Goal: Task Accomplishment & Management: Use online tool/utility

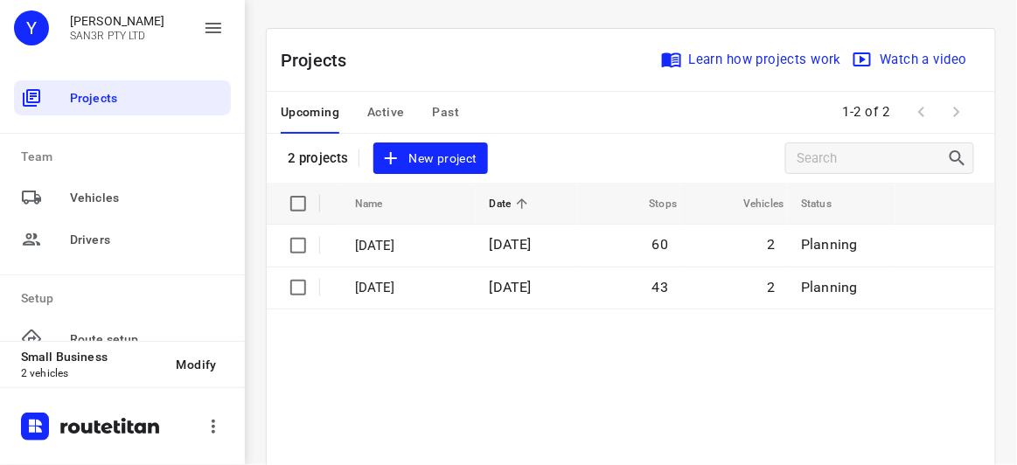
click at [637, 63] on div "Projects Learn how projects work Watch a video" at bounding box center [631, 60] width 728 height 63
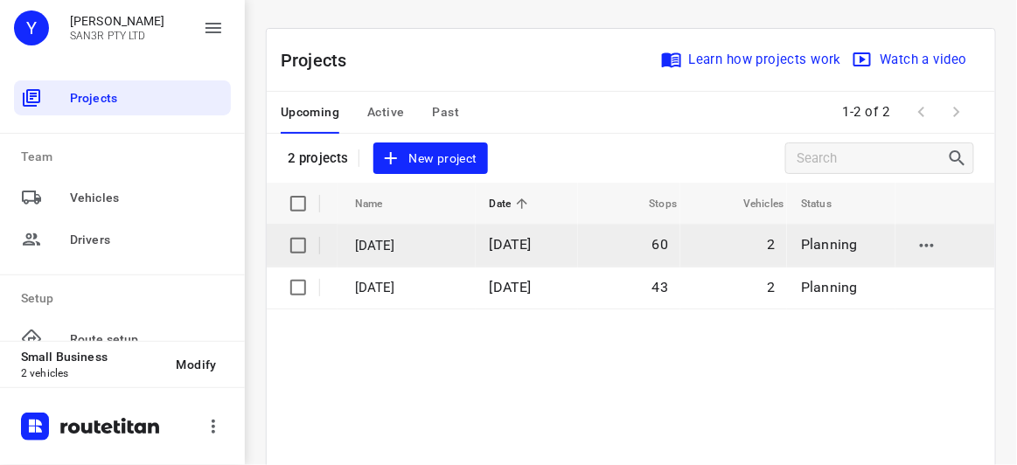
click at [514, 242] on span "[DATE]" at bounding box center [511, 244] width 42 height 17
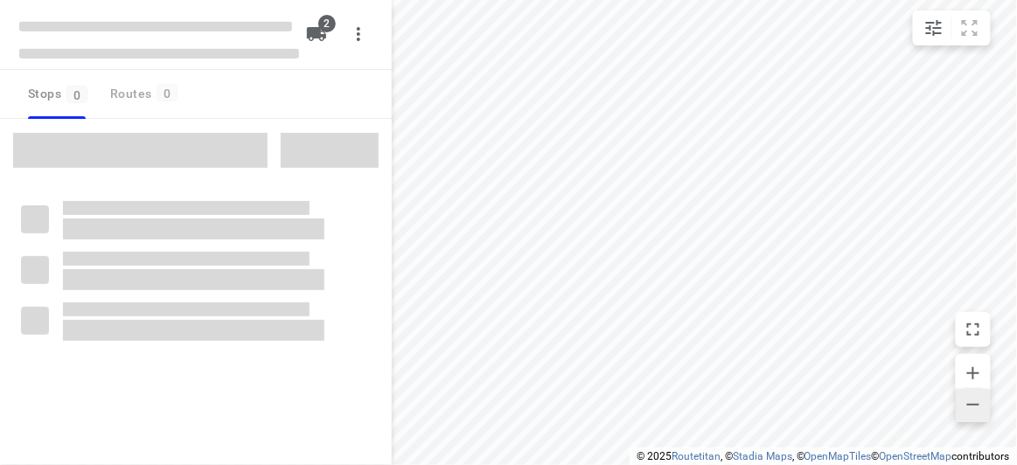
type input "distance"
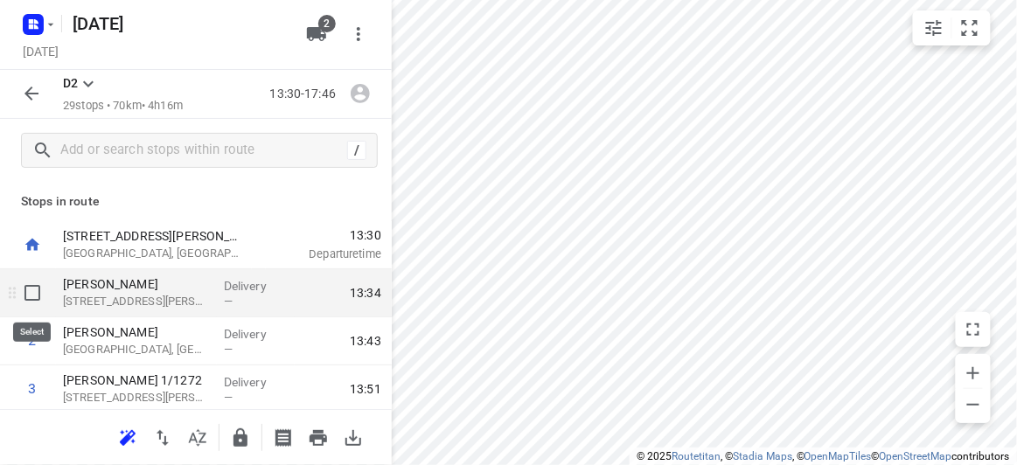
click at [32, 293] on input "checkbox" at bounding box center [32, 292] width 35 height 35
checkbox input "true"
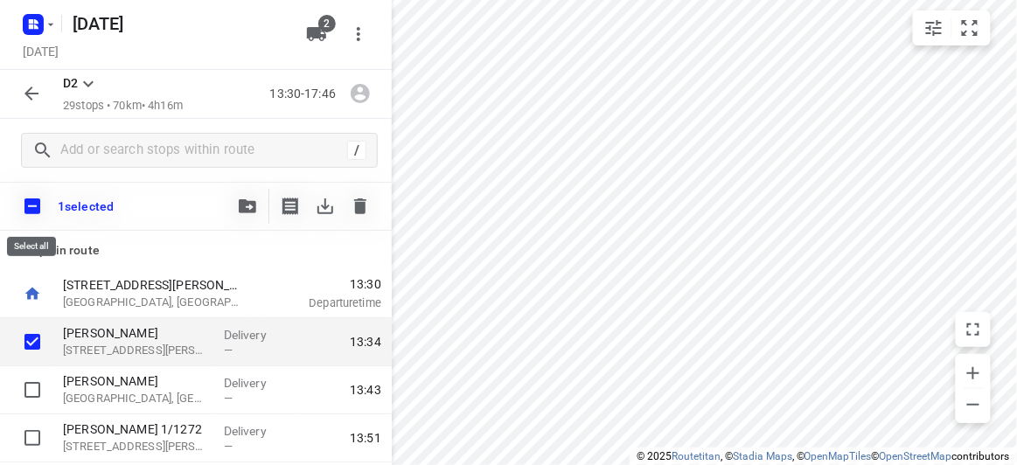
click at [31, 209] on input "checkbox" at bounding box center [32, 206] width 37 height 37
checkbox input "true"
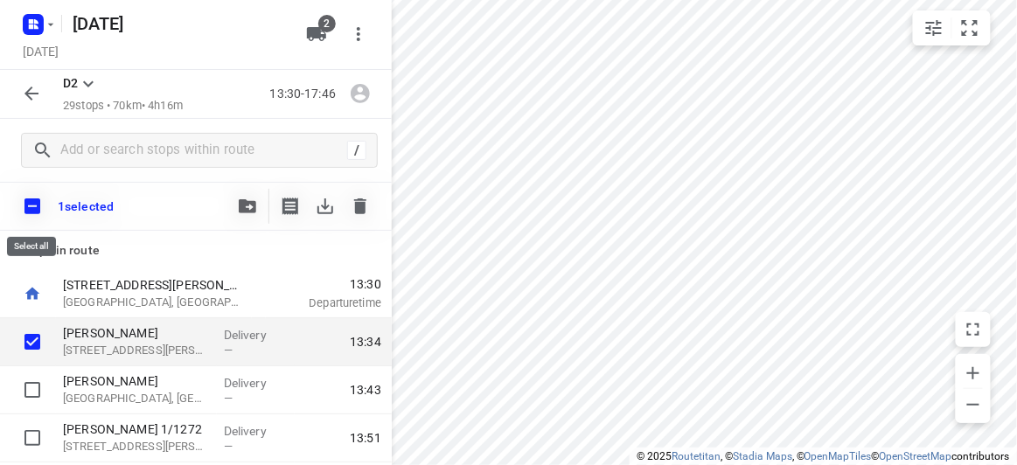
checkbox input "true"
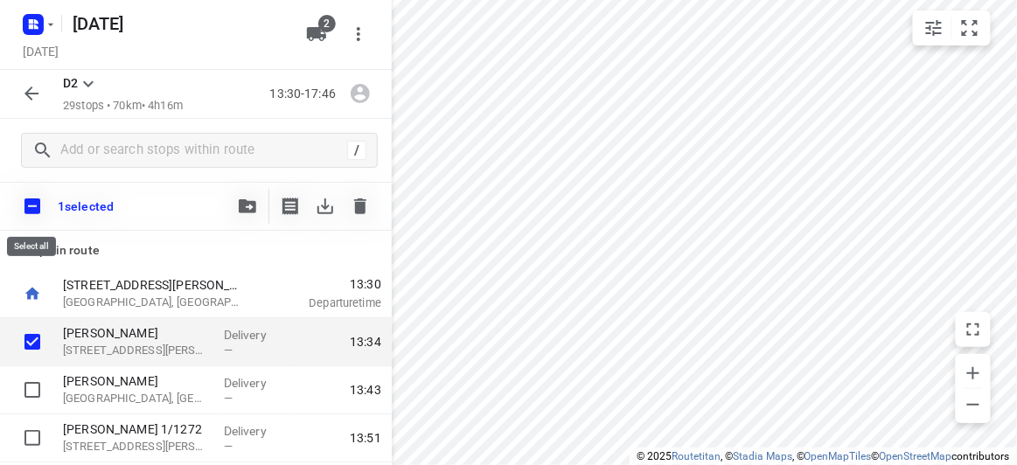
checkbox input "true"
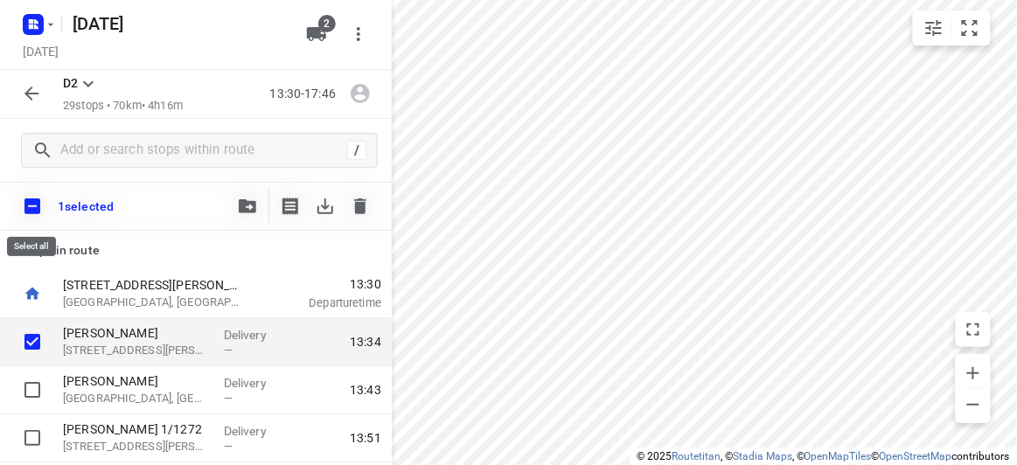
checkbox input "true"
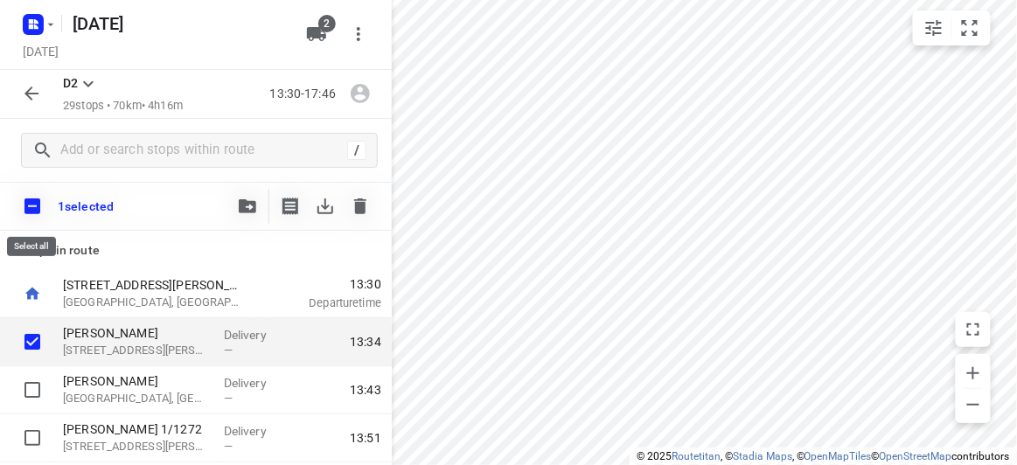
checkbox input "true"
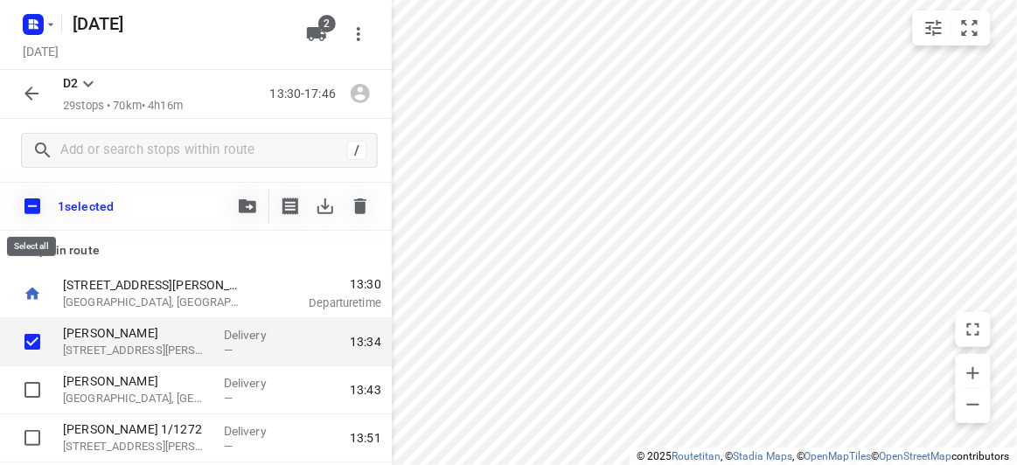
checkbox input "true"
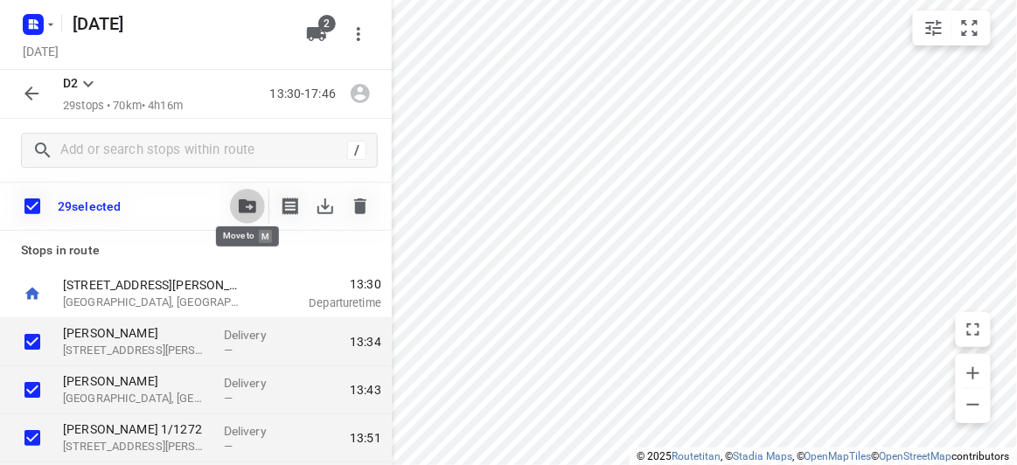
click at [261, 206] on button "button" at bounding box center [247, 206] width 35 height 35
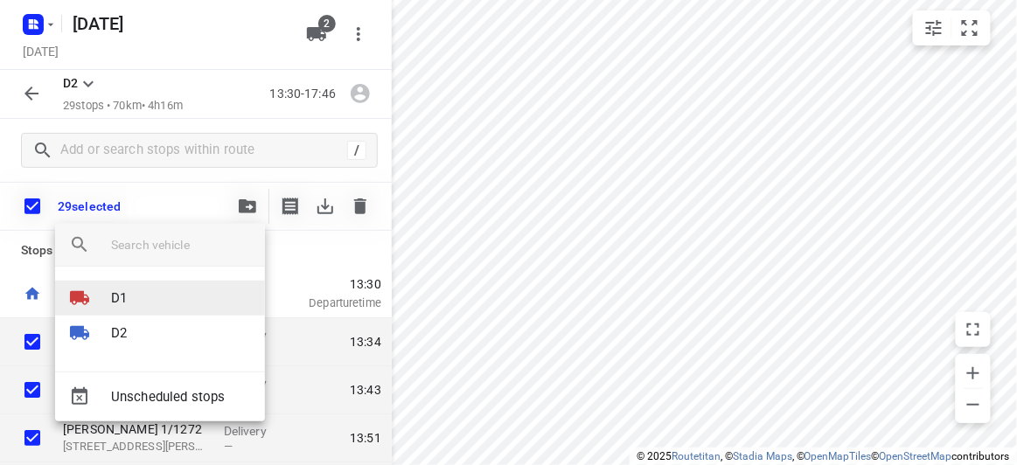
click at [113, 297] on p "D1" at bounding box center [119, 299] width 16 height 20
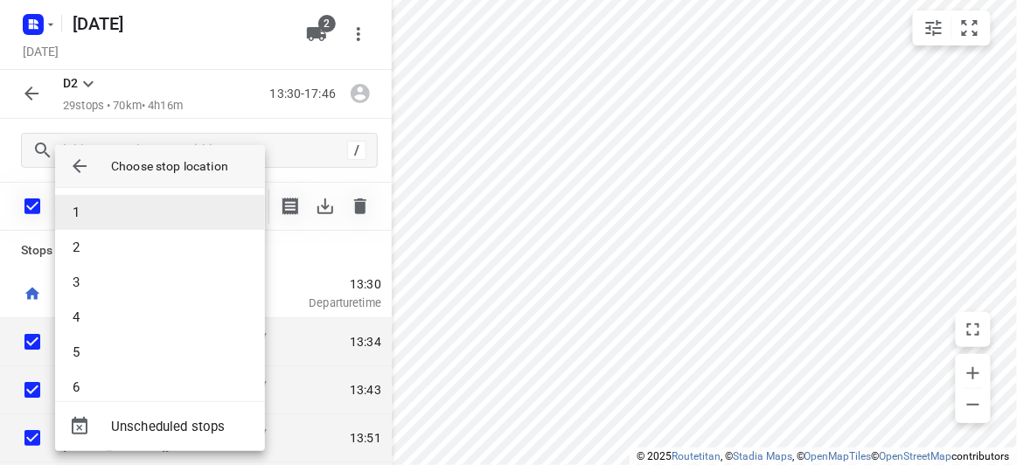
click at [93, 208] on li "1" at bounding box center [160, 212] width 210 height 35
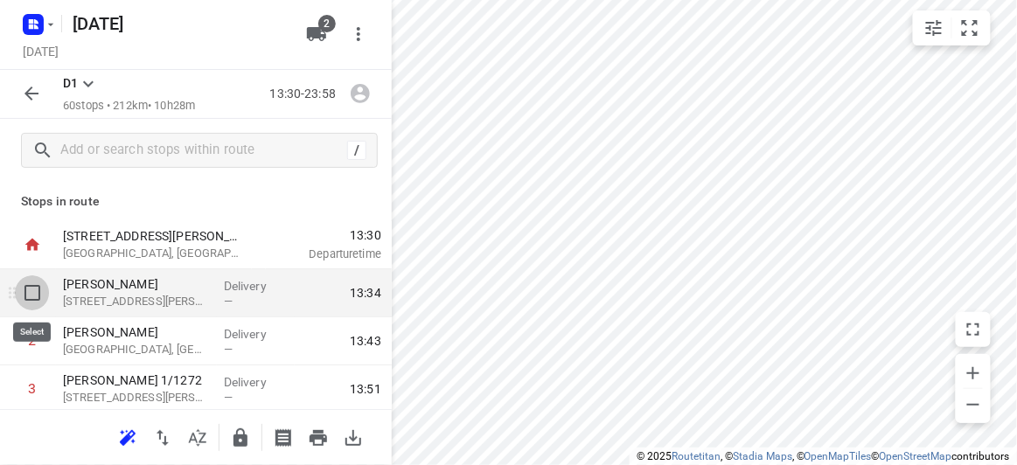
click at [40, 292] on input "checkbox" at bounding box center [32, 292] width 35 height 35
checkbox input "true"
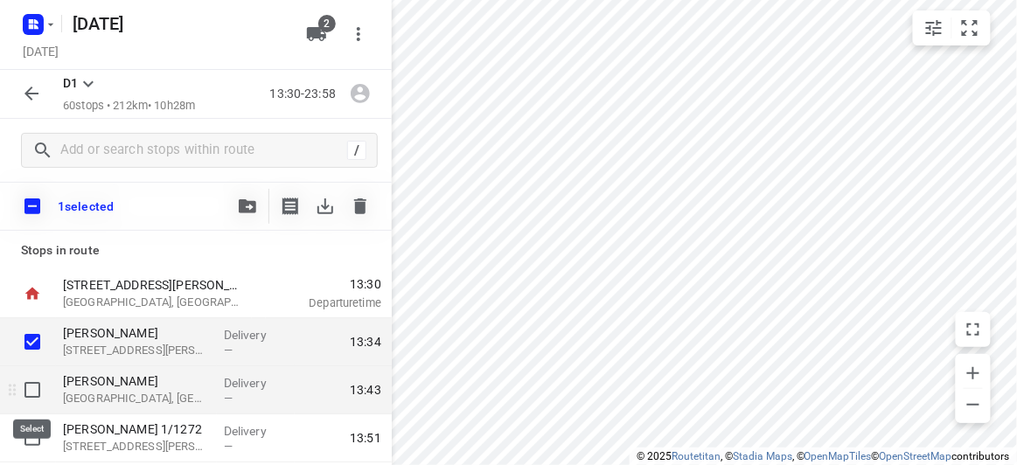
click at [23, 400] on input "checkbox" at bounding box center [32, 389] width 35 height 35
checkbox input "true"
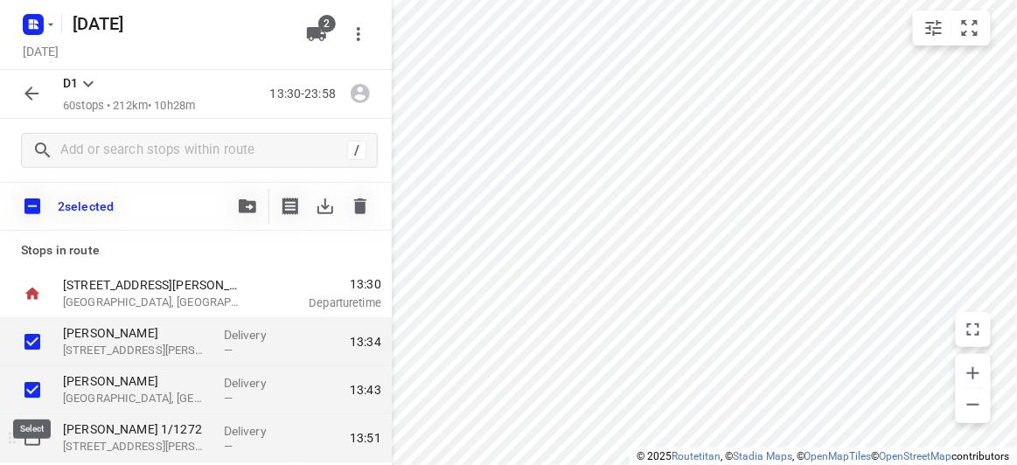
click at [33, 428] on input "checkbox" at bounding box center [32, 438] width 35 height 35
checkbox input "true"
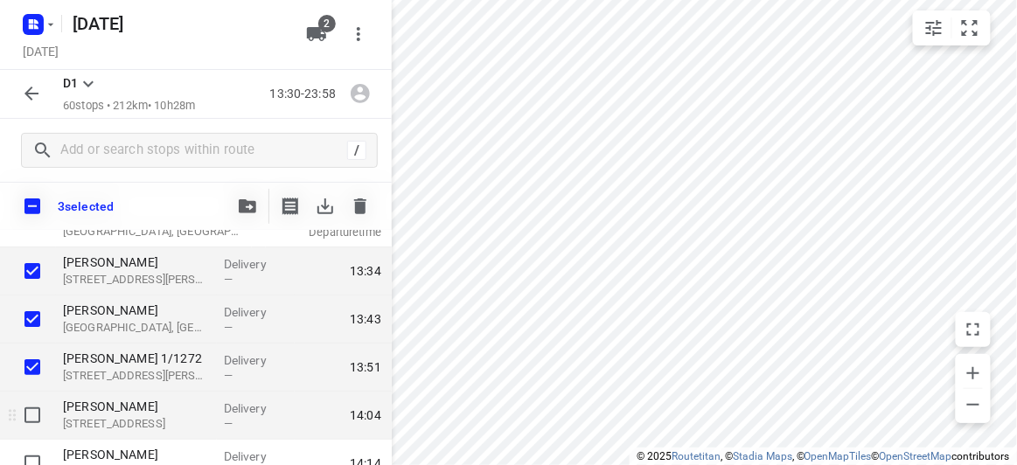
scroll to position [79, 0]
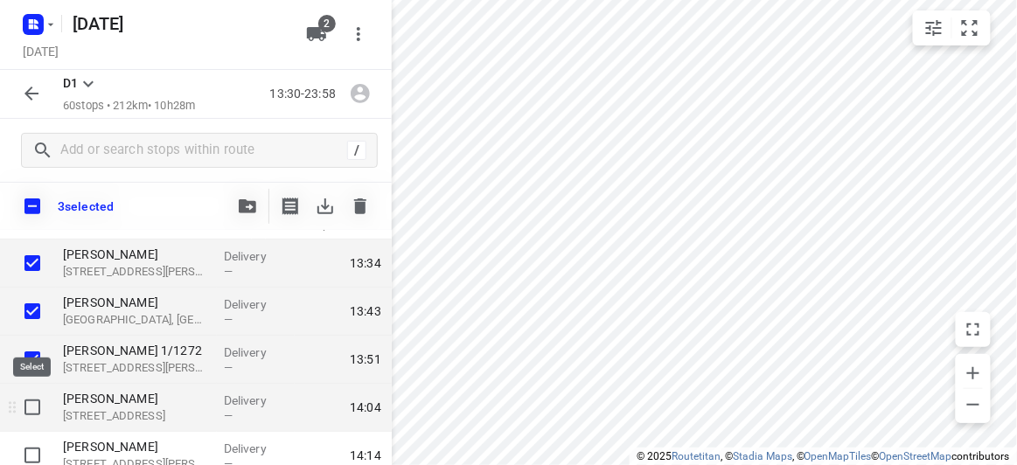
click at [34, 418] on input "checkbox" at bounding box center [32, 407] width 35 height 35
checkbox input "true"
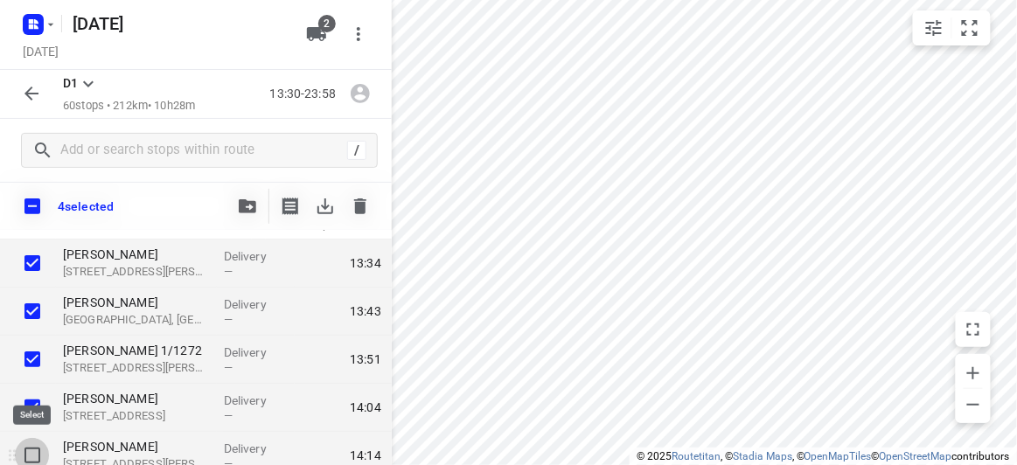
click at [34, 451] on input "checkbox" at bounding box center [32, 455] width 35 height 35
checkbox input "true"
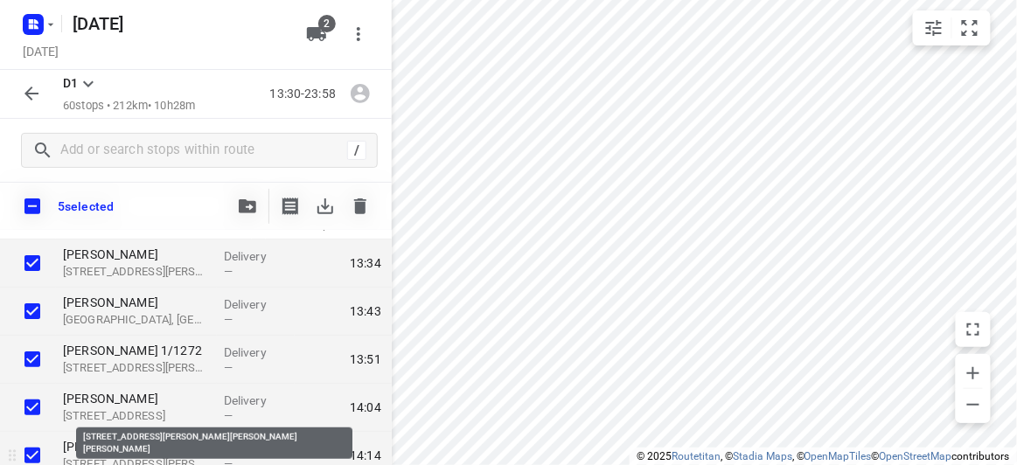
scroll to position [238, 0]
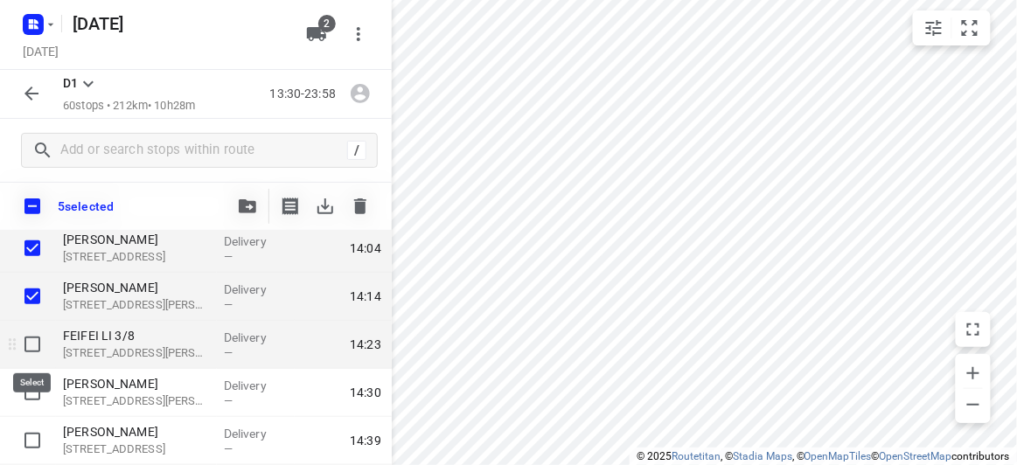
click at [35, 349] on input "checkbox" at bounding box center [32, 344] width 35 height 35
checkbox input "true"
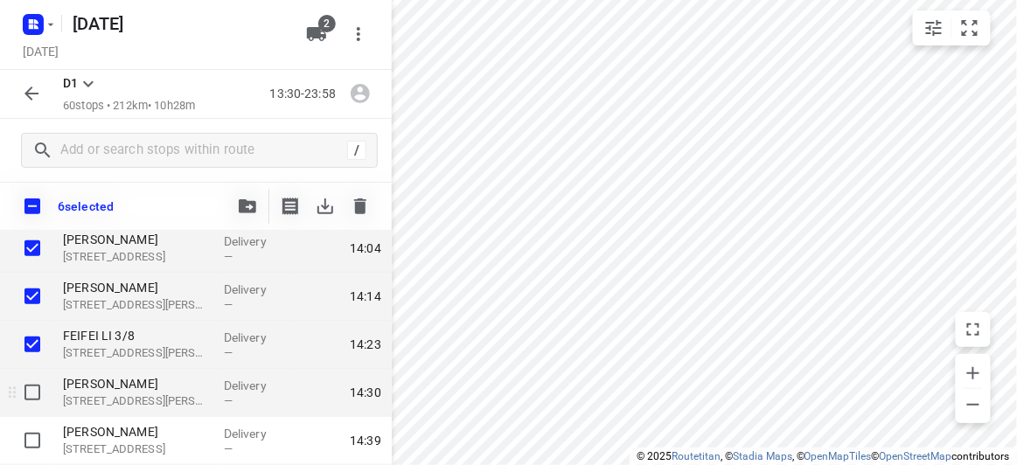
click at [30, 399] on input "checkbox" at bounding box center [32, 392] width 35 height 35
checkbox input "true"
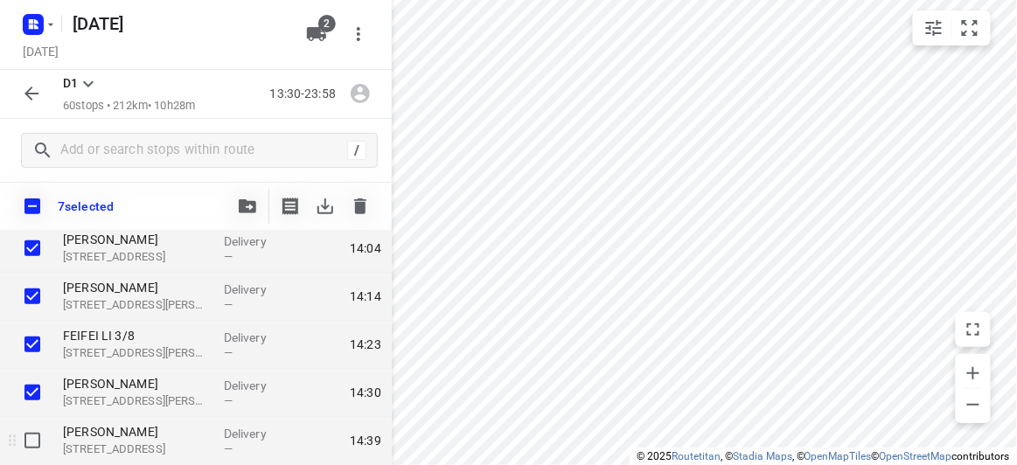
scroll to position [317, 0]
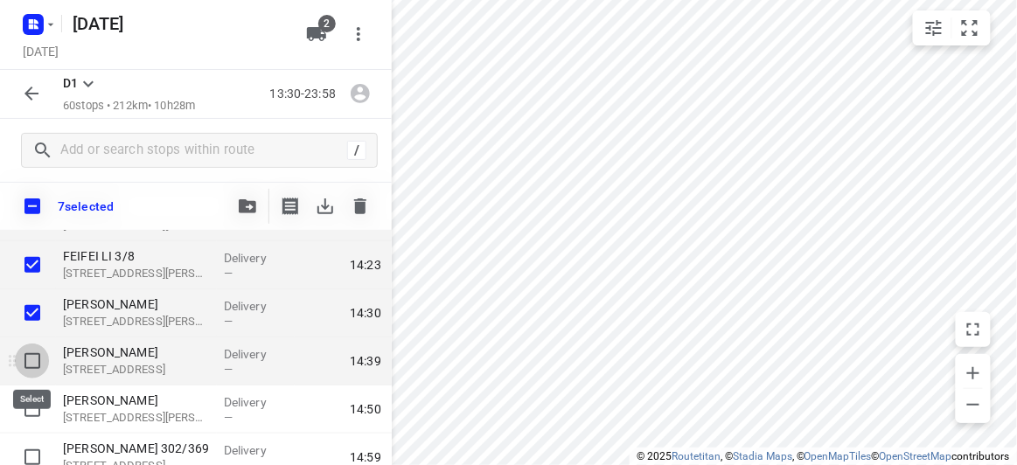
click at [28, 365] on input "checkbox" at bounding box center [32, 361] width 35 height 35
checkbox input "true"
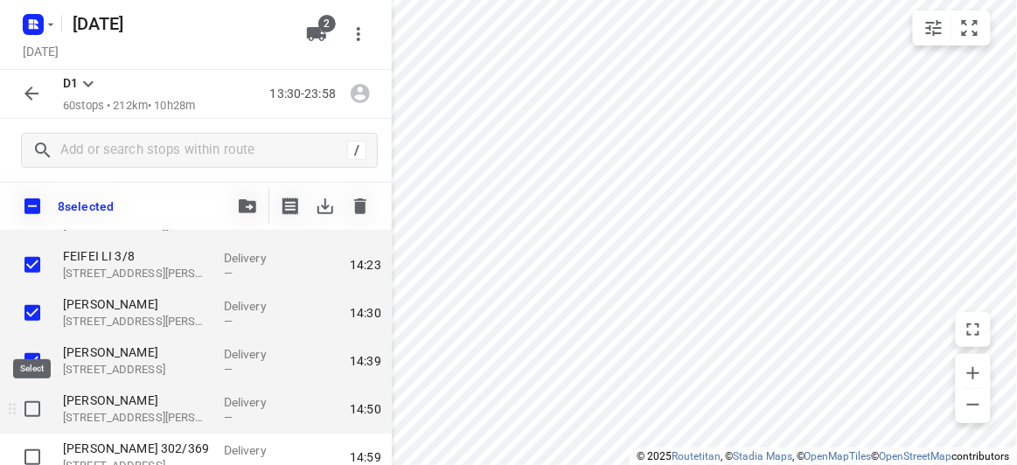
click at [34, 414] on input "checkbox" at bounding box center [32, 409] width 35 height 35
checkbox input "true"
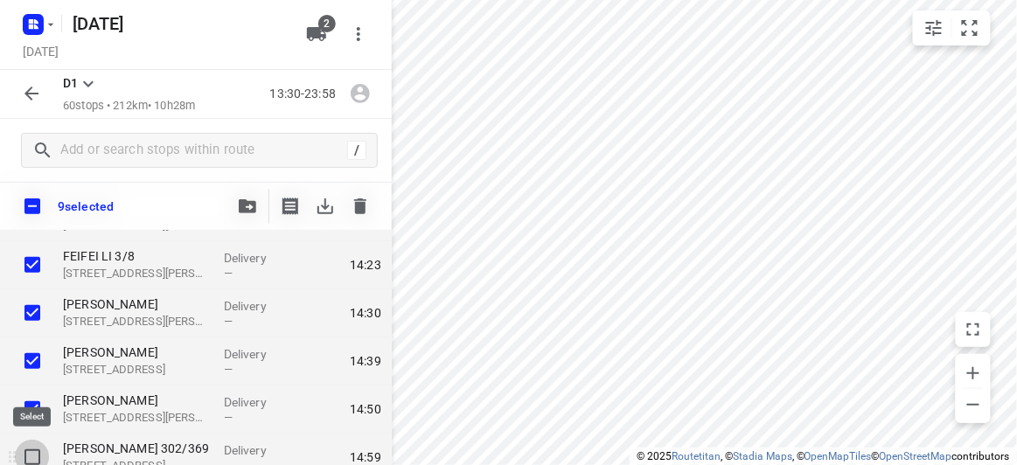
drag, startPoint x: 32, startPoint y: 455, endPoint x: 45, endPoint y: 404, distance: 52.4
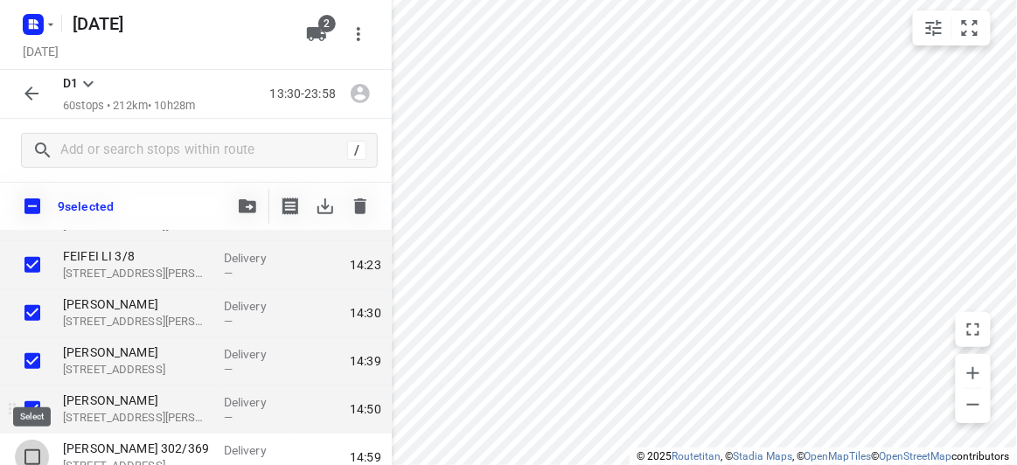
click at [31, 455] on input "checkbox" at bounding box center [32, 457] width 35 height 35
checkbox input "true"
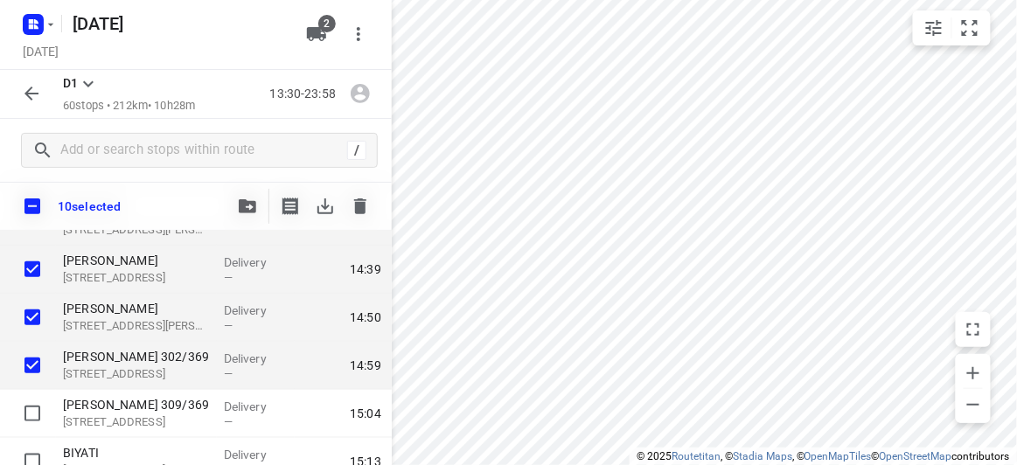
scroll to position [477, 0]
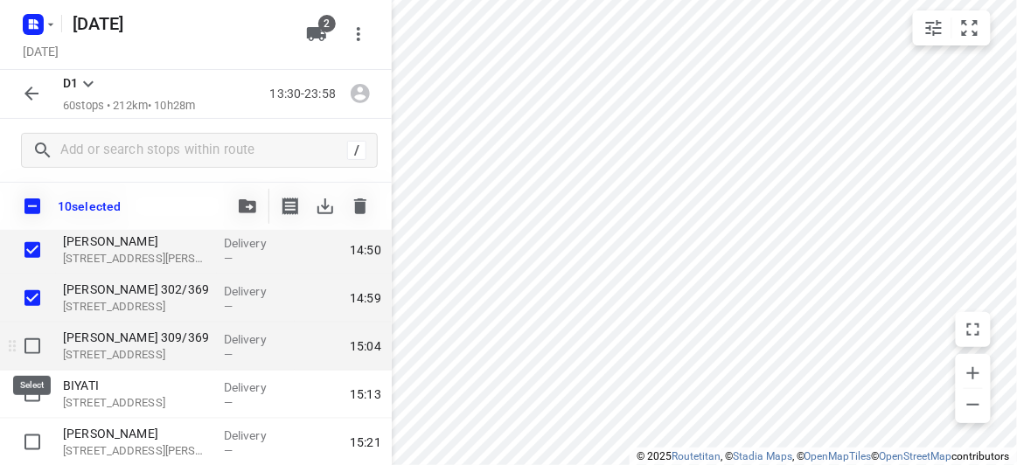
click at [36, 338] on input "checkbox" at bounding box center [32, 346] width 35 height 35
checkbox input "true"
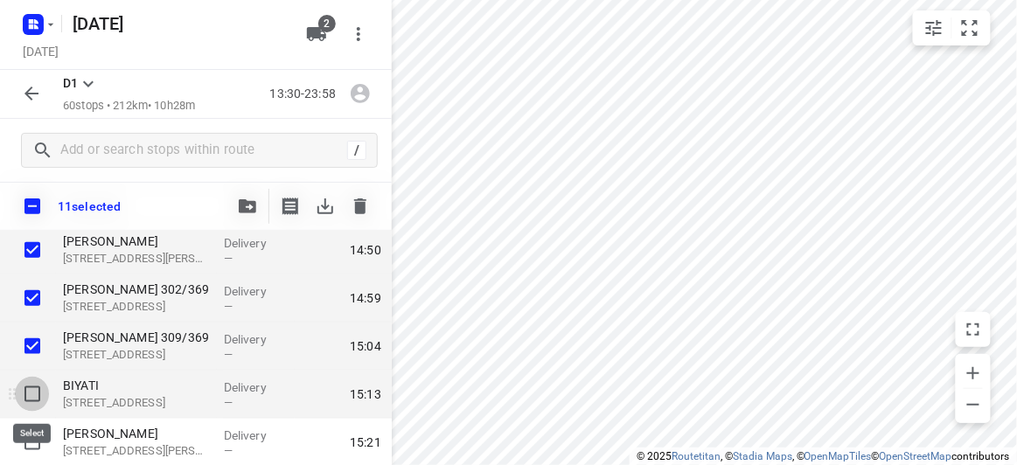
click at [25, 389] on input "checkbox" at bounding box center [32, 394] width 35 height 35
checkbox input "true"
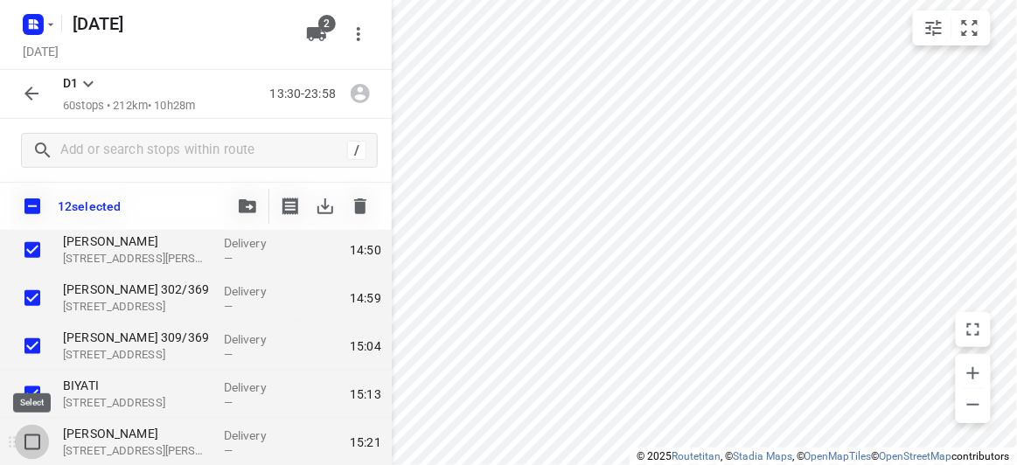
click at [32, 444] on input "checkbox" at bounding box center [32, 442] width 35 height 35
checkbox input "true"
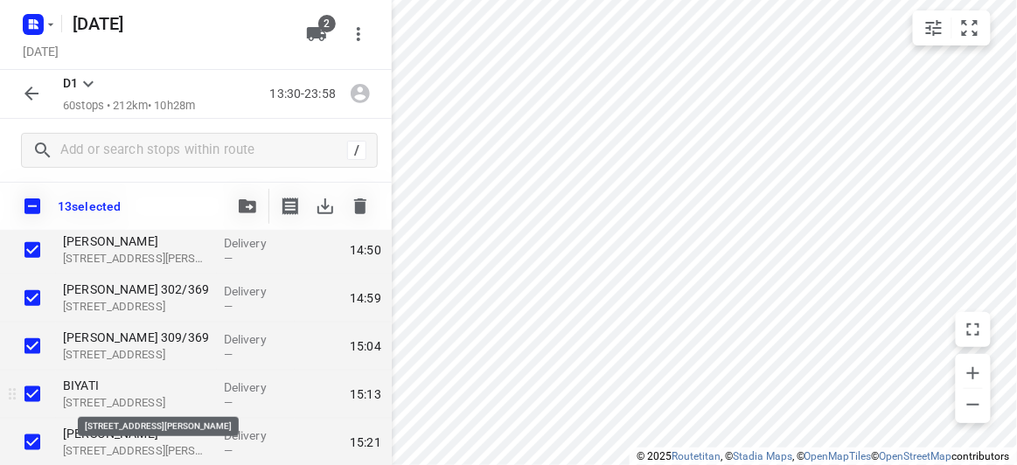
scroll to position [636, 0]
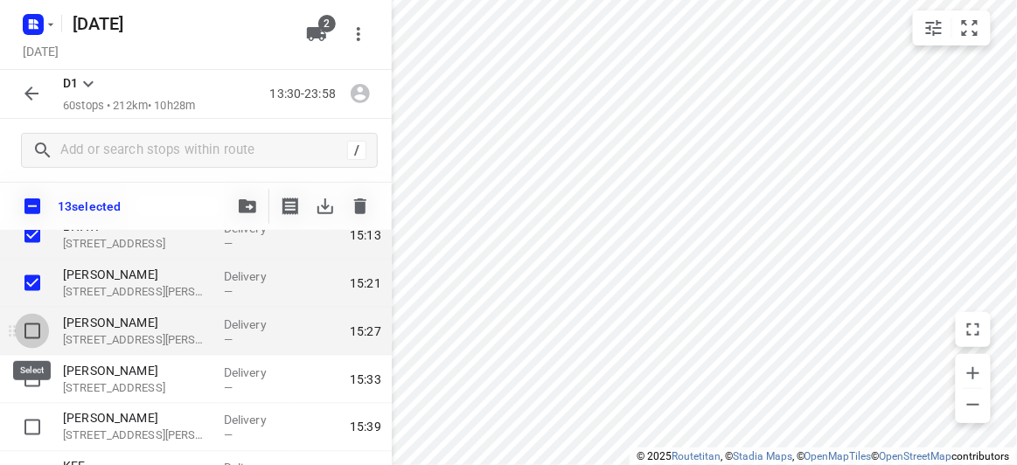
click at [29, 332] on input "checkbox" at bounding box center [32, 331] width 35 height 35
checkbox input "true"
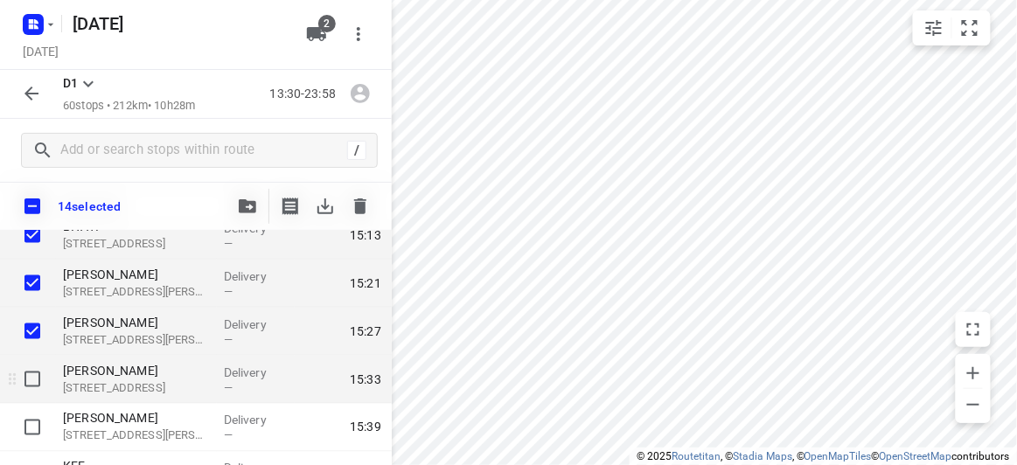
click at [30, 381] on input "checkbox" at bounding box center [32, 379] width 35 height 35
checkbox input "true"
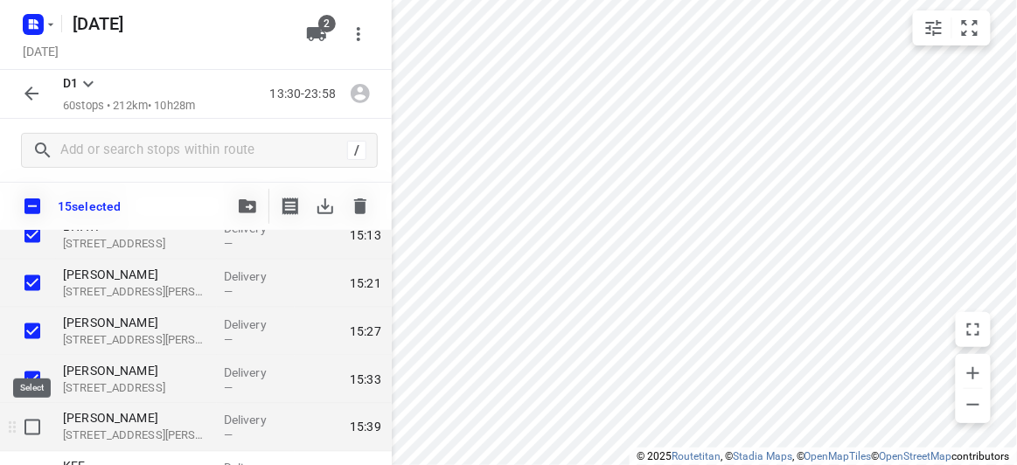
click at [29, 420] on input "checkbox" at bounding box center [32, 427] width 35 height 35
checkbox input "true"
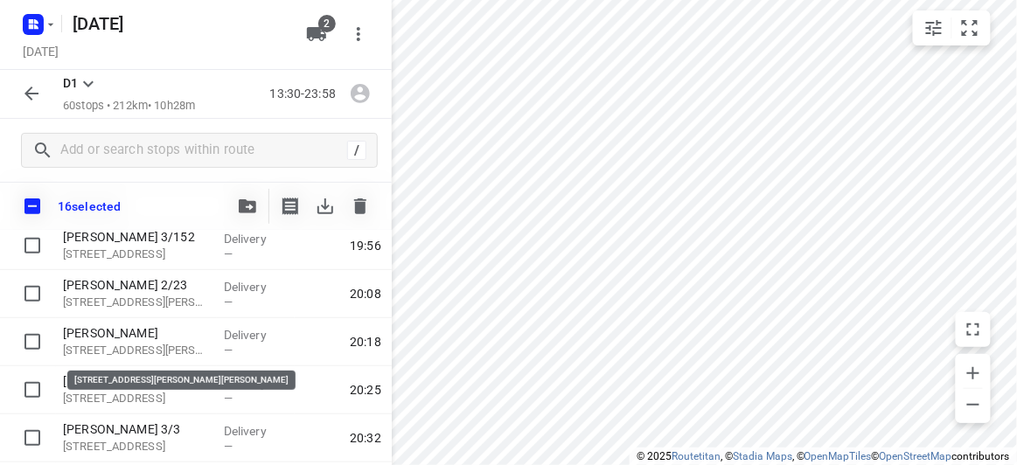
scroll to position [1669, 0]
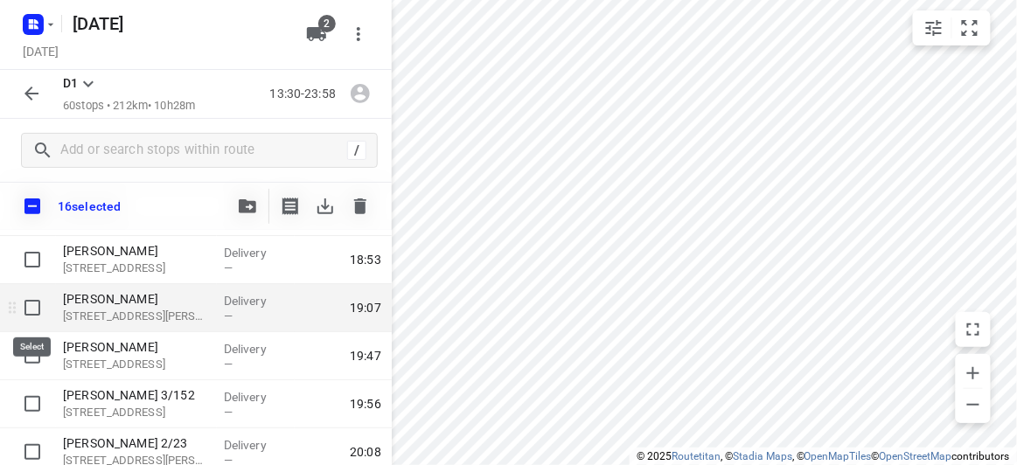
click at [44, 317] on input "checkbox" at bounding box center [32, 307] width 35 height 35
checkbox input "true"
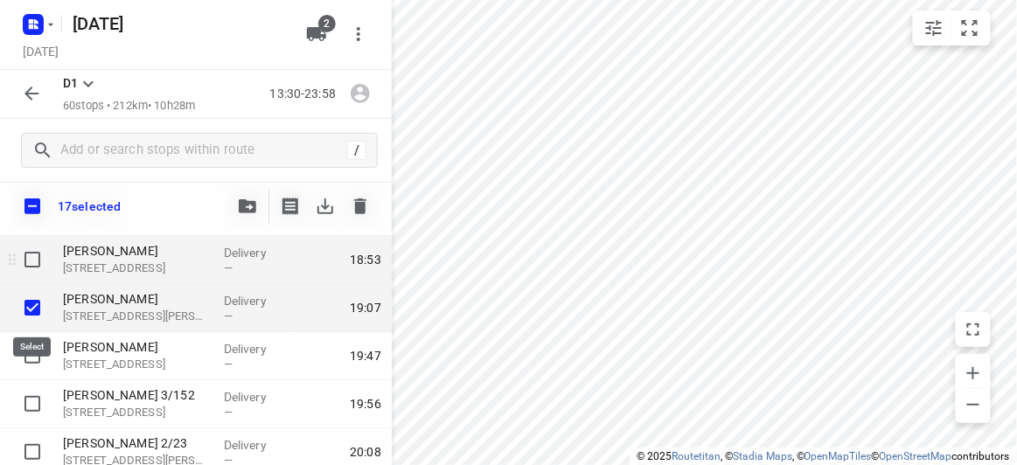
click at [29, 268] on input "checkbox" at bounding box center [32, 259] width 35 height 35
checkbox input "true"
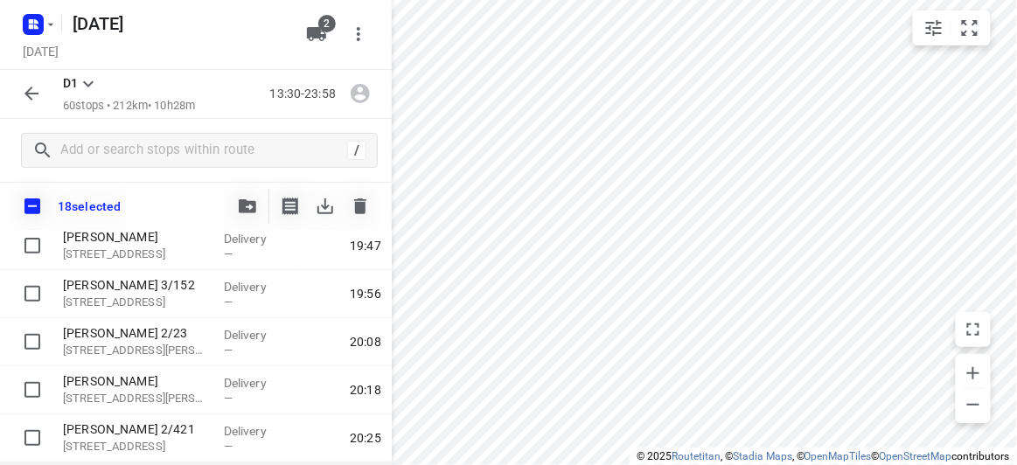
scroll to position [1590, 0]
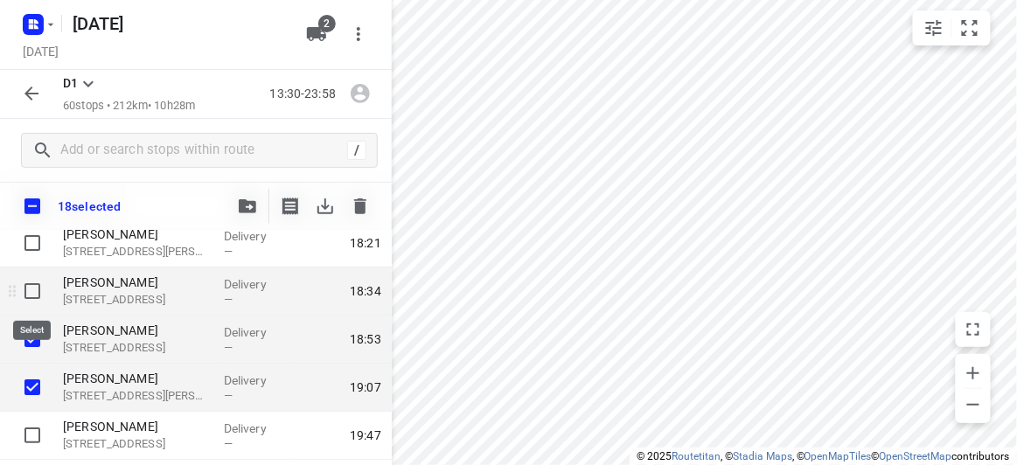
click at [31, 289] on input "checkbox" at bounding box center [32, 291] width 35 height 35
checkbox input "true"
click at [233, 204] on button "button" at bounding box center [247, 206] width 35 height 35
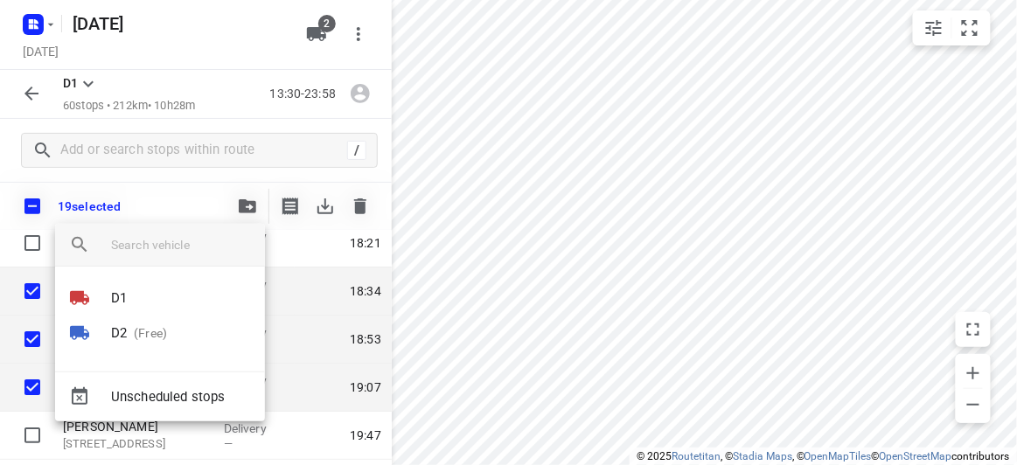
click at [164, 199] on div at bounding box center [508, 232] width 1017 height 465
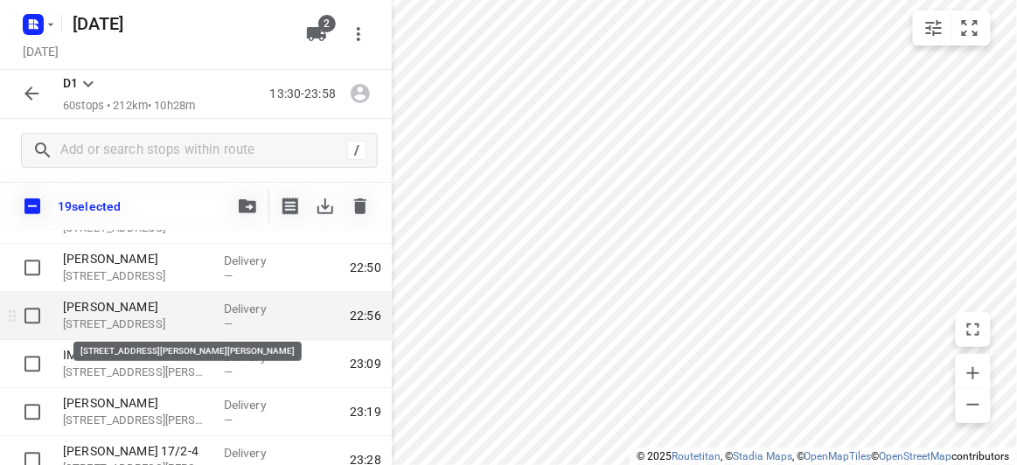
scroll to position [2786, 0]
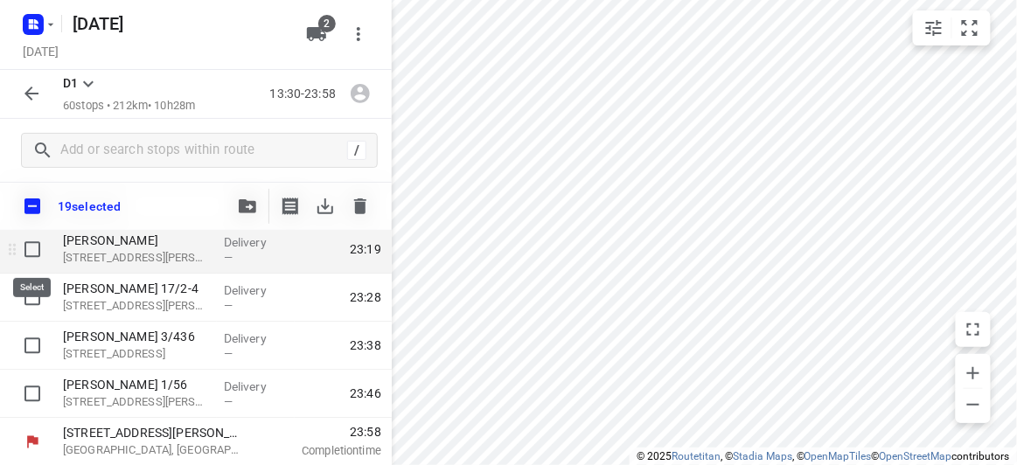
click at [29, 254] on input "checkbox" at bounding box center [32, 249] width 35 height 35
checkbox input "true"
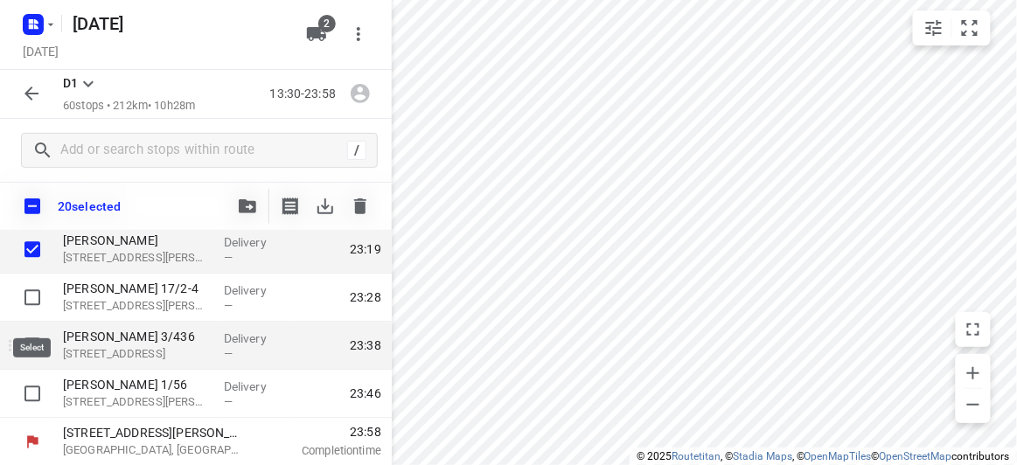
scroll to position [2706, 0]
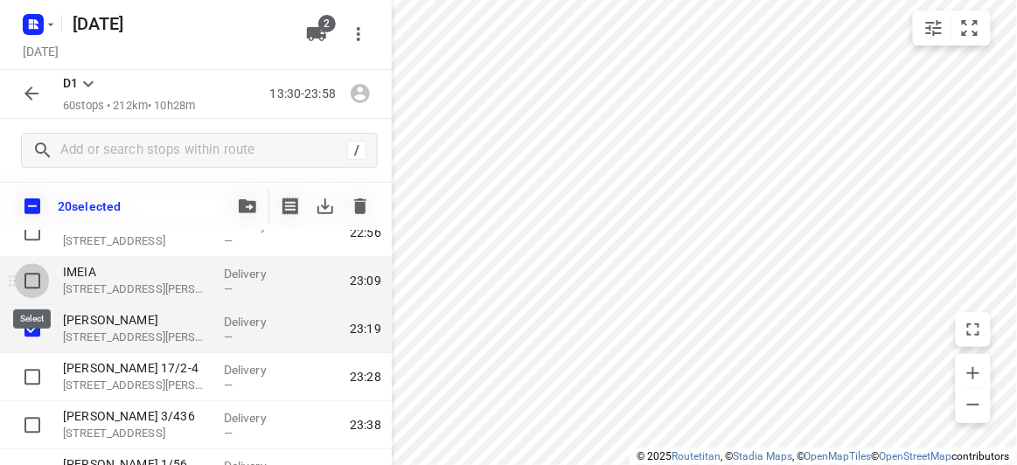
click at [33, 288] on input "checkbox" at bounding box center [32, 280] width 35 height 35
checkbox input "true"
click at [247, 209] on icon "button" at bounding box center [247, 206] width 17 height 14
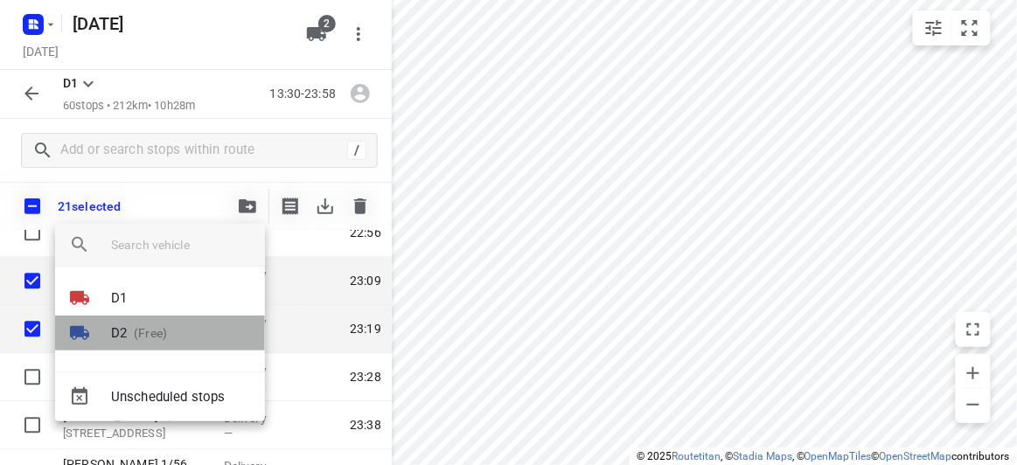
click at [122, 334] on p "D2" at bounding box center [119, 334] width 16 height 20
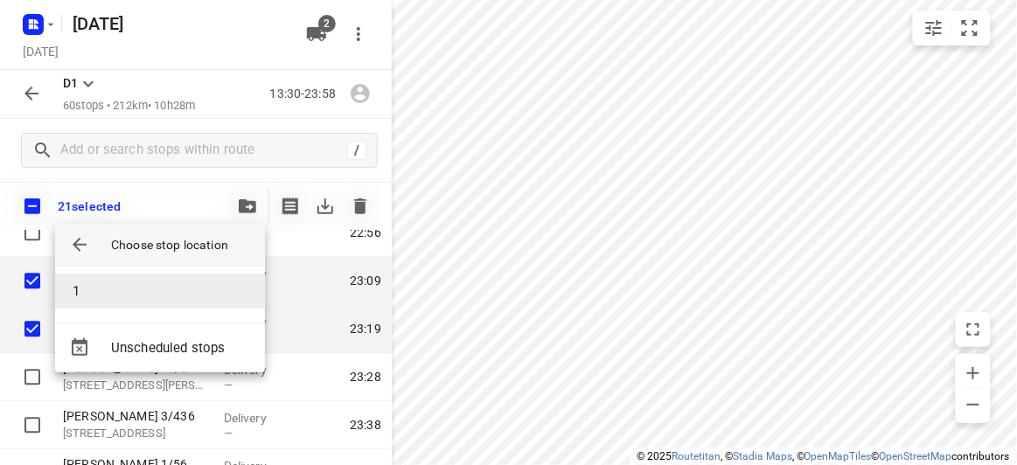
click at [110, 282] on li "1" at bounding box center [160, 291] width 210 height 35
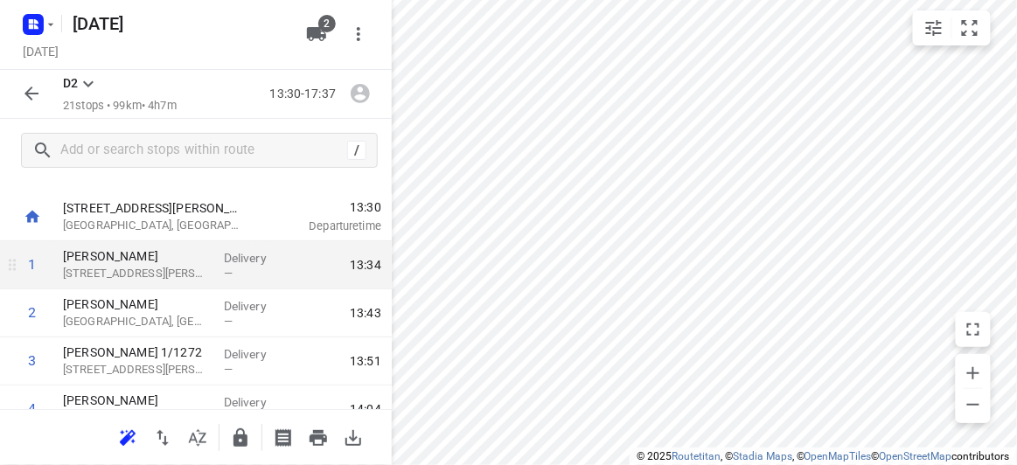
scroll to position [0, 0]
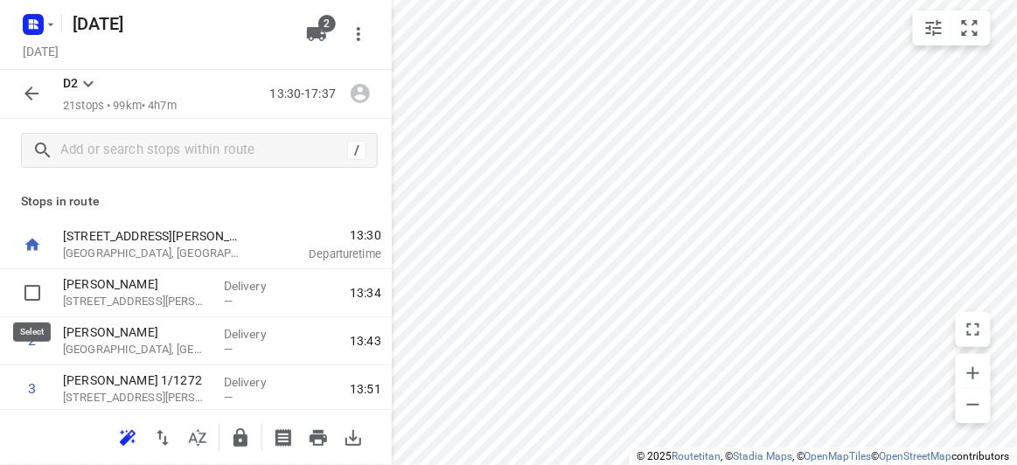
click at [31, 290] on input "checkbox" at bounding box center [32, 292] width 35 height 35
checkbox input "true"
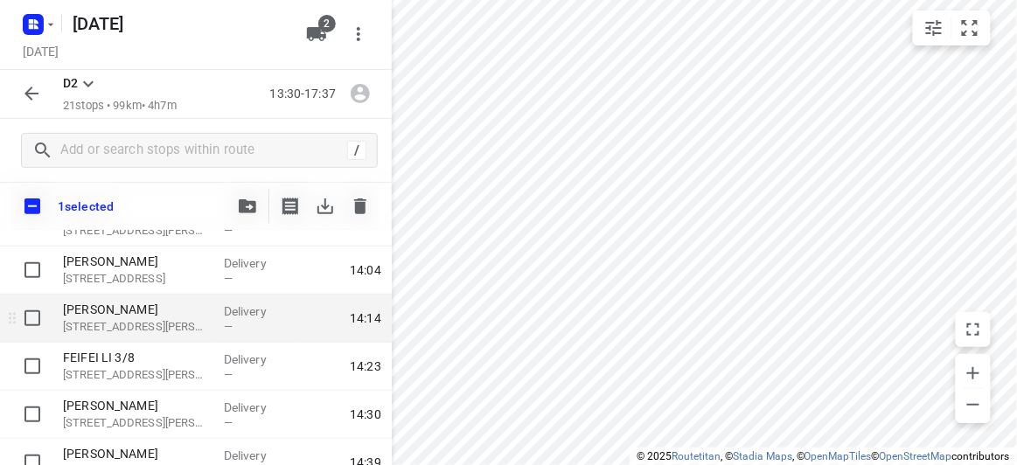
scroll to position [238, 0]
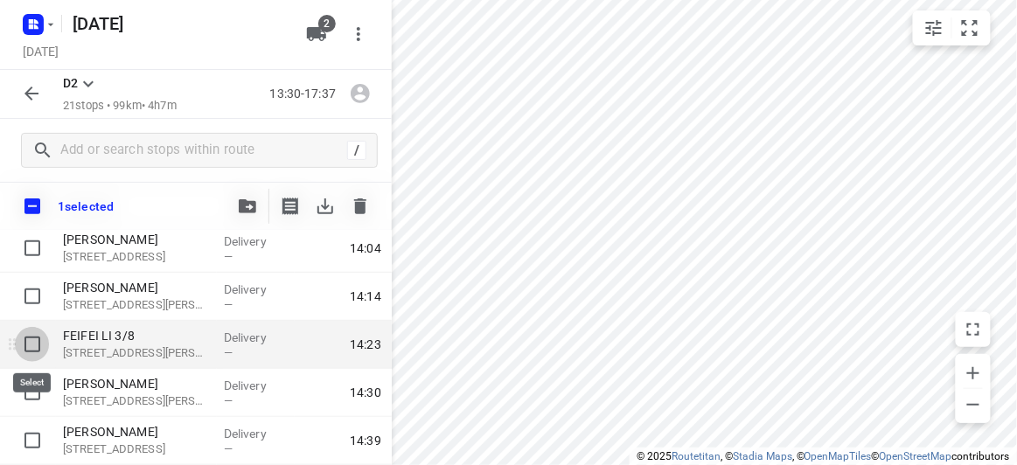
click at [36, 335] on input "checkbox" at bounding box center [32, 344] width 35 height 35
checkbox input "true"
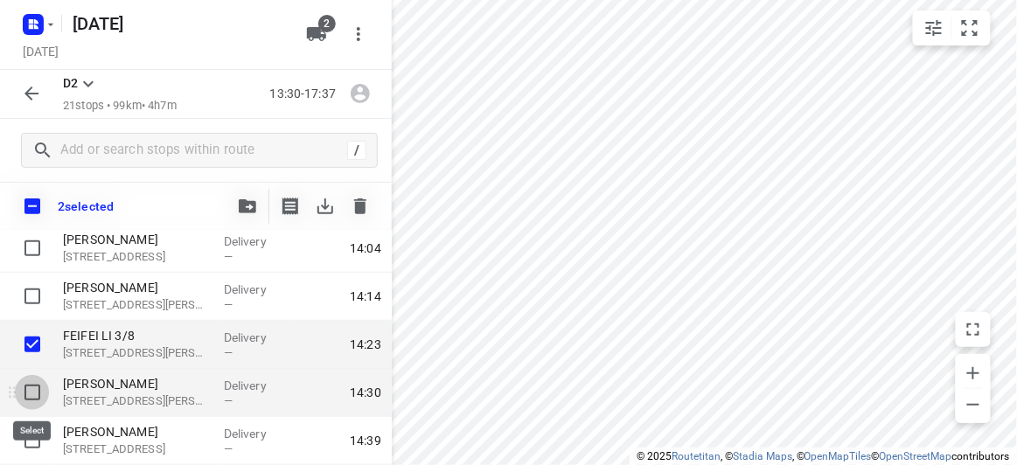
click at [40, 387] on input "checkbox" at bounding box center [32, 392] width 35 height 35
checkbox input "true"
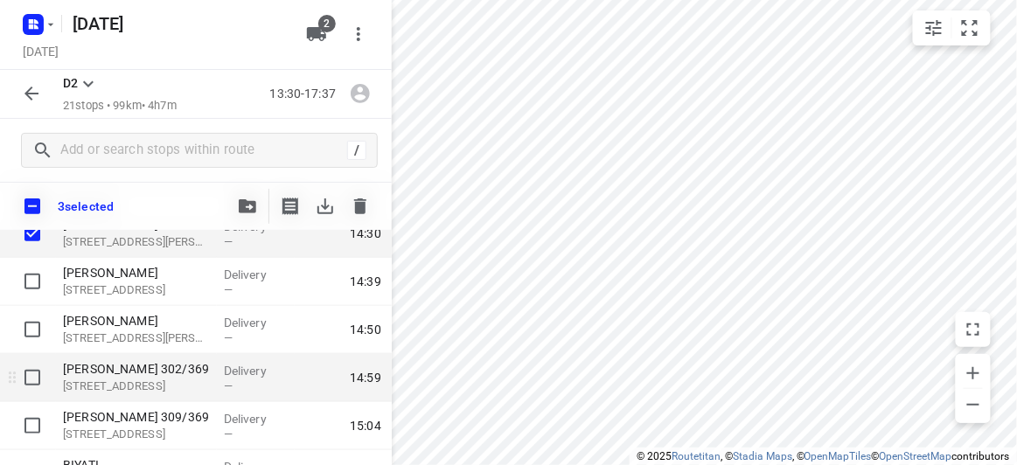
scroll to position [477, 0]
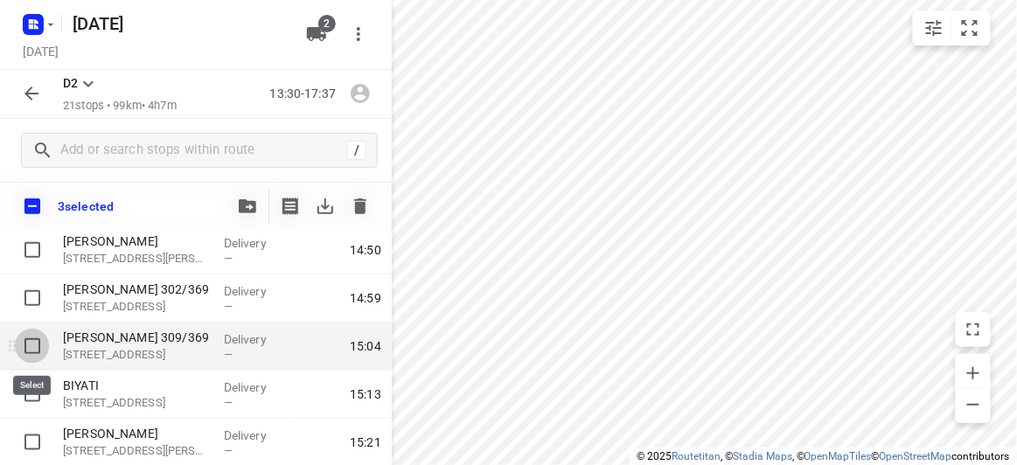
click at [31, 346] on input "checkbox" at bounding box center [32, 346] width 35 height 35
click at [36, 344] on input "checkbox" at bounding box center [32, 346] width 35 height 35
checkbox input "false"
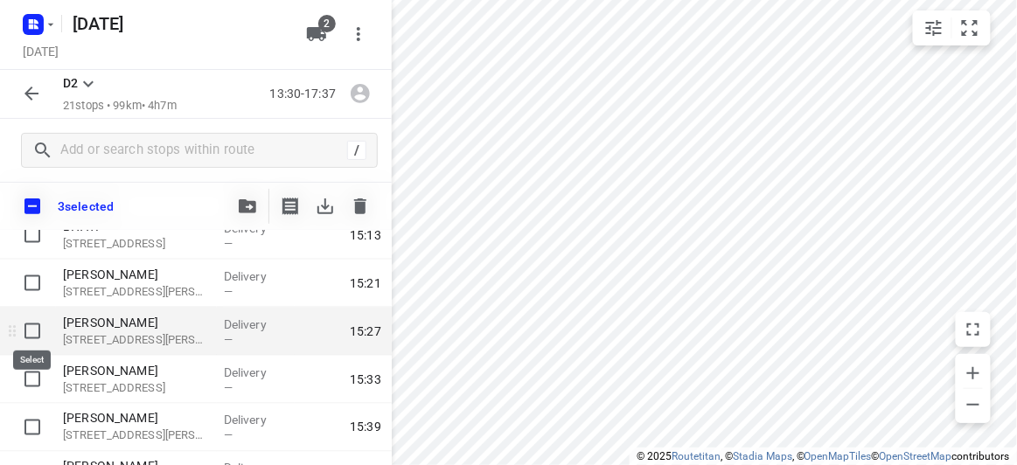
scroll to position [715, 0]
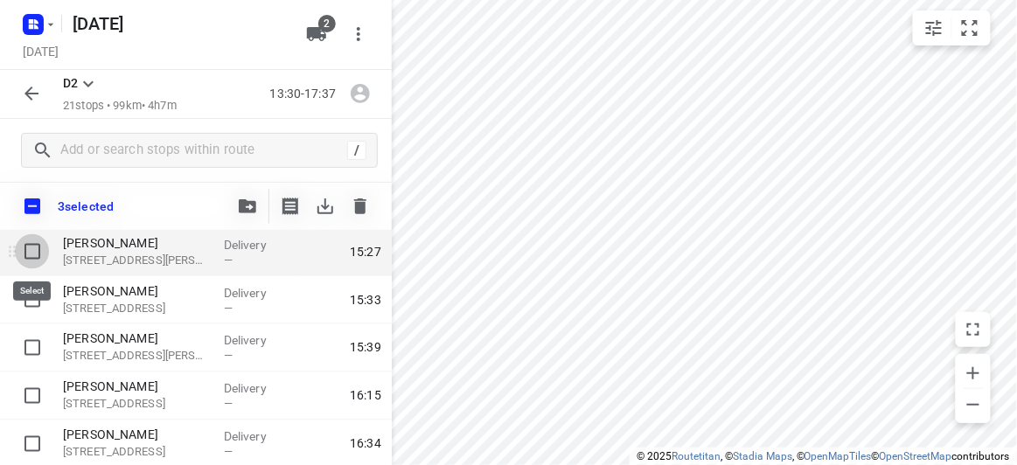
click at [32, 257] on input "checkbox" at bounding box center [32, 251] width 35 height 35
checkbox input "true"
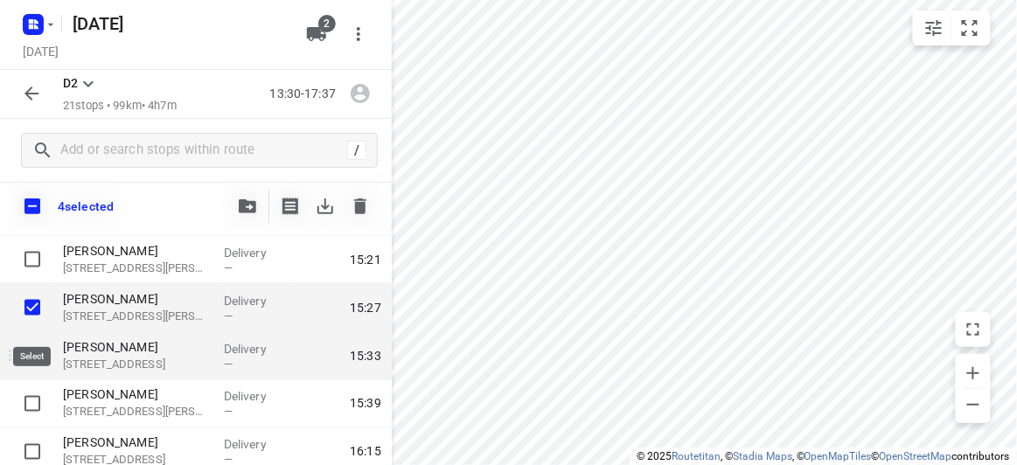
scroll to position [636, 0]
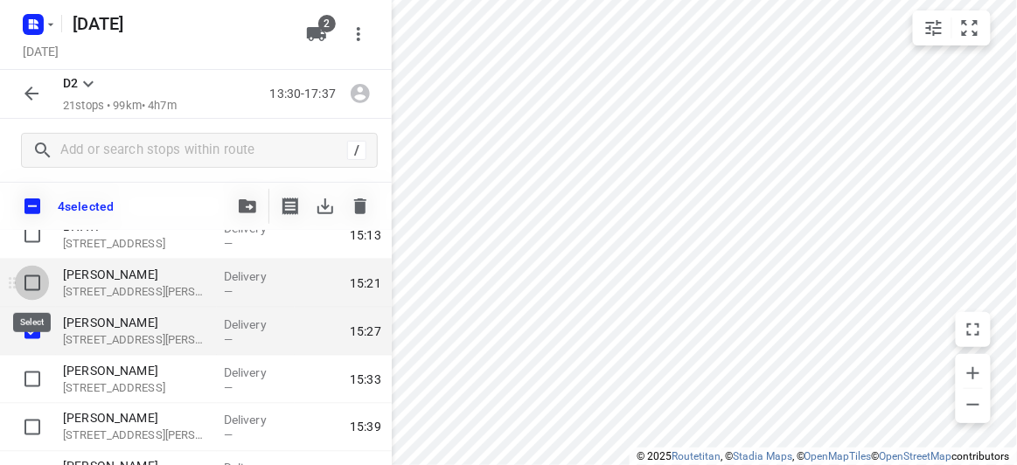
click at [37, 284] on input "checkbox" at bounding box center [32, 283] width 35 height 35
checkbox input "true"
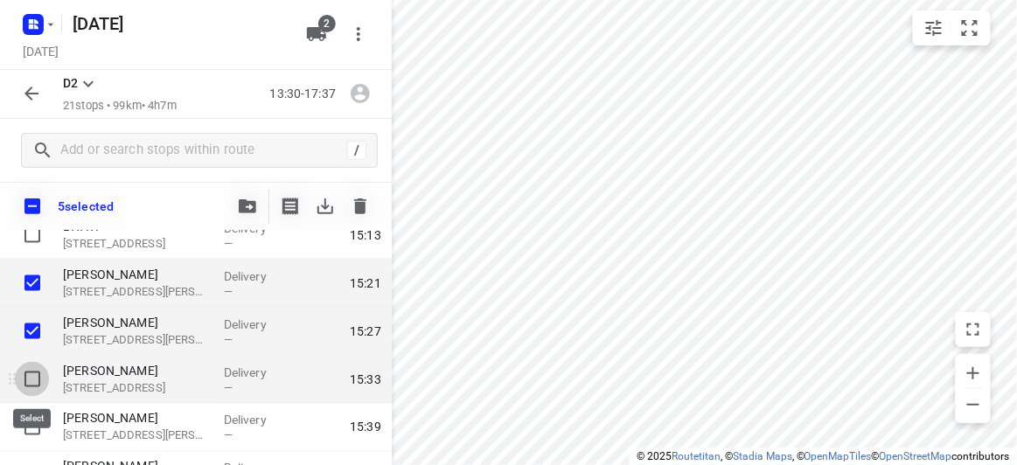
click at [32, 366] on input "checkbox" at bounding box center [32, 379] width 35 height 35
checkbox input "true"
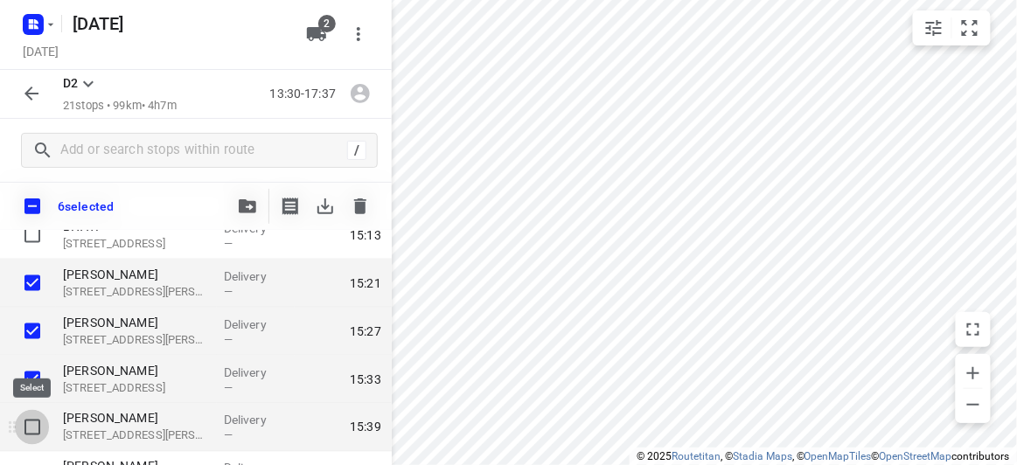
click at [38, 420] on input "checkbox" at bounding box center [32, 427] width 35 height 35
checkbox input "true"
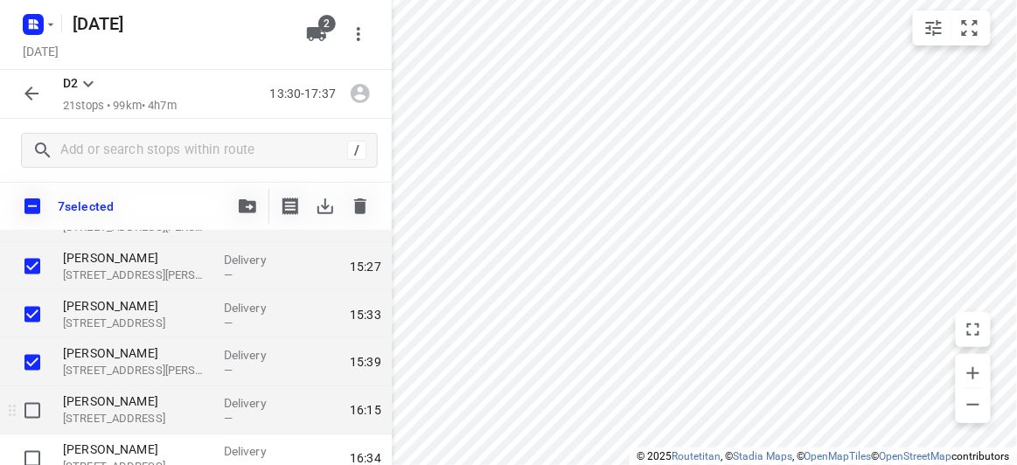
scroll to position [715, 0]
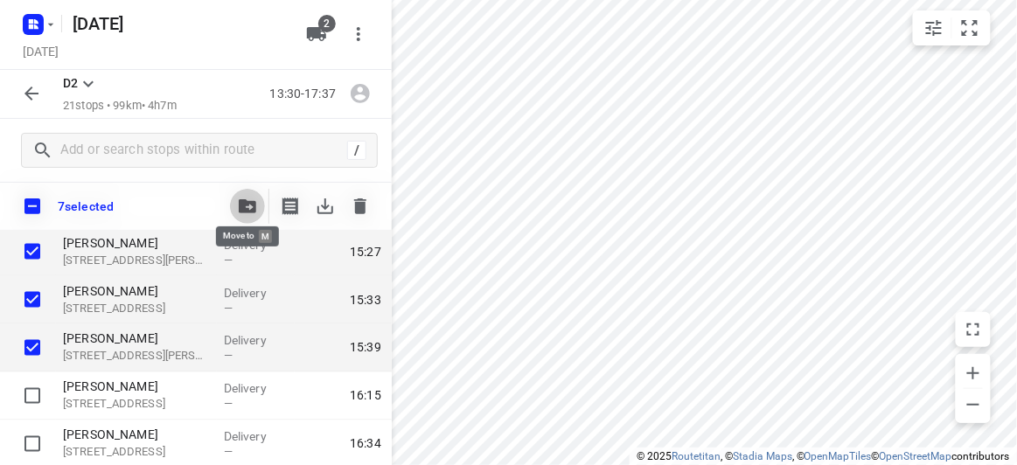
click at [243, 212] on icon "button" at bounding box center [247, 206] width 17 height 14
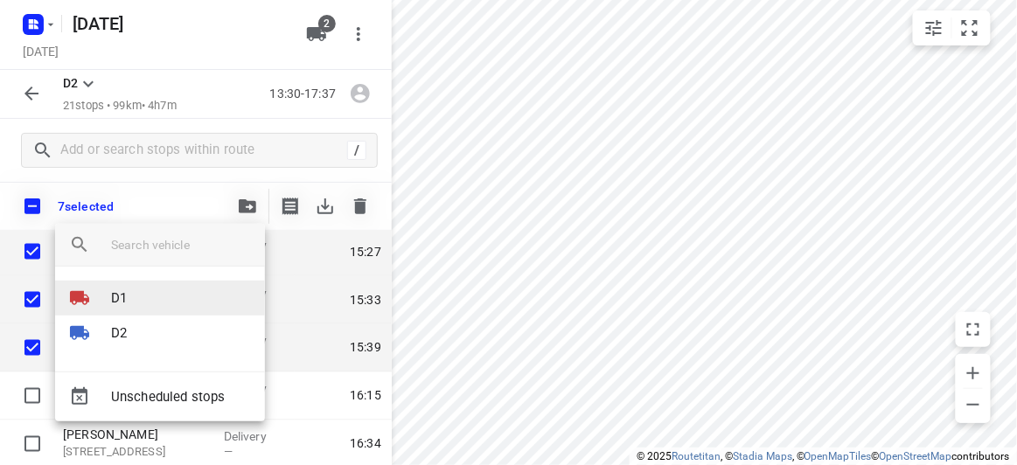
click at [153, 300] on li "D1" at bounding box center [160, 298] width 210 height 35
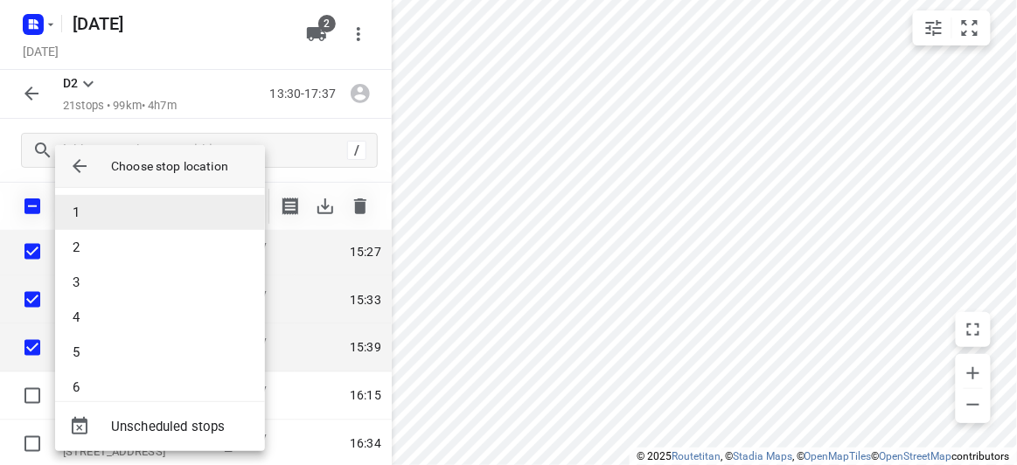
click at [94, 219] on li "1" at bounding box center [160, 212] width 210 height 35
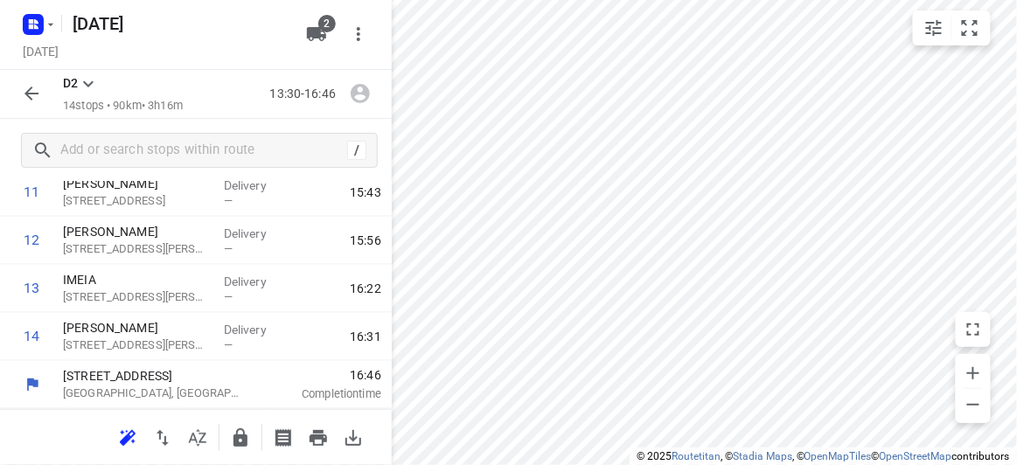
scroll to position [581, 0]
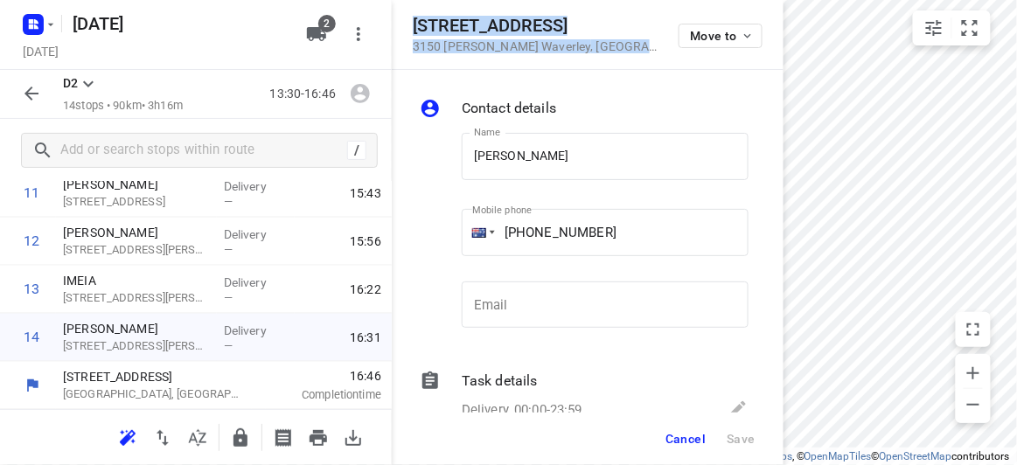
drag, startPoint x: 550, startPoint y: 47, endPoint x: 413, endPoint y: 31, distance: 138.3
click at [413, 31] on div "[STREET_ADDRESS][PERSON_NAME] Move to" at bounding box center [588, 35] width 350 height 38
copy div "[STREET_ADDRESS][PERSON_NAME]"
click at [697, 433] on span "Cancel" at bounding box center [685, 439] width 40 height 14
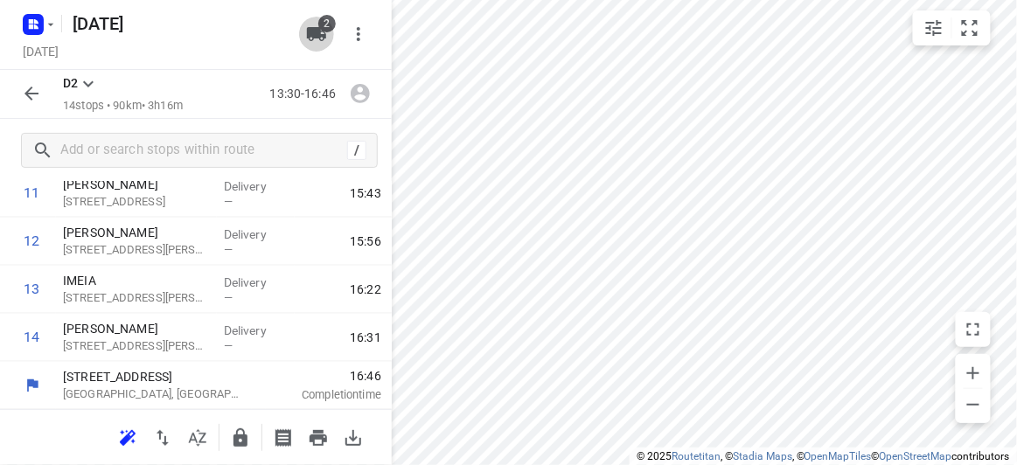
click at [303, 30] on button "2" at bounding box center [316, 34] width 35 height 35
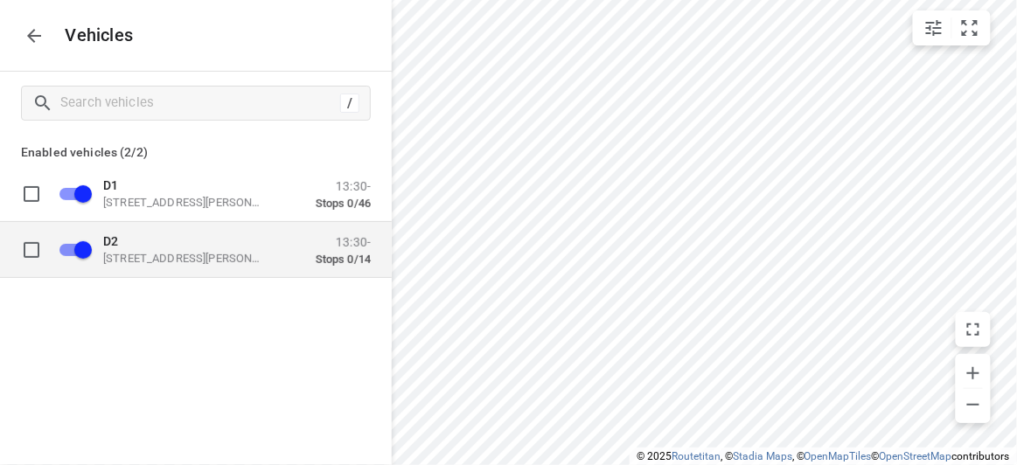
click at [184, 252] on p "[STREET_ADDRESS][PERSON_NAME]" at bounding box center [190, 258] width 175 height 14
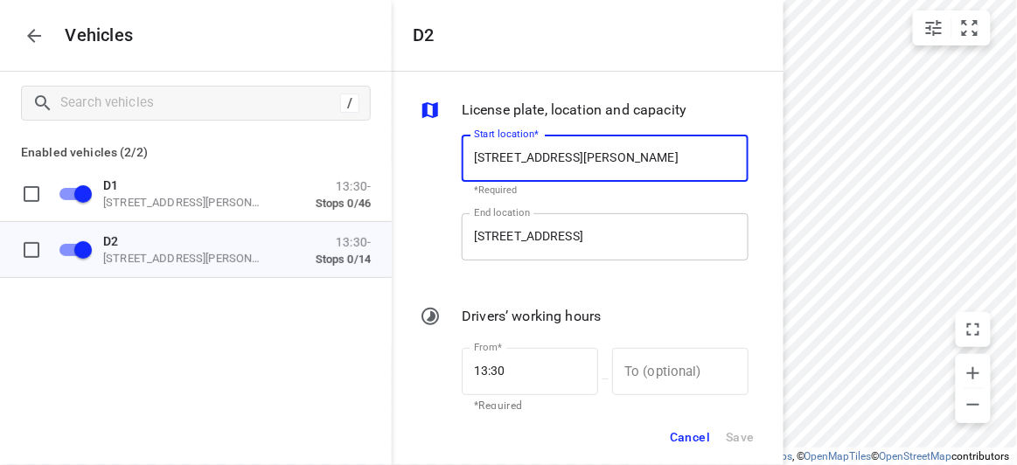
click at [638, 226] on input "[STREET_ADDRESS]" at bounding box center [605, 236] width 287 height 47
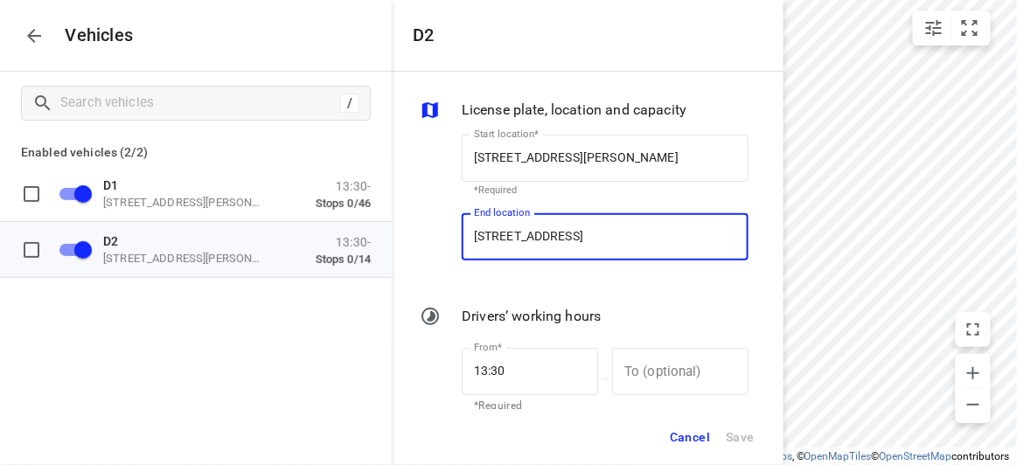
paste input "[STREET_ADDRESS][PERSON_NAME]"
type input "[STREET_ADDRESS][PERSON_NAME]"
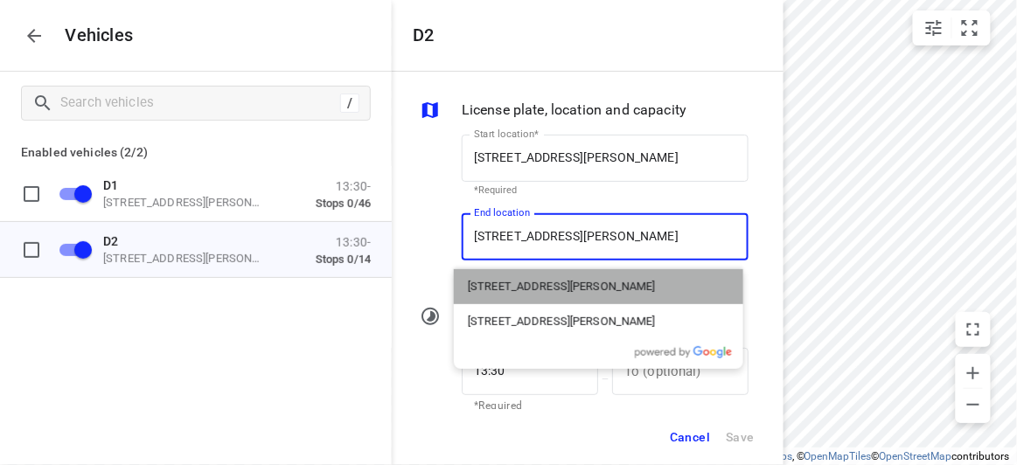
click at [540, 285] on p "[STREET_ADDRESS][PERSON_NAME]" at bounding box center [562, 286] width 188 height 17
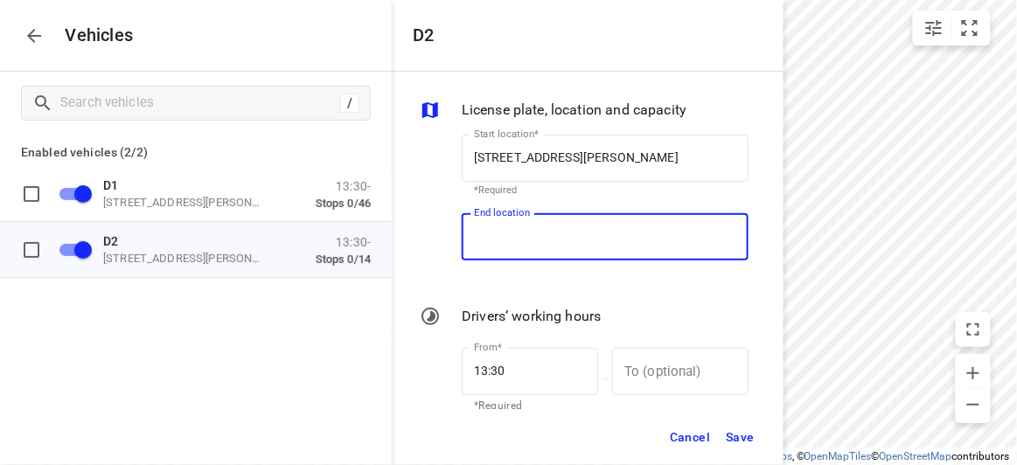
type input "[STREET_ADDRESS][PERSON_NAME][PERSON_NAME]"
click at [737, 432] on span "Save" at bounding box center [740, 438] width 29 height 22
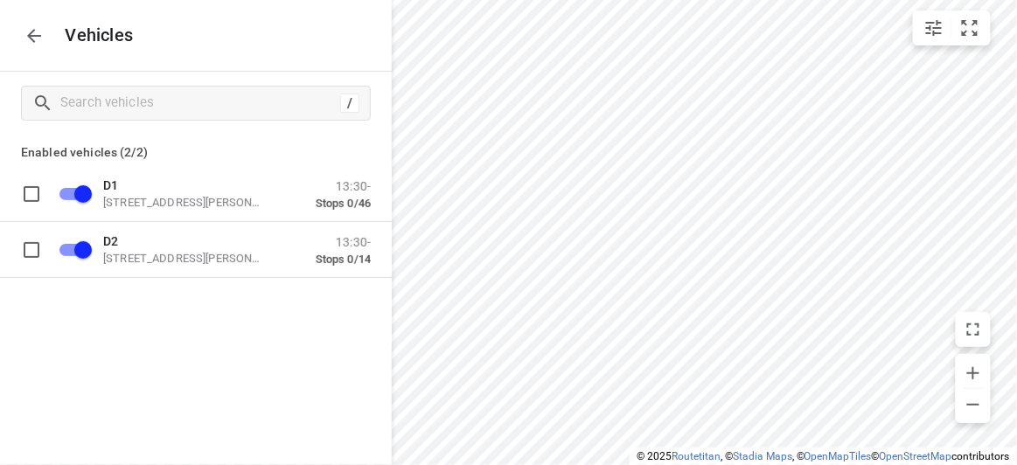
click at [38, 28] on icon "button" at bounding box center [34, 35] width 21 height 21
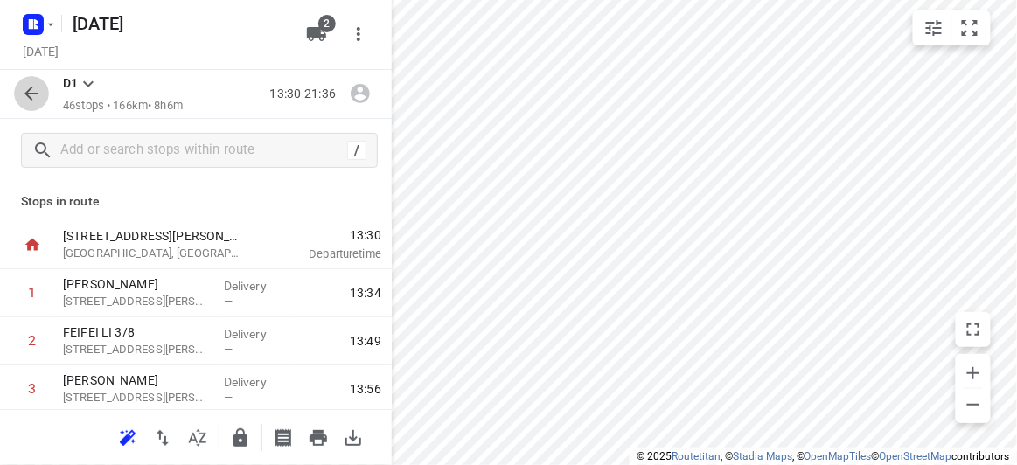
click at [16, 102] on button "button" at bounding box center [31, 93] width 35 height 35
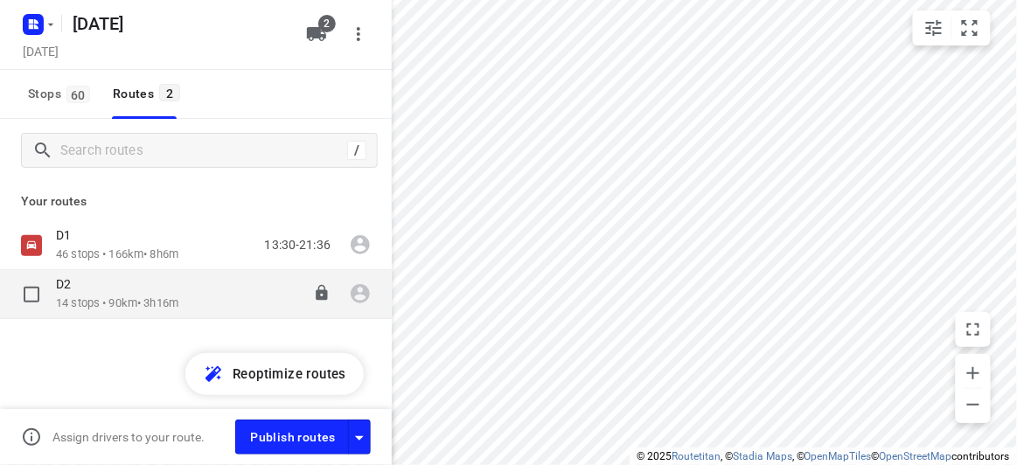
click at [95, 296] on p "14 stops • 90km • 3h16m" at bounding box center [117, 304] width 122 height 17
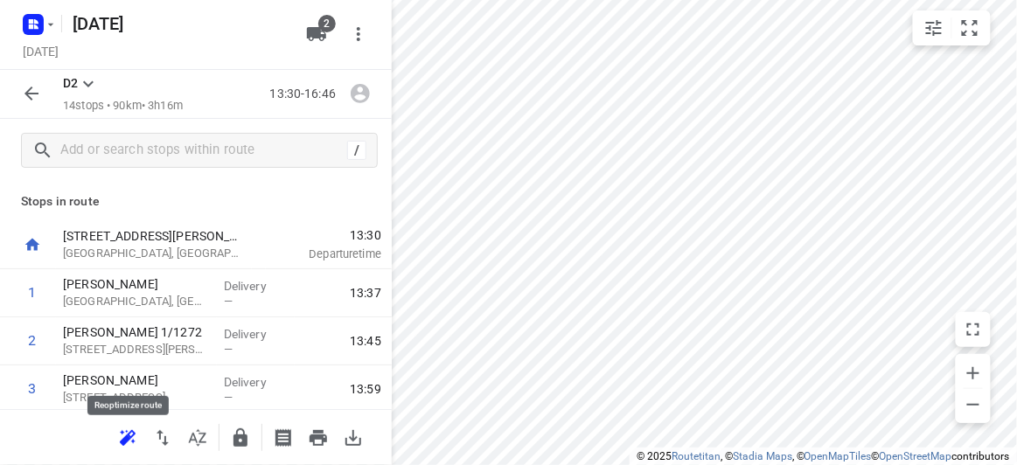
click at [136, 436] on icon "button" at bounding box center [127, 438] width 21 height 21
click at [31, 97] on icon "button" at bounding box center [31, 93] width 21 height 21
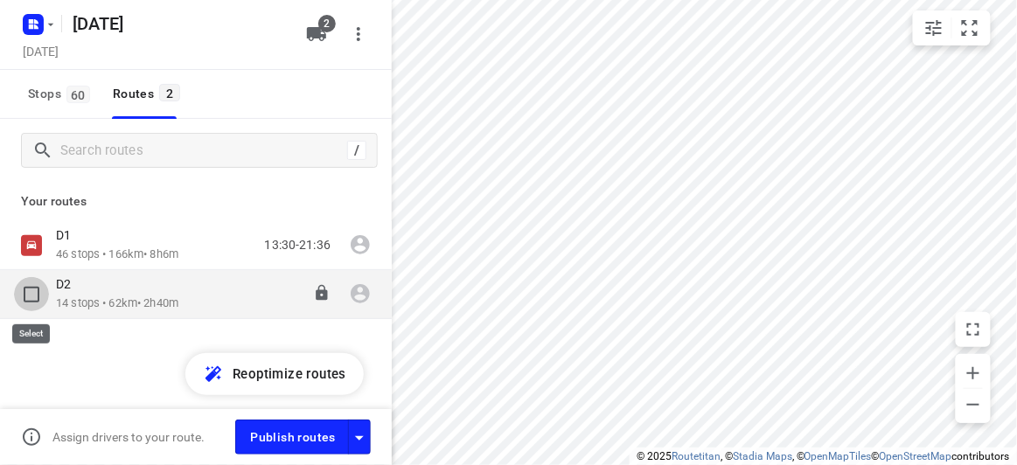
click at [36, 278] on input "checkbox" at bounding box center [31, 294] width 35 height 35
checkbox input "true"
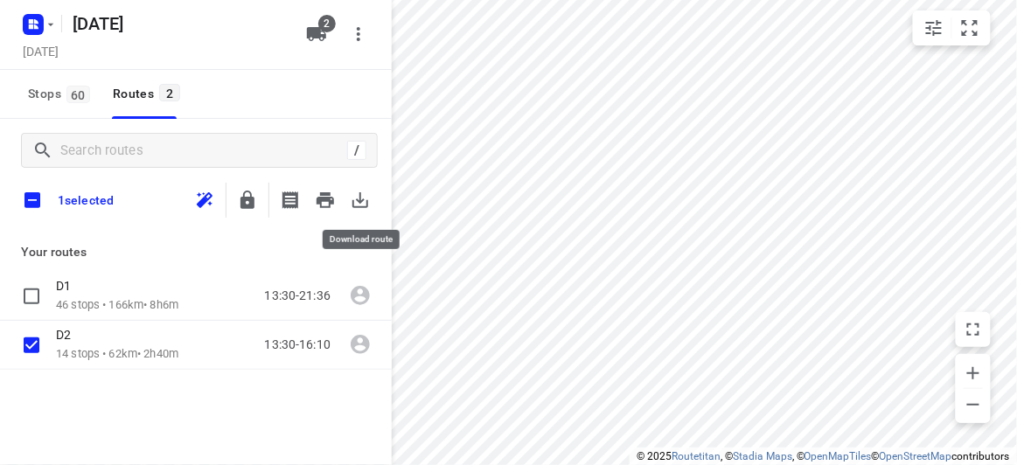
click at [358, 197] on icon "button" at bounding box center [360, 200] width 21 height 21
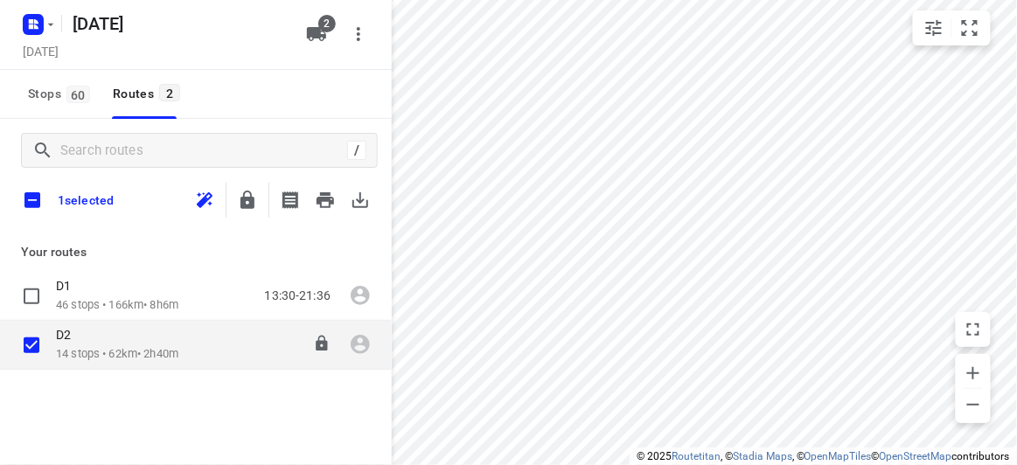
click at [108, 342] on div "D2" at bounding box center [117, 336] width 122 height 19
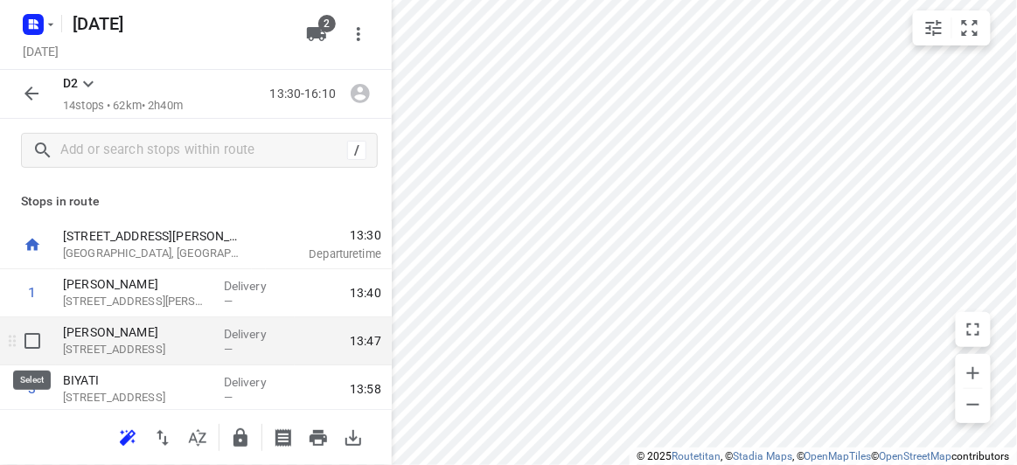
click at [33, 339] on input "checkbox" at bounding box center [32, 341] width 35 height 35
checkbox input "true"
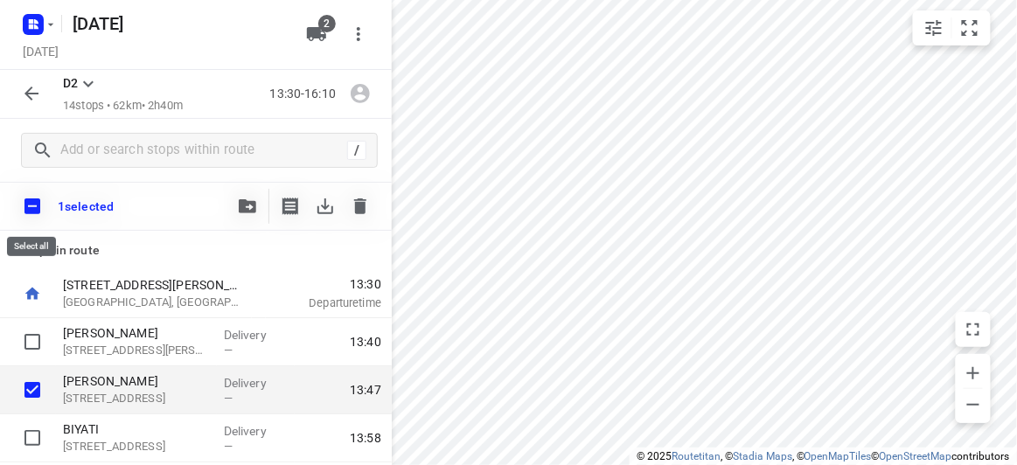
click at [29, 209] on input "checkbox" at bounding box center [32, 206] width 37 height 37
checkbox input "true"
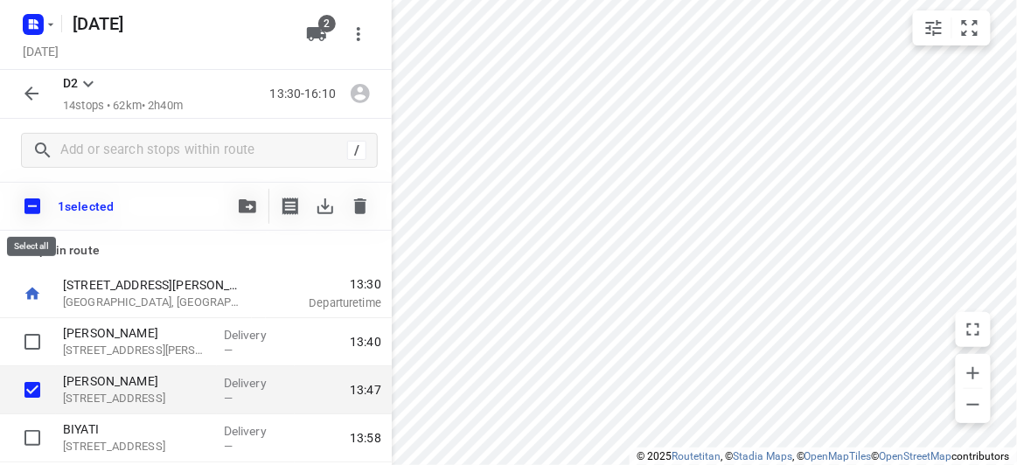
checkbox input "true"
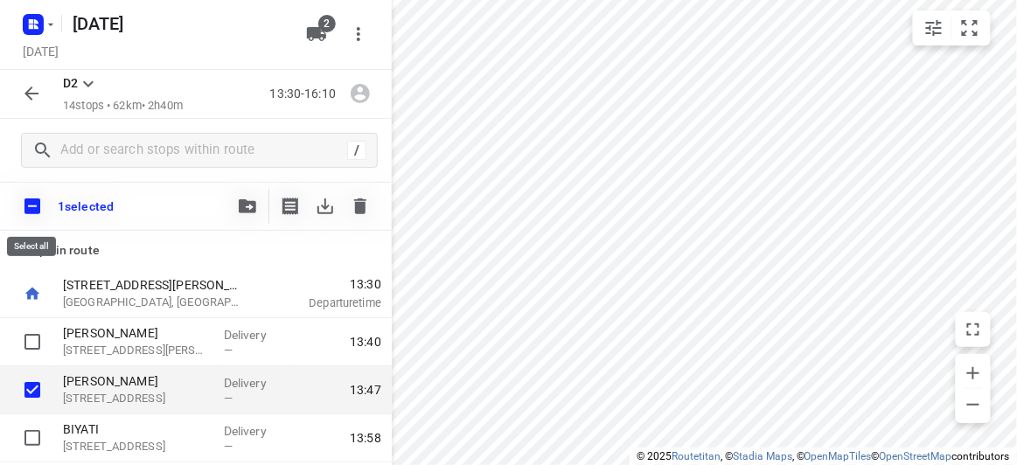
checkbox input "true"
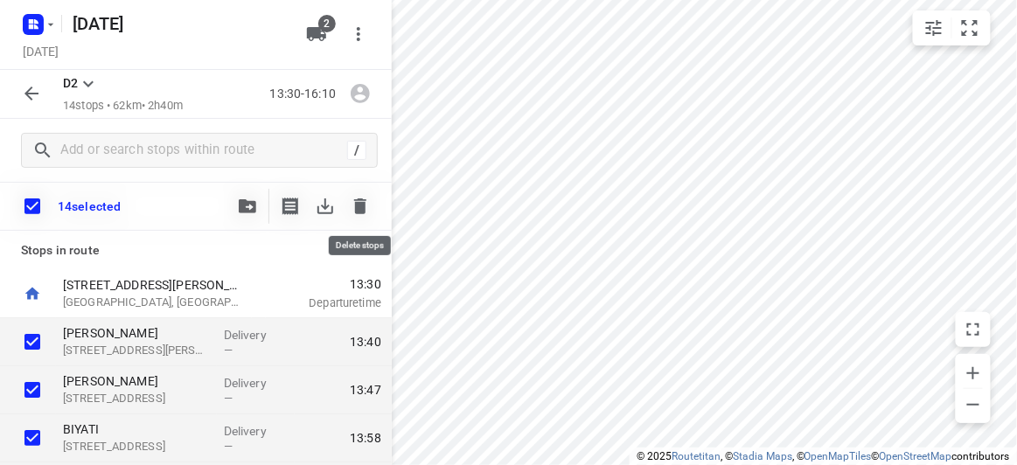
click at [348, 204] on button "button" at bounding box center [360, 206] width 35 height 35
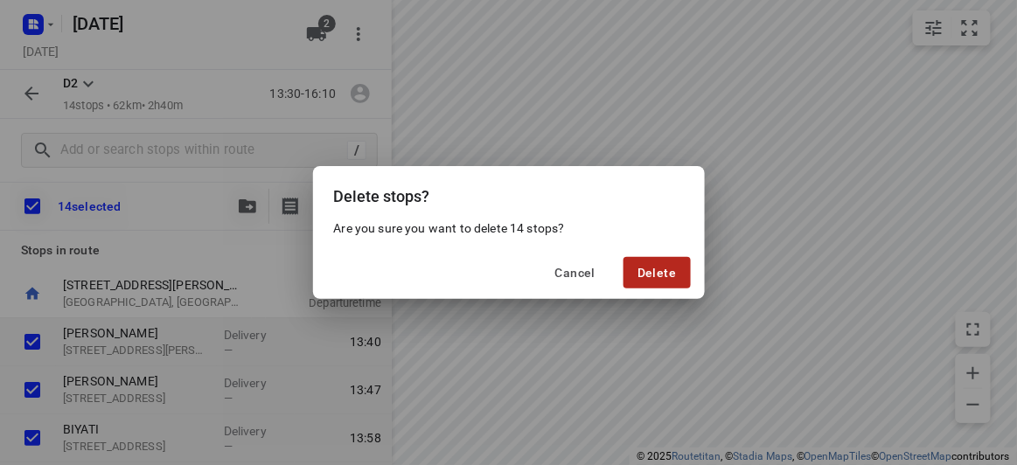
click at [671, 282] on button "Delete" at bounding box center [656, 272] width 66 height 31
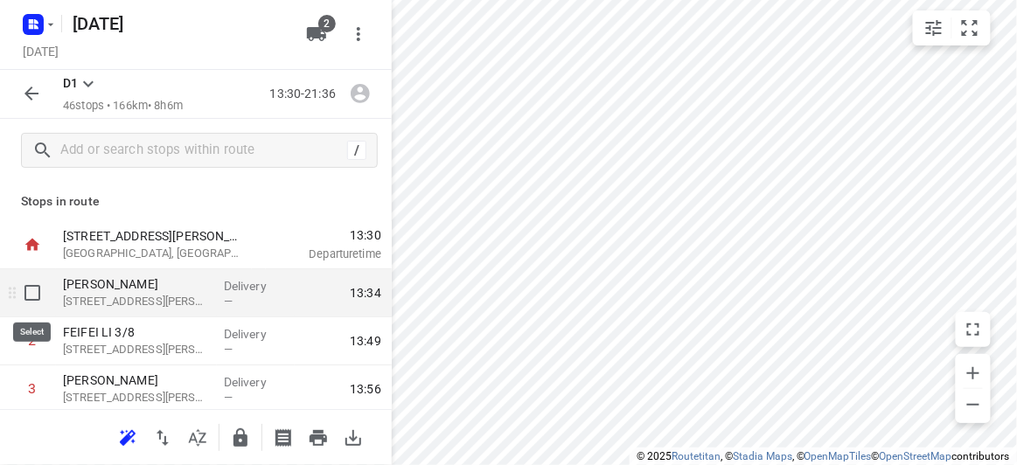
click at [23, 296] on input "checkbox" at bounding box center [32, 292] width 35 height 35
checkbox input "true"
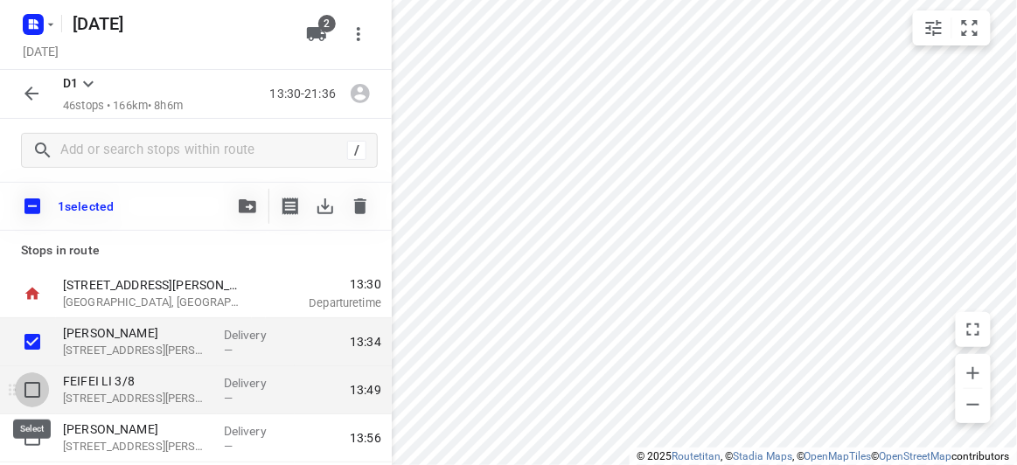
click at [32, 387] on input "checkbox" at bounding box center [32, 389] width 35 height 35
checkbox input "true"
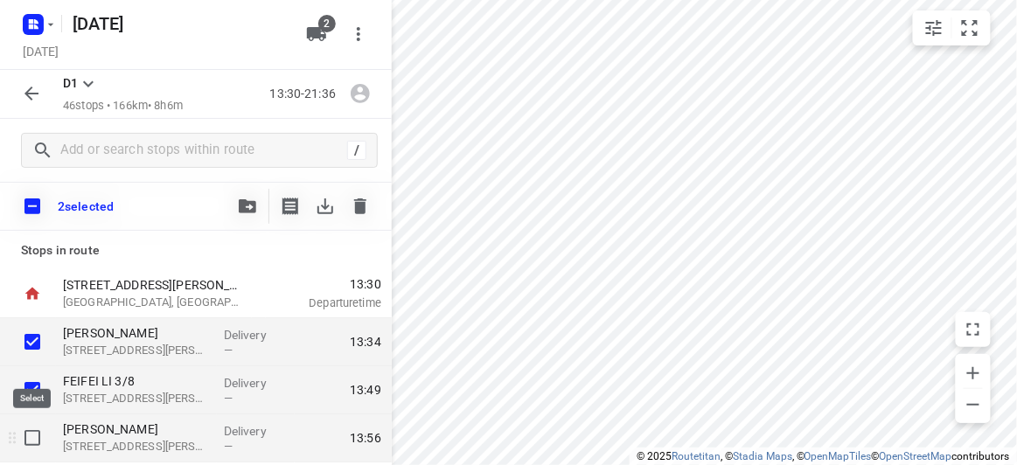
click at [23, 432] on input "checkbox" at bounding box center [32, 438] width 35 height 35
checkbox input "true"
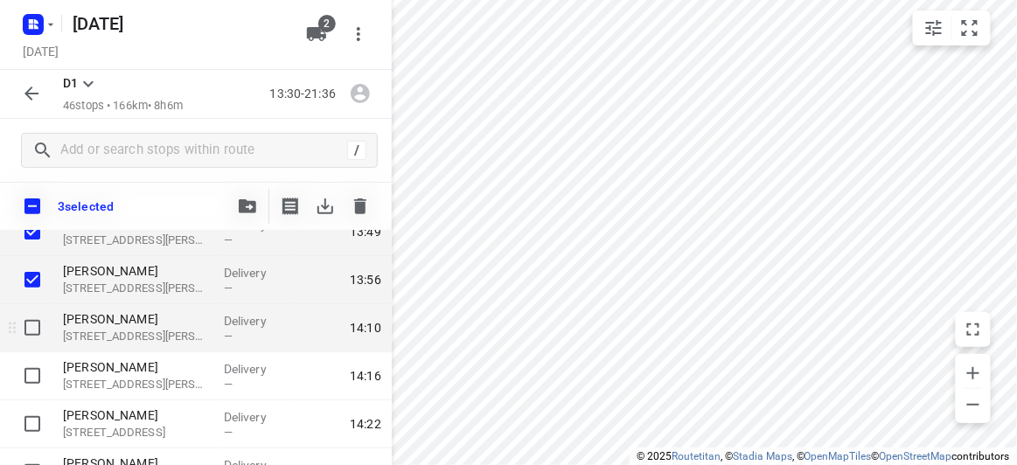
click at [31, 323] on input "checkbox" at bounding box center [32, 327] width 35 height 35
checkbox input "true"
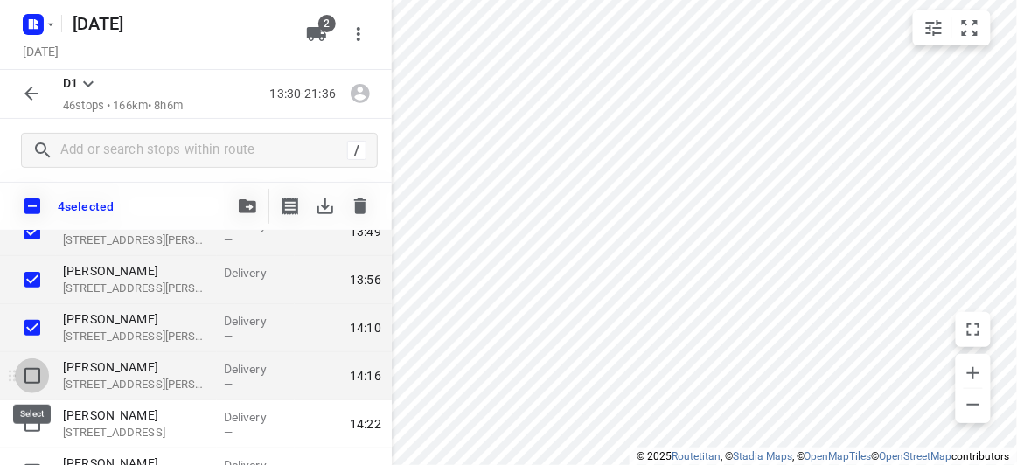
click at [31, 369] on input "checkbox" at bounding box center [32, 376] width 35 height 35
checkbox input "true"
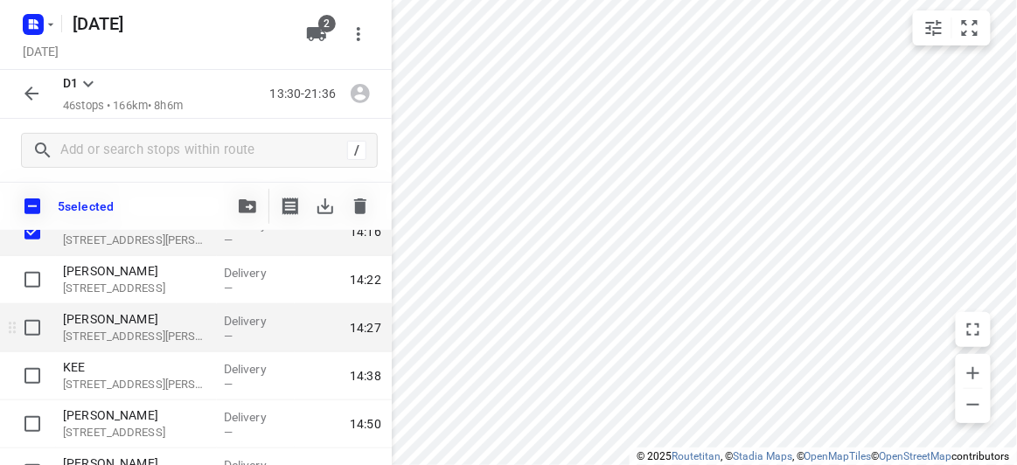
scroll to position [317, 0]
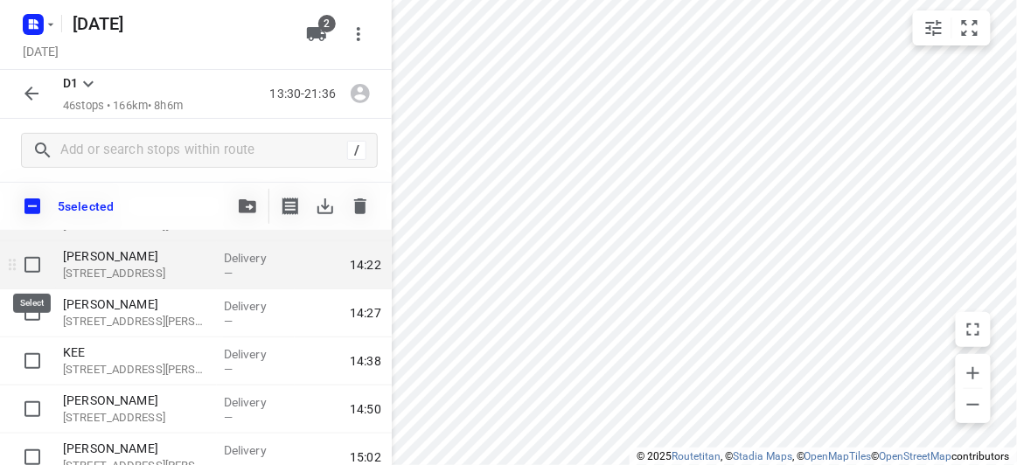
click at [38, 261] on input "checkbox" at bounding box center [32, 264] width 35 height 35
checkbox input "true"
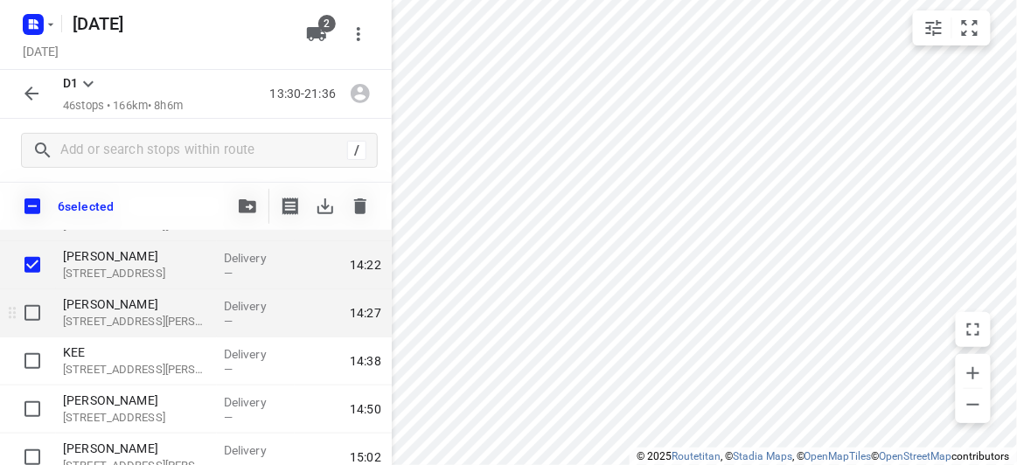
click at [31, 304] on input "checkbox" at bounding box center [32, 313] width 35 height 35
checkbox input "true"
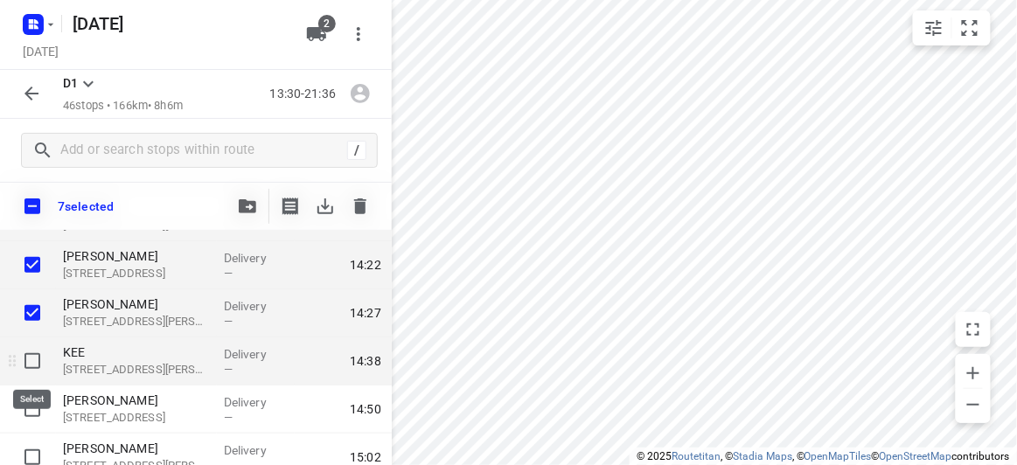
click at [33, 359] on input "checkbox" at bounding box center [32, 361] width 35 height 35
checkbox input "true"
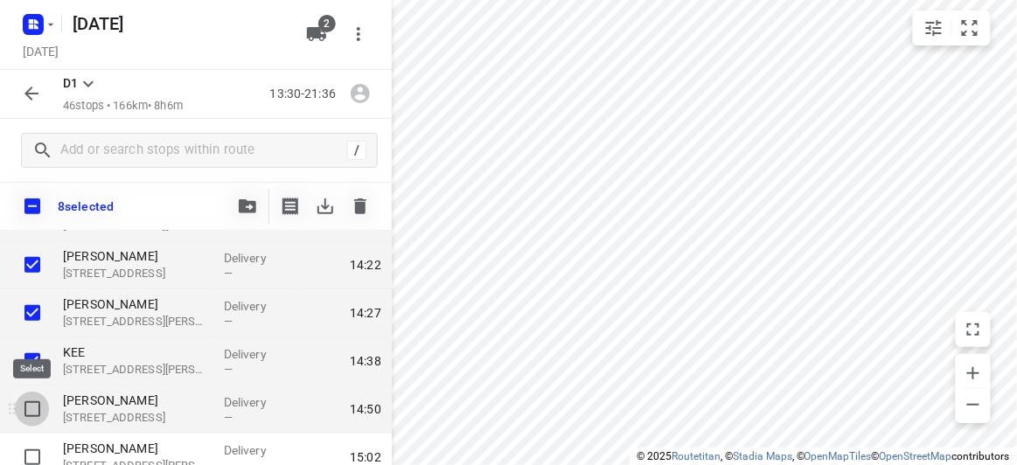
click at [36, 414] on input "checkbox" at bounding box center [32, 409] width 35 height 35
checkbox input "true"
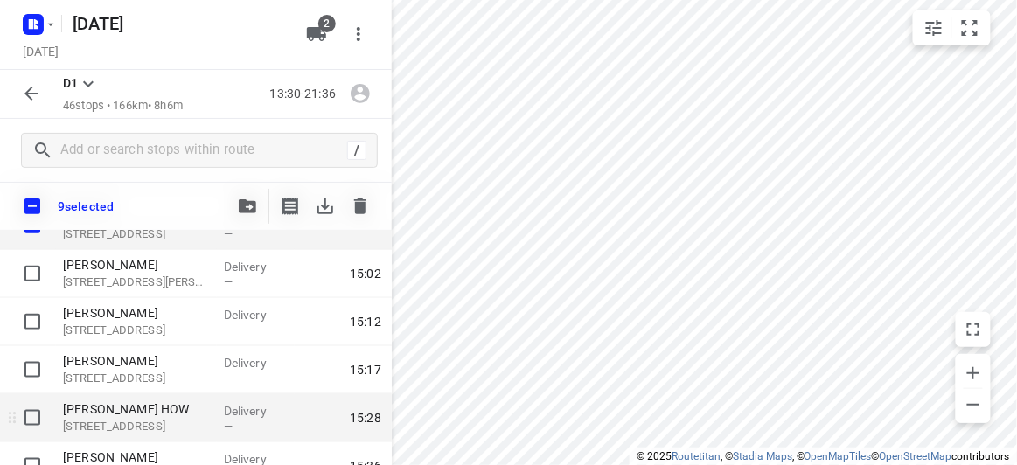
scroll to position [477, 0]
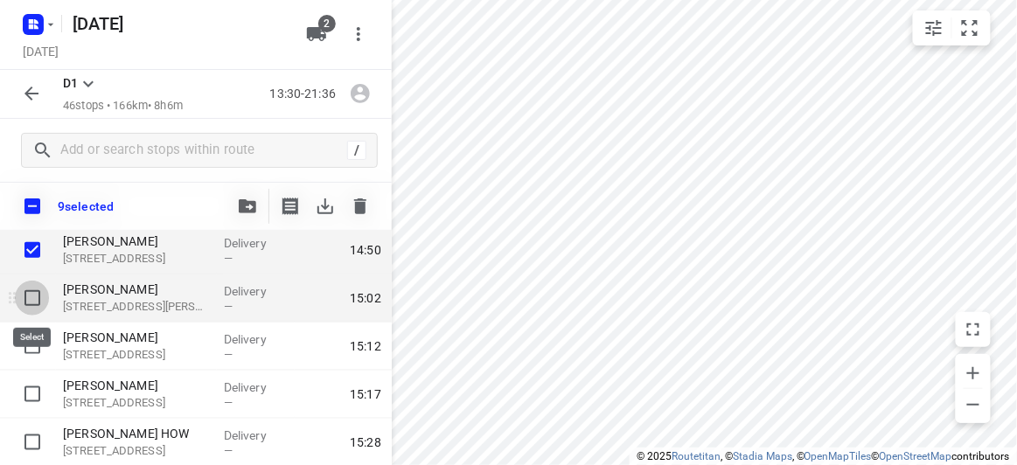
click at [43, 299] on input "checkbox" at bounding box center [32, 298] width 35 height 35
checkbox input "true"
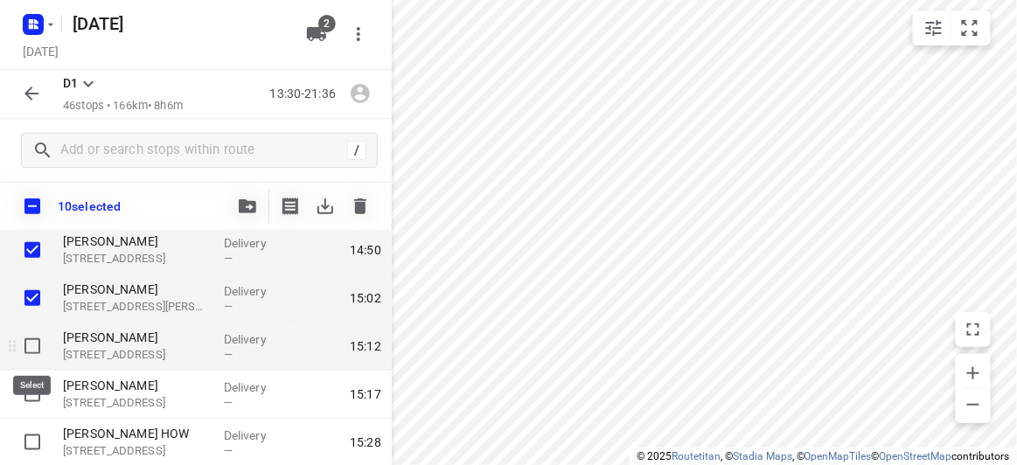
click at [36, 348] on input "checkbox" at bounding box center [32, 346] width 35 height 35
checkbox input "true"
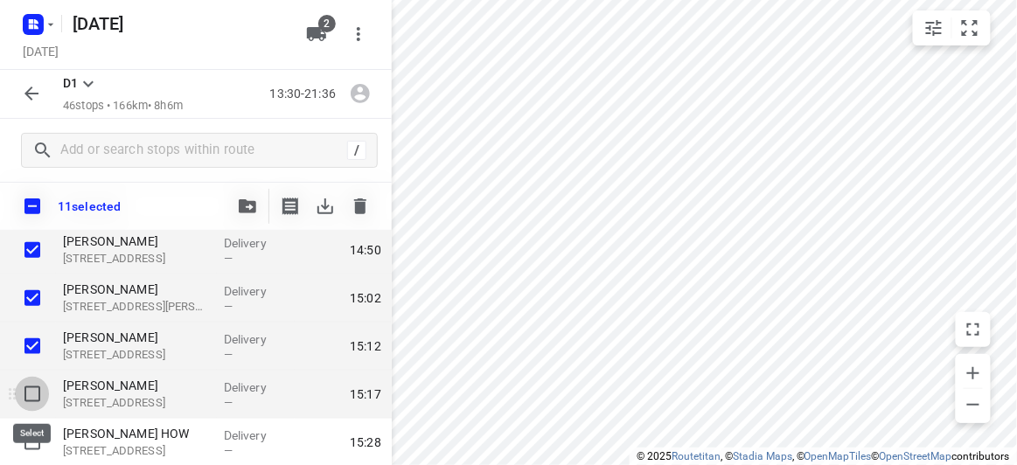
click at [38, 386] on input "checkbox" at bounding box center [32, 394] width 35 height 35
checkbox input "true"
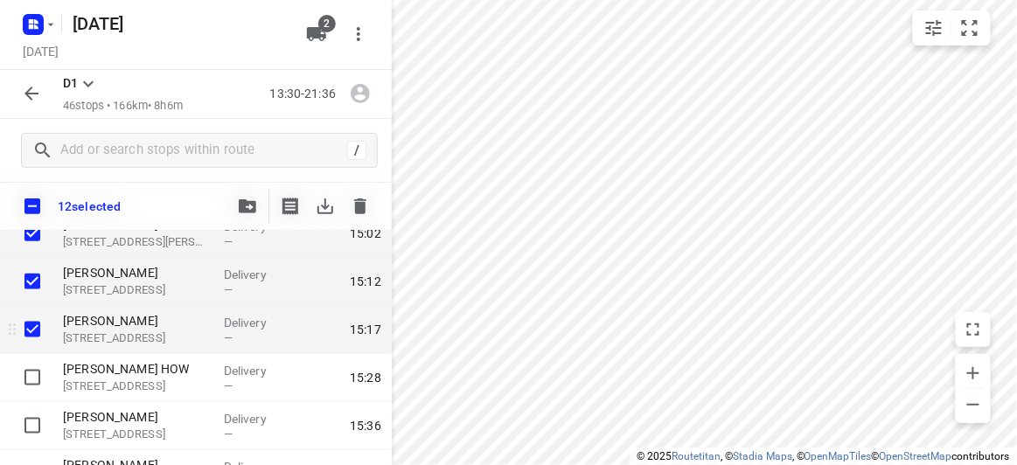
scroll to position [556, 0]
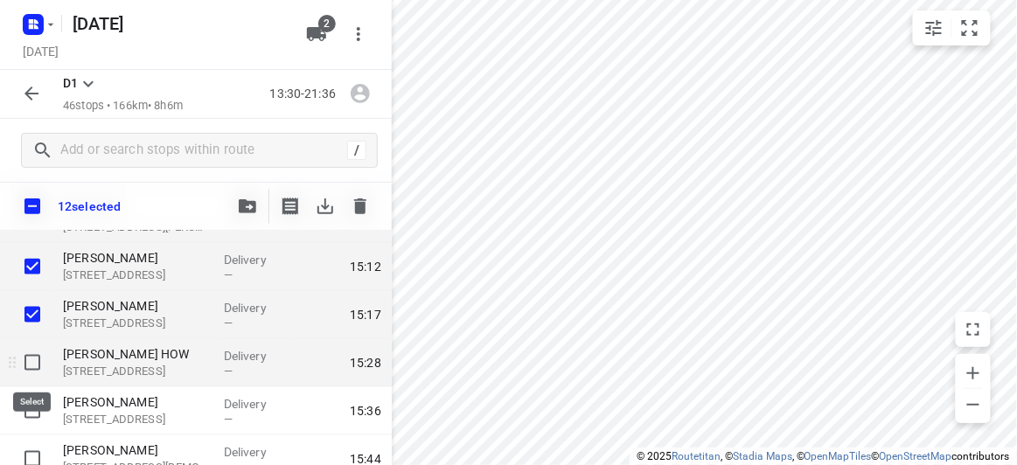
click at [24, 352] on input "checkbox" at bounding box center [32, 362] width 35 height 35
checkbox input "true"
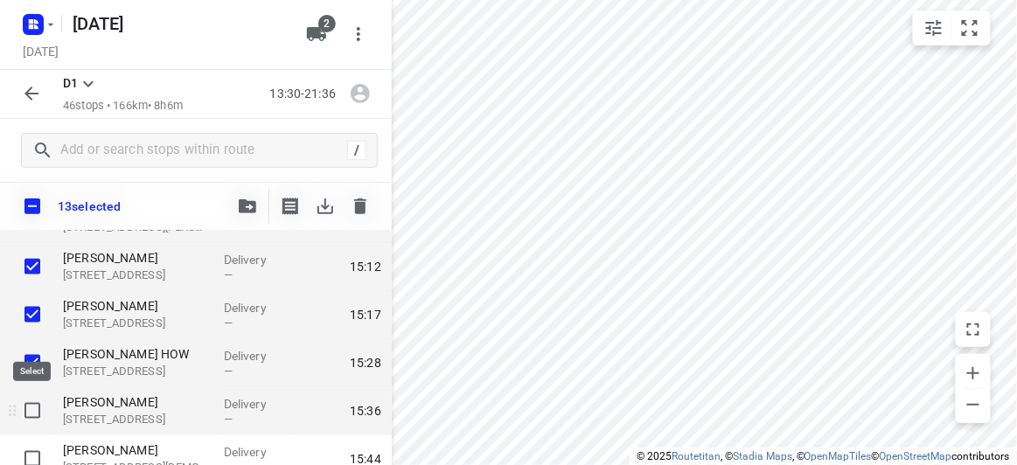
click at [38, 410] on input "checkbox" at bounding box center [32, 410] width 35 height 35
checkbox input "true"
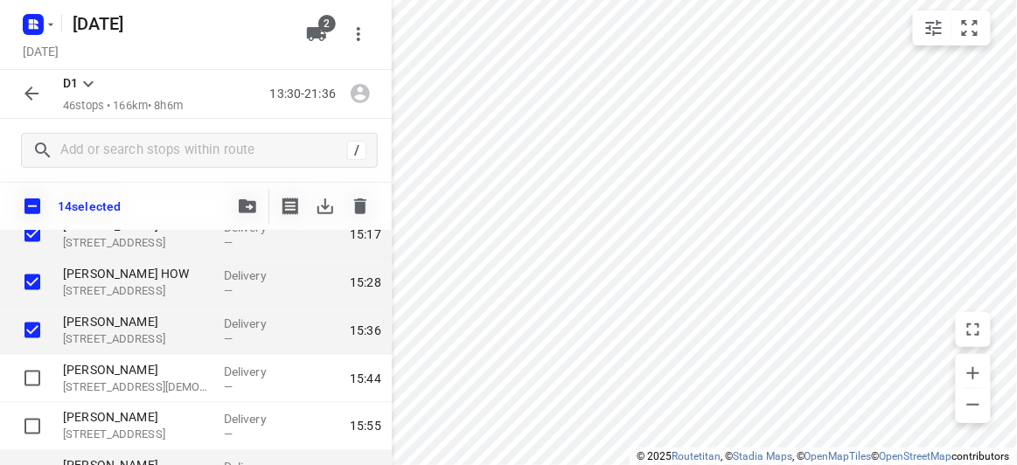
scroll to position [715, 0]
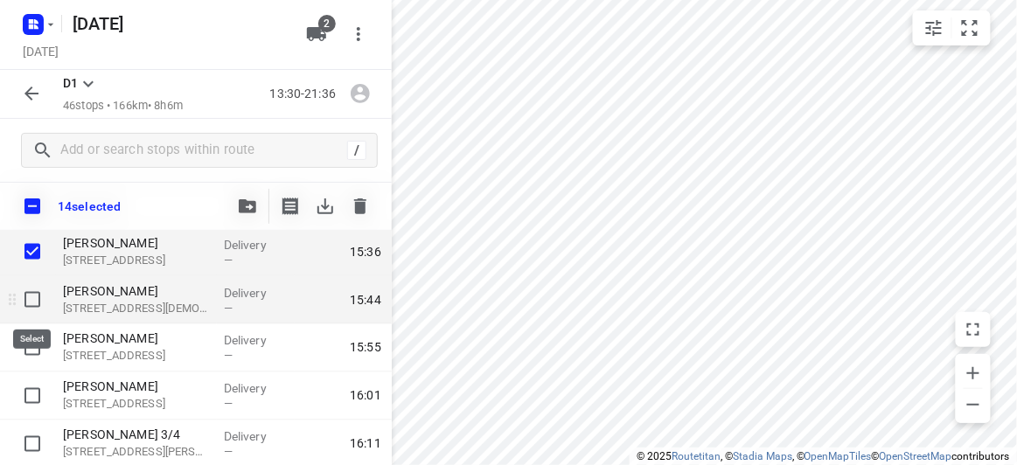
click at [38, 303] on input "checkbox" at bounding box center [32, 299] width 35 height 35
checkbox input "true"
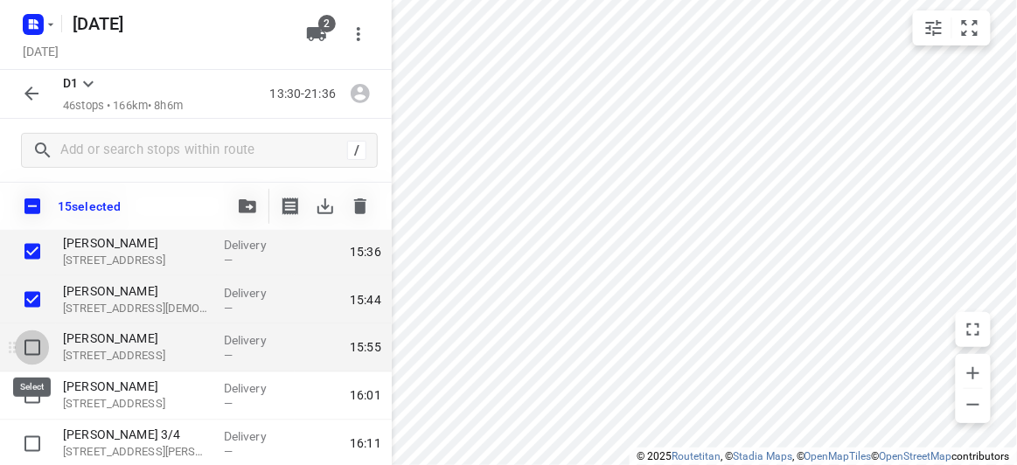
click at [36, 335] on input "checkbox" at bounding box center [32, 348] width 35 height 35
checkbox input "true"
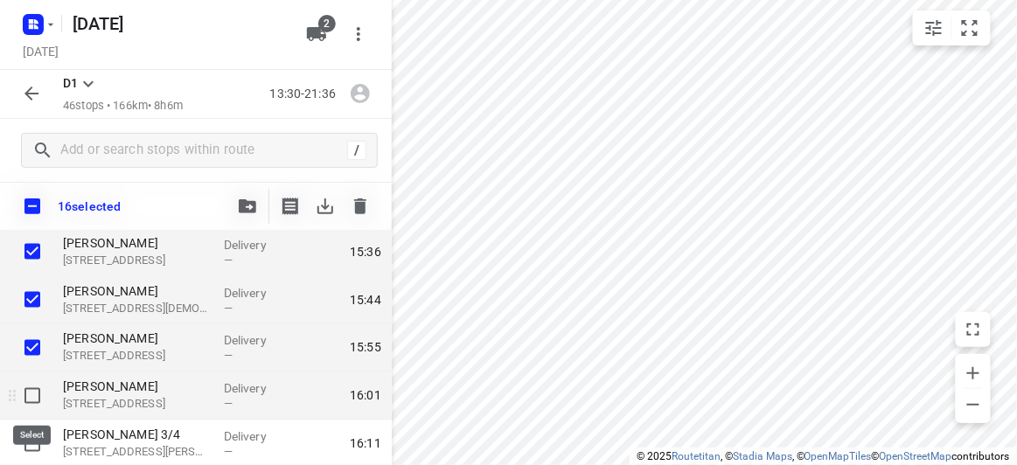
click at [37, 395] on input "checkbox" at bounding box center [32, 396] width 35 height 35
checkbox input "true"
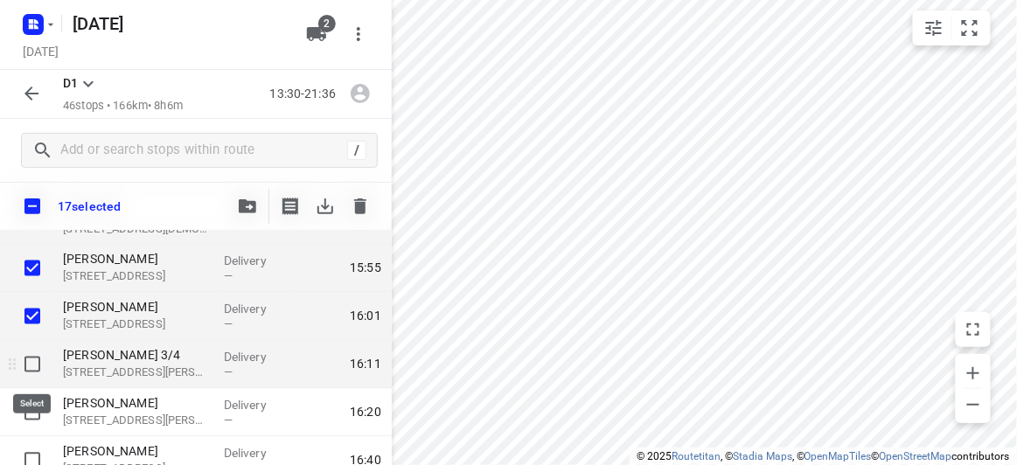
click at [35, 367] on input "checkbox" at bounding box center [32, 364] width 35 height 35
checkbox input "true"
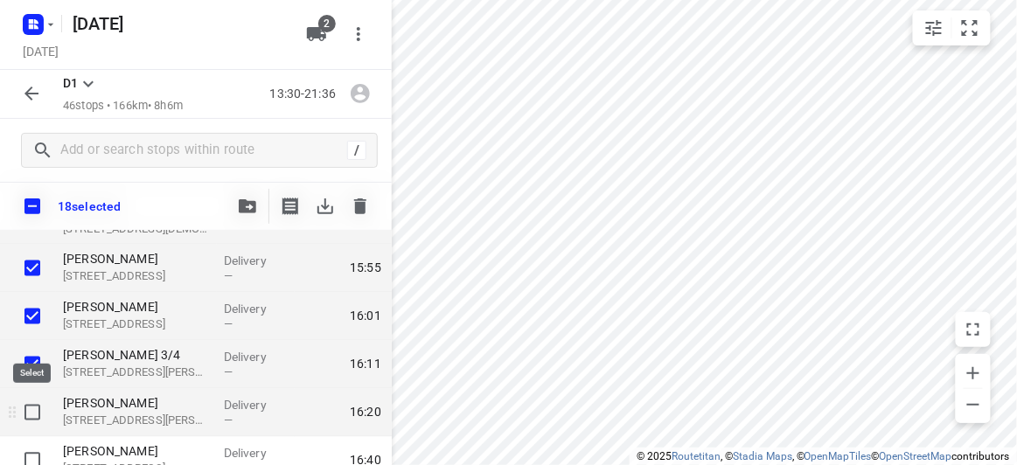
click at [36, 407] on input "checkbox" at bounding box center [32, 412] width 35 height 35
checkbox input "true"
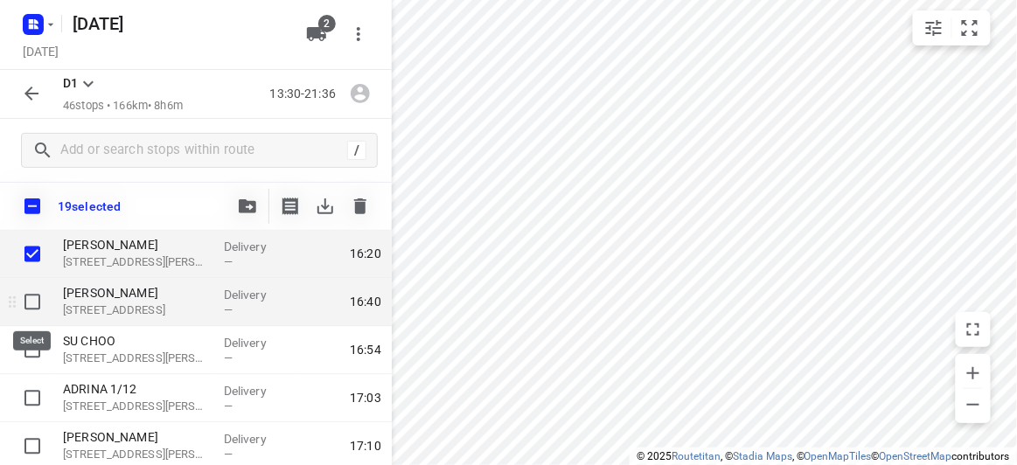
click at [31, 307] on input "checkbox" at bounding box center [32, 302] width 35 height 35
checkbox input "true"
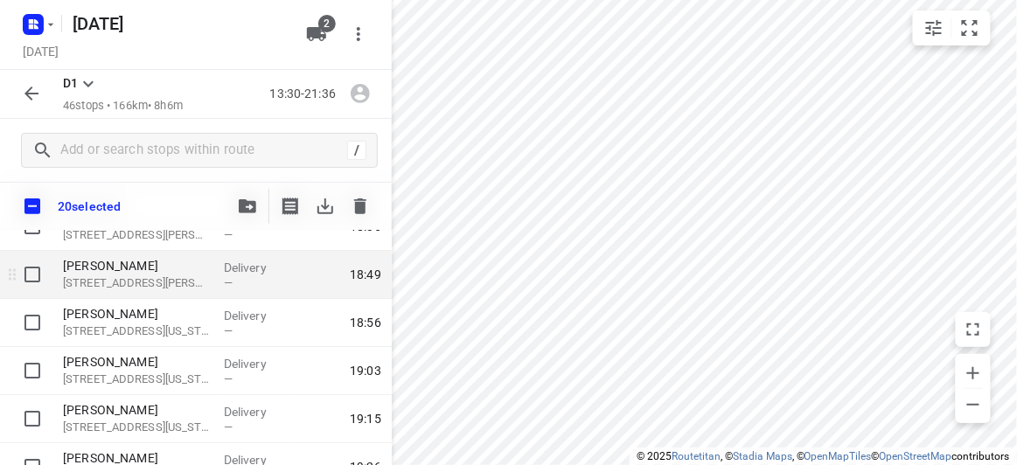
scroll to position [1431, 0]
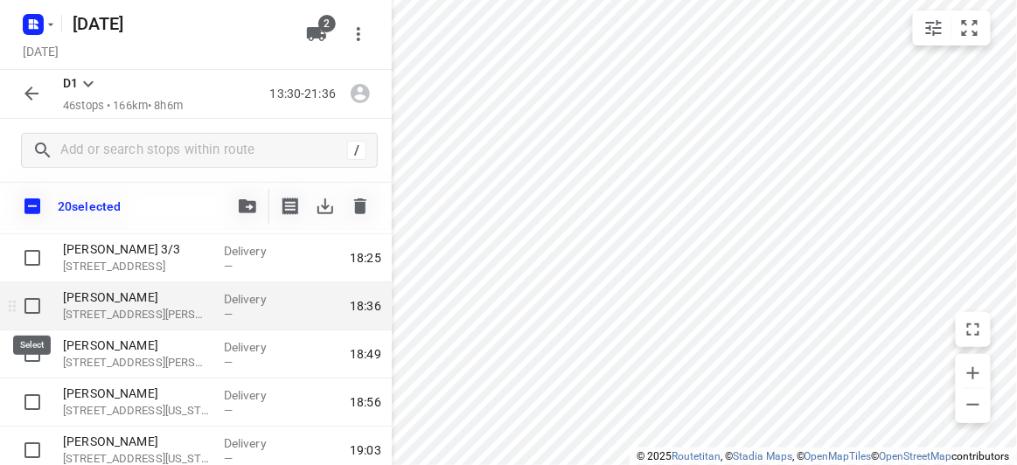
click at [37, 306] on input "checkbox" at bounding box center [32, 306] width 35 height 35
checkbox input "true"
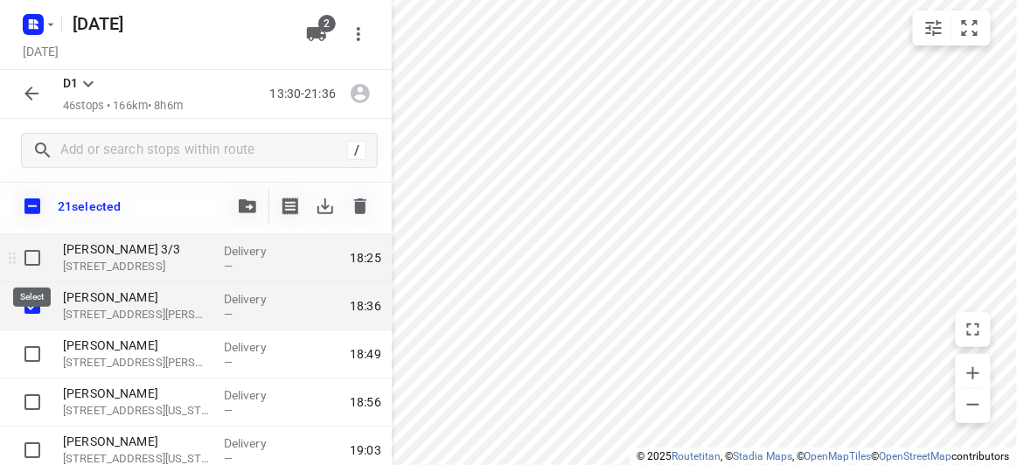
click at [26, 256] on input "checkbox" at bounding box center [32, 257] width 35 height 35
checkbox input "true"
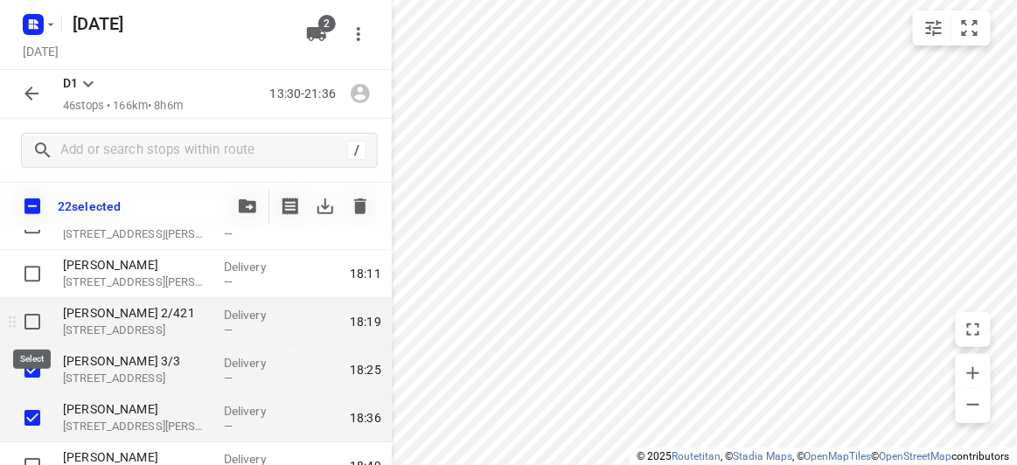
scroll to position [1271, 0]
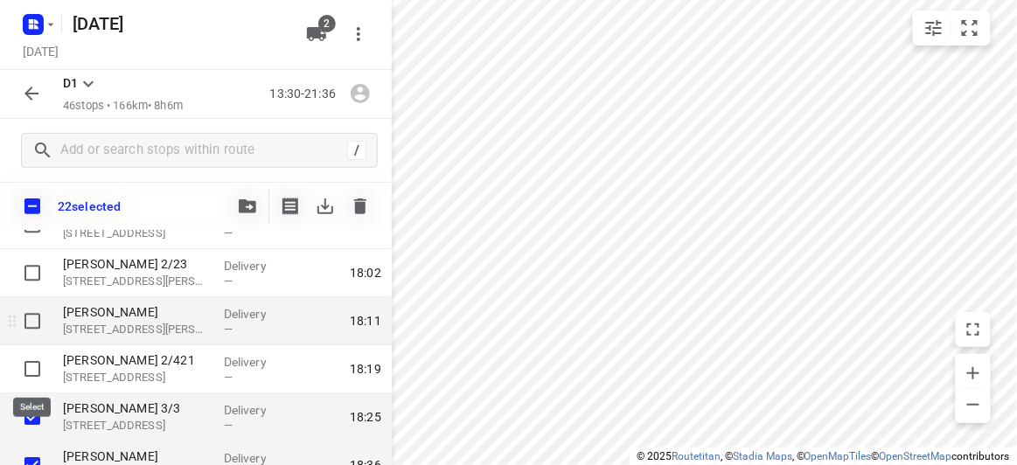
drag, startPoint x: 40, startPoint y: 368, endPoint x: 38, endPoint y: 299, distance: 69.1
click at [38, 367] on input "checkbox" at bounding box center [32, 369] width 35 height 35
checkbox input "true"
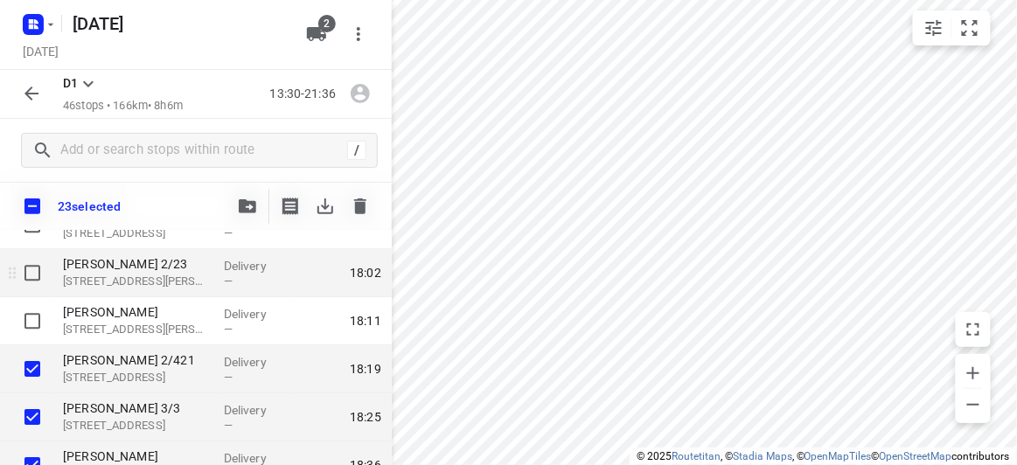
drag, startPoint x: 38, startPoint y: 296, endPoint x: 36, endPoint y: 285, distance: 11.5
click at [38, 297] on div at bounding box center [28, 321] width 56 height 48
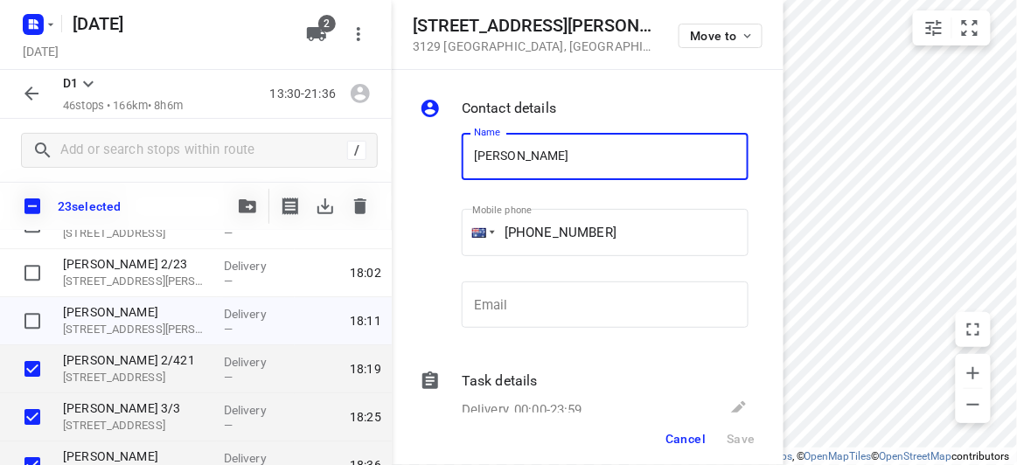
click at [669, 437] on span "Cancel" at bounding box center [685, 439] width 40 height 14
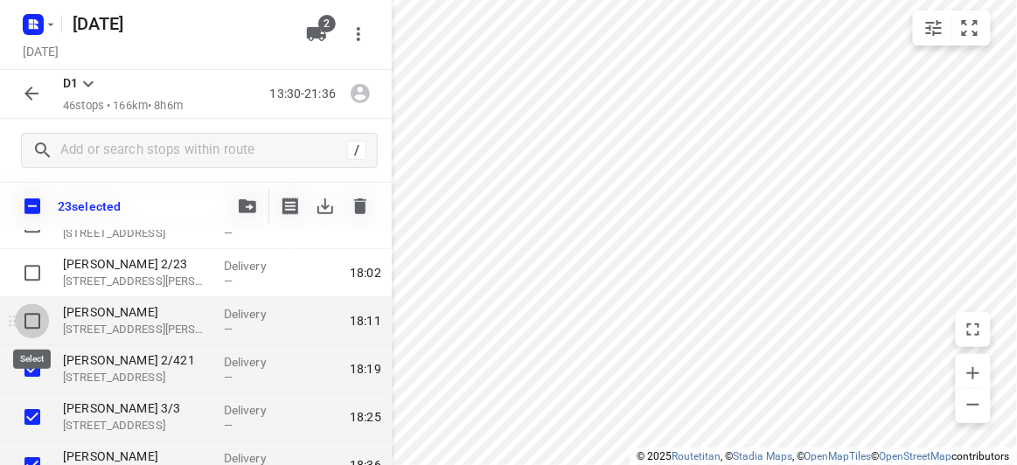
click at [31, 315] on input "checkbox" at bounding box center [32, 320] width 35 height 35
checkbox input "true"
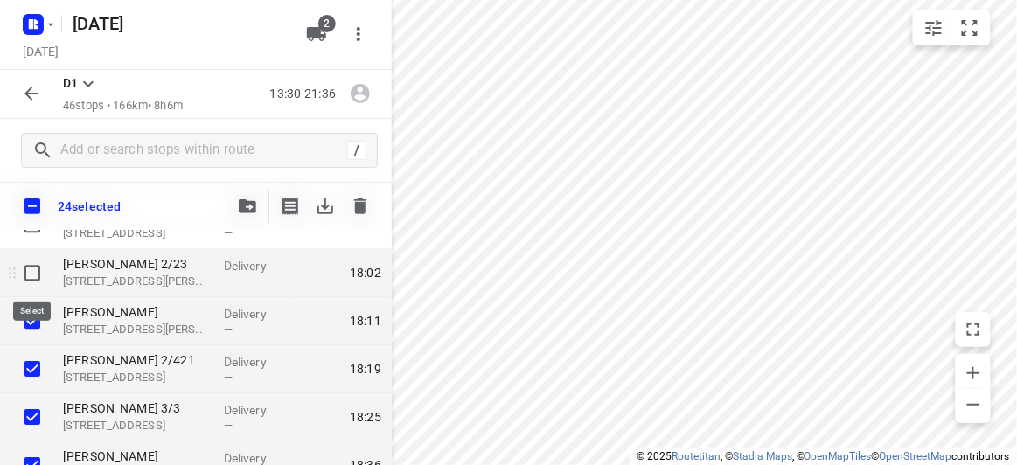
click at [25, 266] on input "checkbox" at bounding box center [32, 272] width 35 height 35
checkbox input "true"
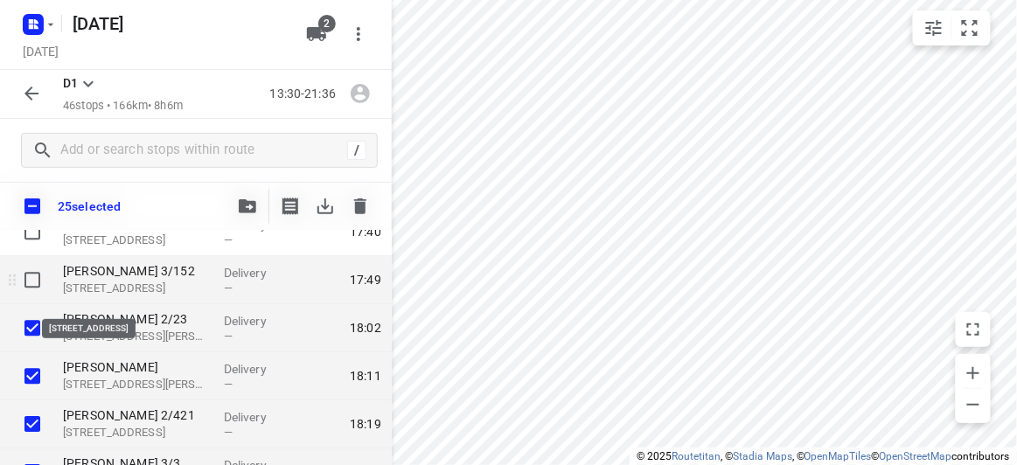
scroll to position [1192, 0]
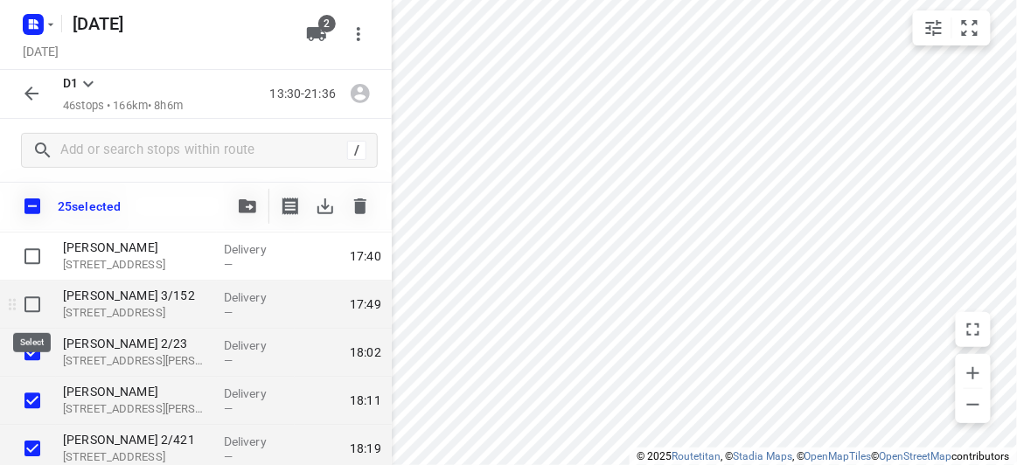
click at [37, 307] on input "checkbox" at bounding box center [32, 304] width 35 height 35
checkbox input "true"
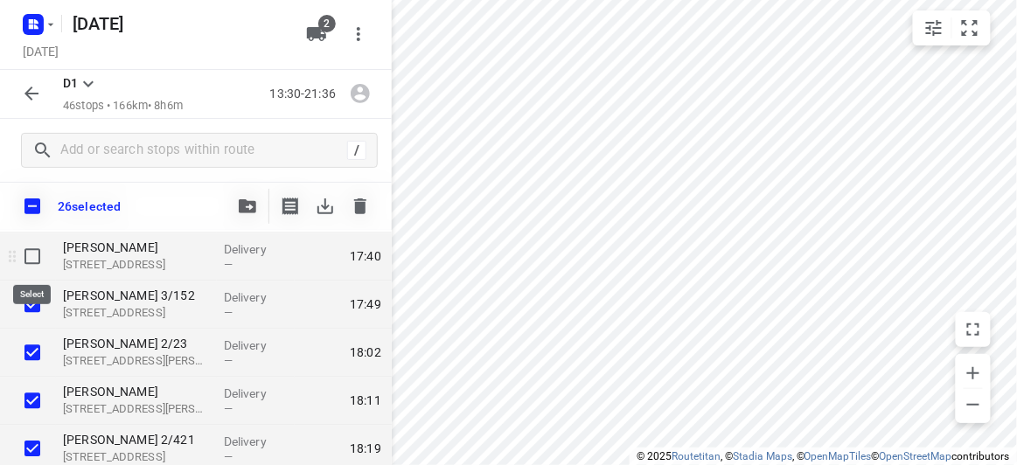
click at [33, 254] on input "checkbox" at bounding box center [32, 256] width 35 height 35
checkbox input "true"
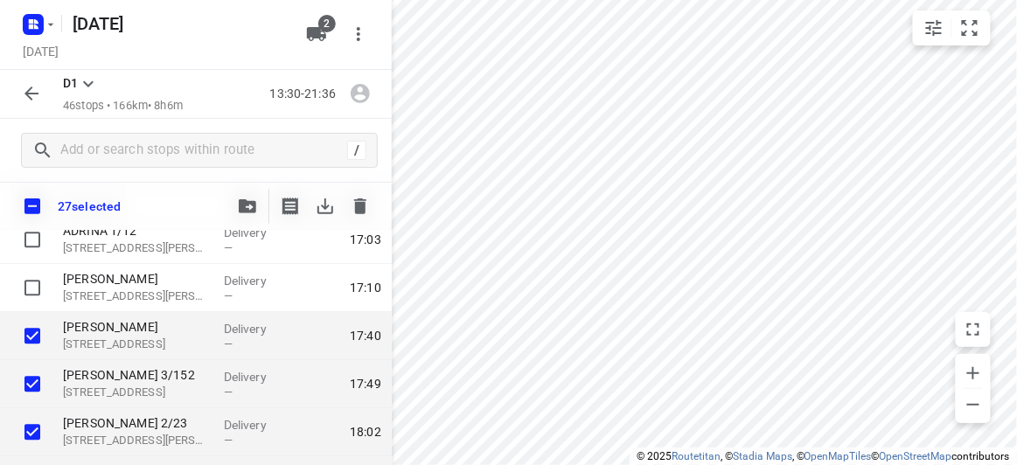
click at [251, 223] on div at bounding box center [247, 206] width 35 height 35
click at [247, 217] on button "button" at bounding box center [247, 206] width 35 height 35
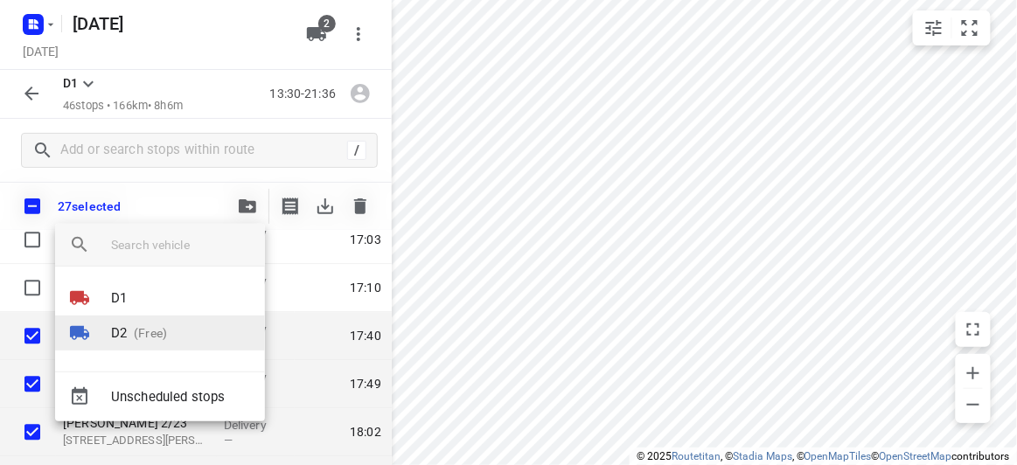
click at [126, 335] on p "D2" at bounding box center [119, 334] width 16 height 20
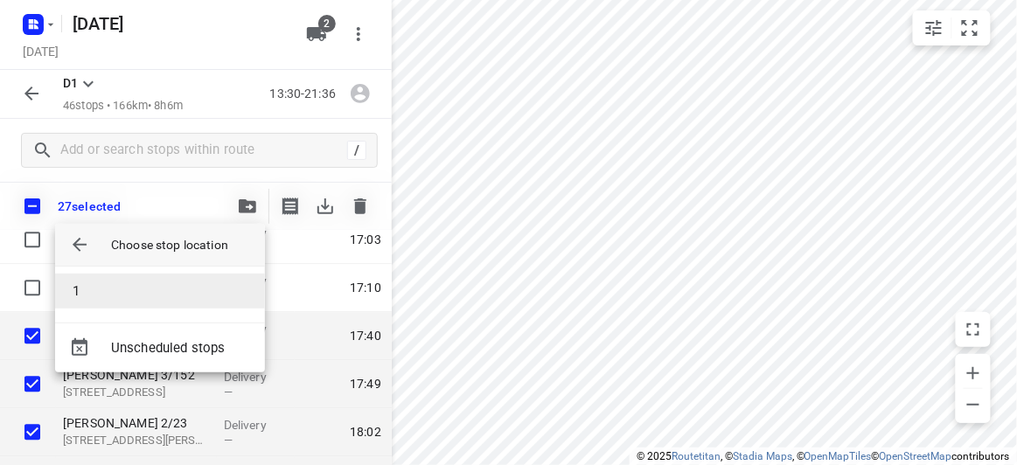
click at [108, 281] on li "1" at bounding box center [160, 291] width 210 height 35
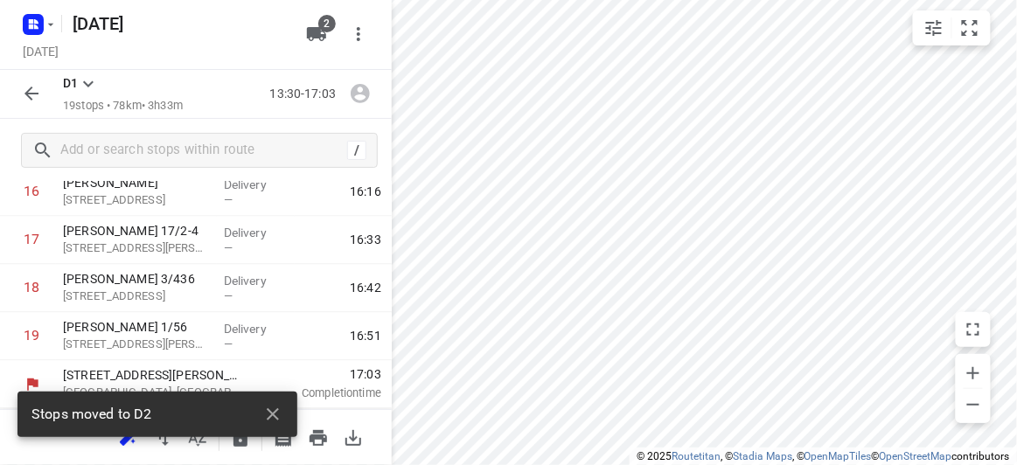
scroll to position [821, 0]
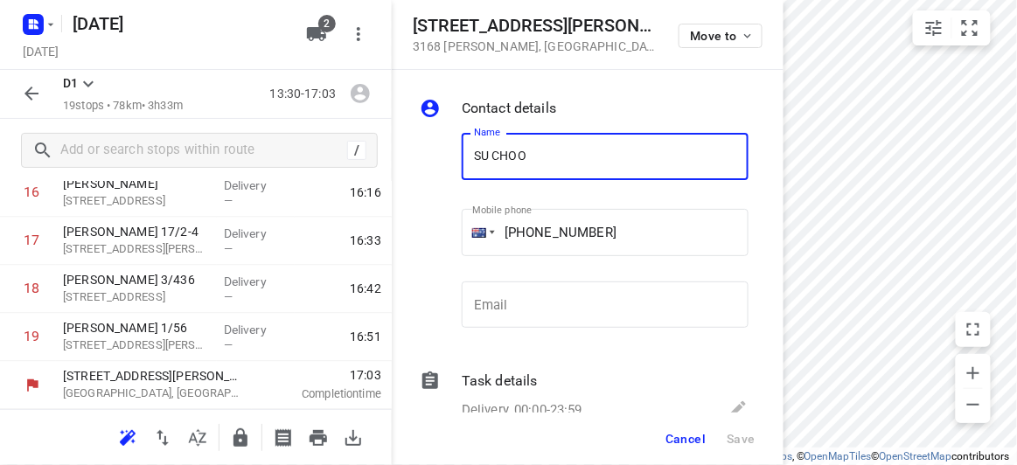
click at [548, 45] on div "[STREET_ADDRESS][PERSON_NAME][PERSON_NAME] Move to" at bounding box center [588, 35] width 350 height 38
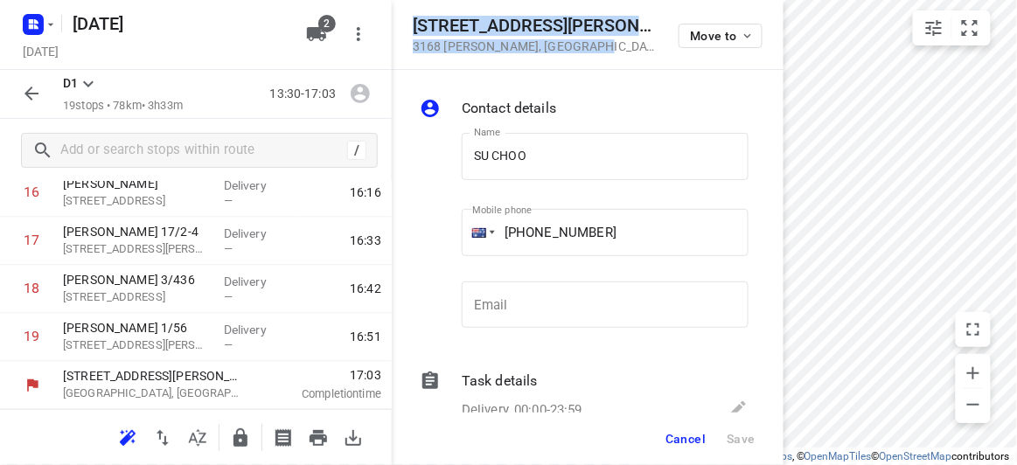
drag, startPoint x: 547, startPoint y: 46, endPoint x: 403, endPoint y: 27, distance: 145.6
click at [403, 27] on div "[STREET_ADDRESS][PERSON_NAME][PERSON_NAME] Move to" at bounding box center [588, 35] width 392 height 70
copy div "[STREET_ADDRESS][PERSON_NAME][PERSON_NAME]"
click at [310, 32] on icon "button" at bounding box center [316, 34] width 19 height 14
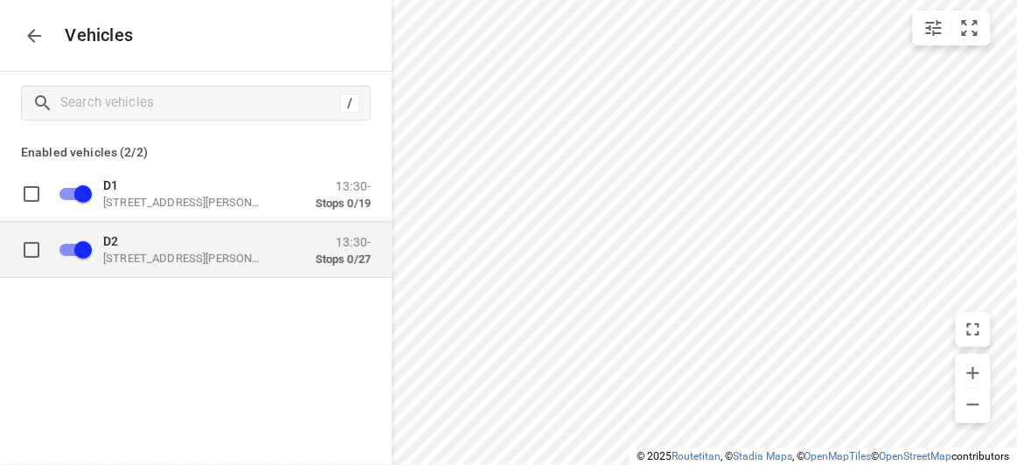
click at [145, 254] on p "[STREET_ADDRESS][PERSON_NAME]" at bounding box center [190, 258] width 175 height 14
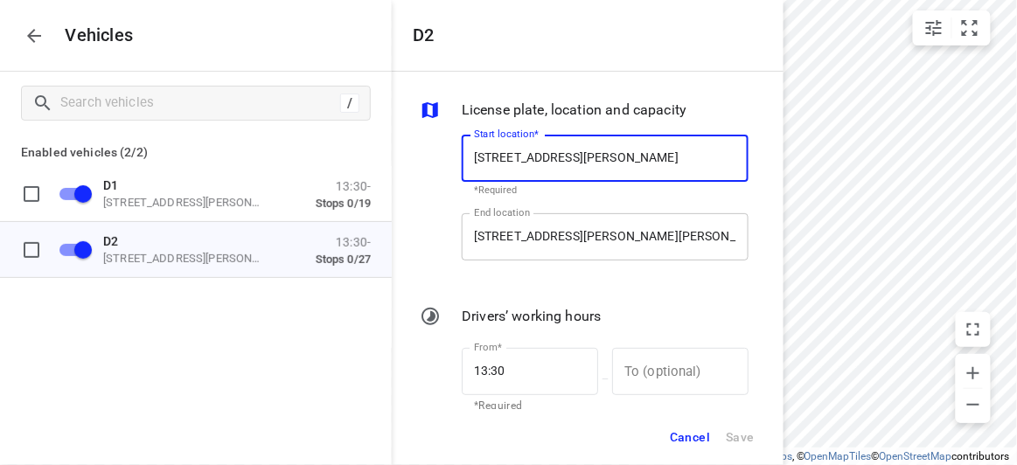
click at [536, 250] on input "[STREET_ADDRESS][PERSON_NAME][PERSON_NAME]" at bounding box center [605, 236] width 287 height 47
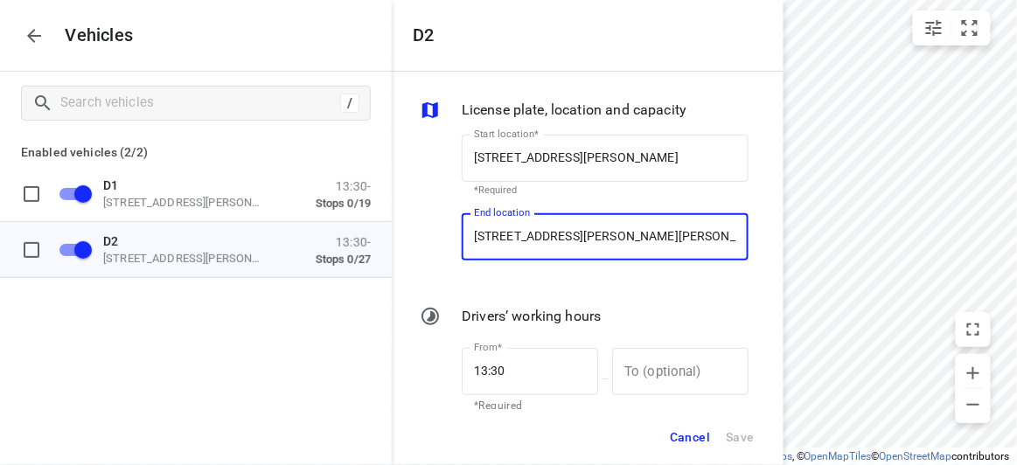
paste input "[STREET_ADDRESS][PERSON_NAME][PERSON_NAME]"
type input "[STREET_ADDRESS][PERSON_NAME][PERSON_NAME]"
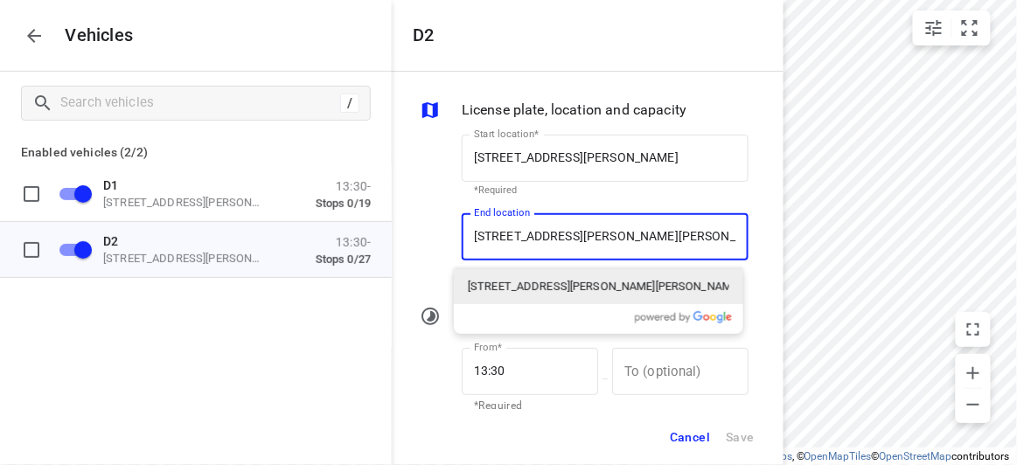
click at [513, 279] on p "[STREET_ADDRESS][PERSON_NAME][PERSON_NAME]" at bounding box center [598, 286] width 261 height 17
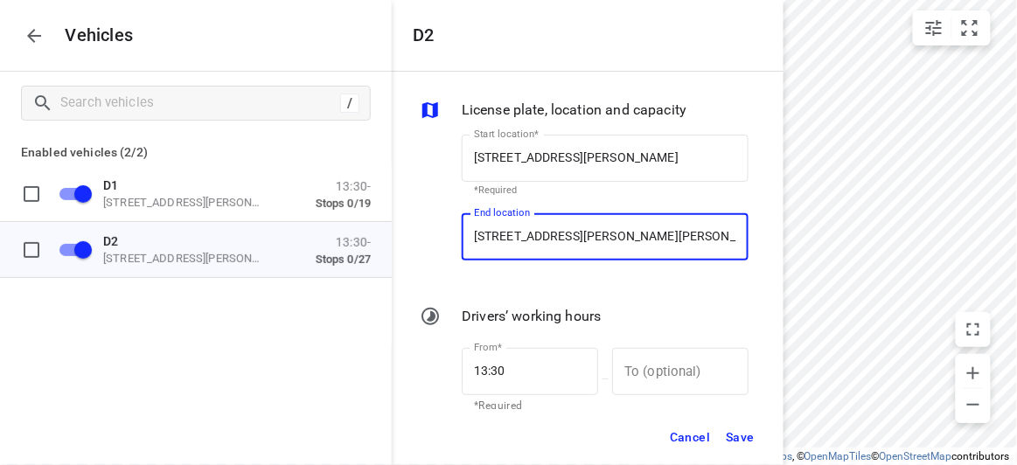
type input "[STREET_ADDRESS][PERSON_NAME][PERSON_NAME]"
click at [759, 425] on button "Save" at bounding box center [740, 438] width 45 height 36
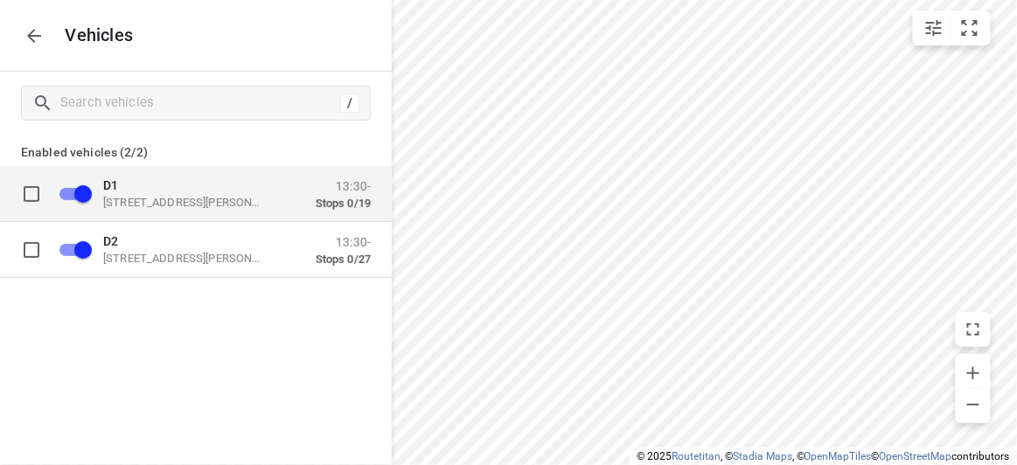
click at [159, 187] on p "D1" at bounding box center [190, 185] width 175 height 14
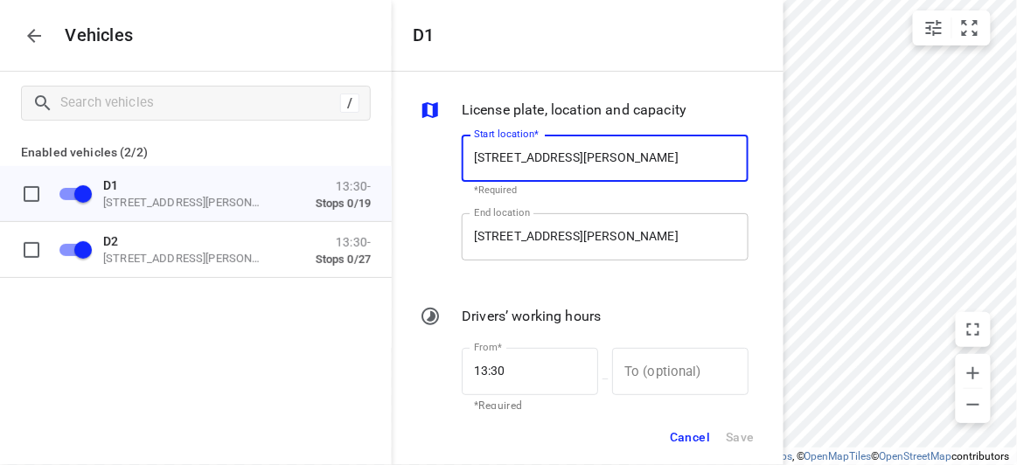
click at [577, 217] on input "[STREET_ADDRESS][PERSON_NAME]" at bounding box center [605, 236] width 287 height 47
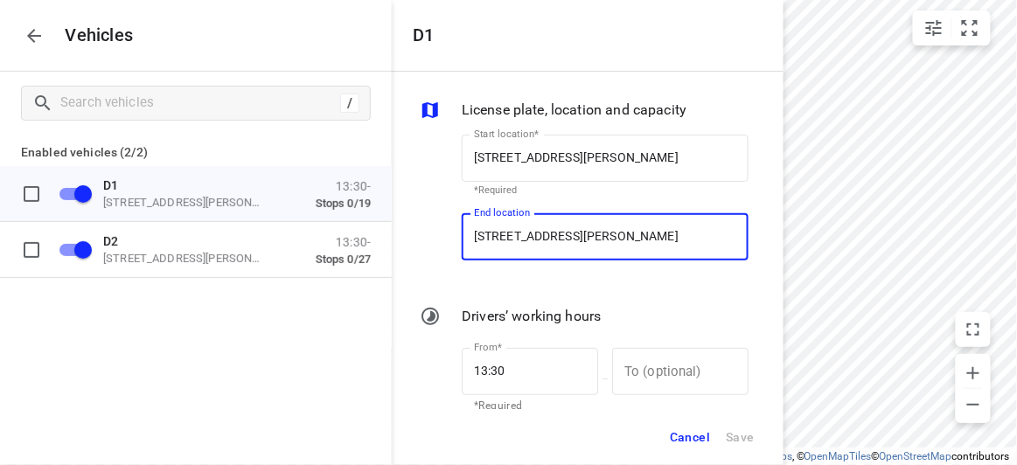
paste input "[PERSON_NAME] Street [STREET_ADDRESS][PERSON_NAME]"
type input "[STREET_ADDRESS][PERSON_NAME][PERSON_NAME]"
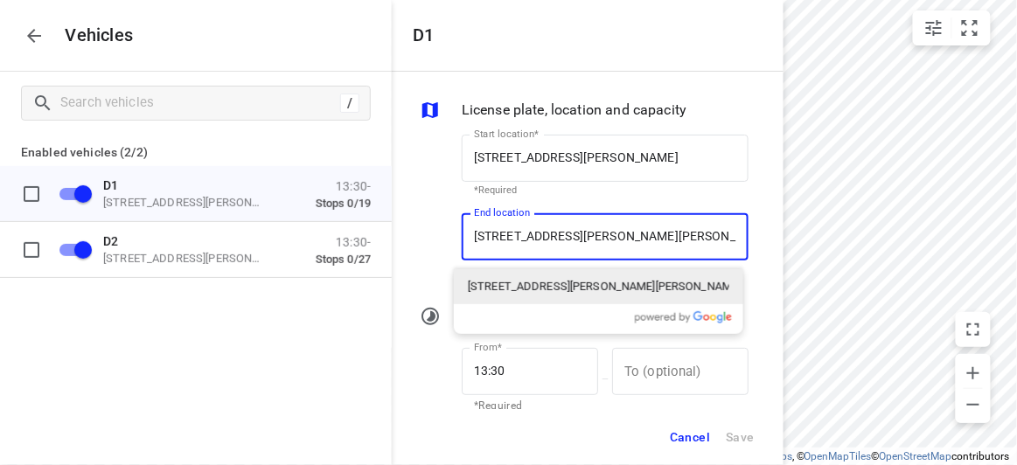
click at [496, 279] on p "[STREET_ADDRESS][PERSON_NAME][PERSON_NAME]" at bounding box center [598, 286] width 261 height 17
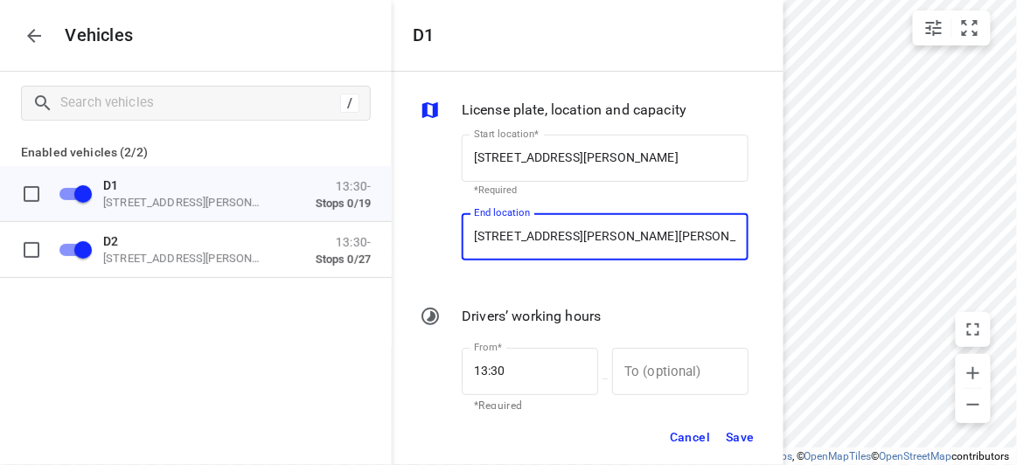
type input "[STREET_ADDRESS][PERSON_NAME][PERSON_NAME]"
click at [745, 427] on span "Save" at bounding box center [740, 438] width 29 height 22
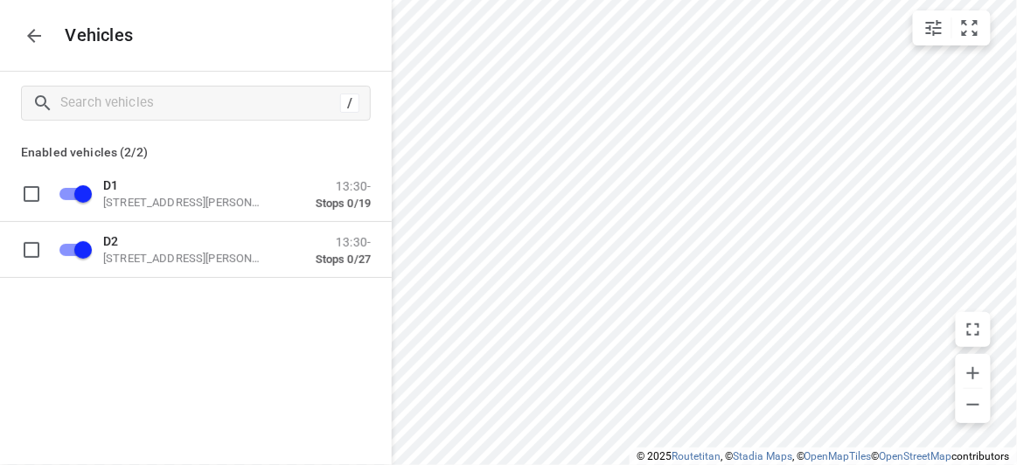
click at [51, 46] on div "Vehicles" at bounding box center [196, 35] width 392 height 71
click at [20, 25] on button "button" at bounding box center [34, 35] width 35 height 35
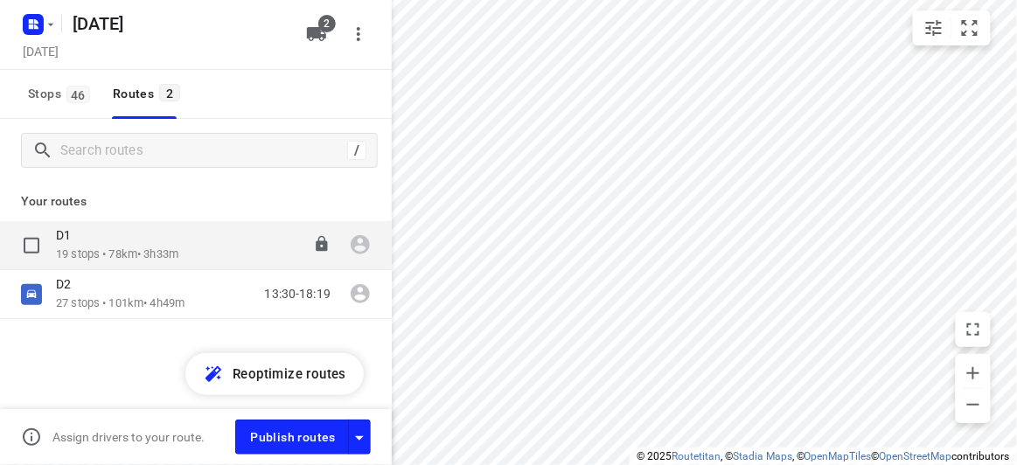
click at [87, 250] on p "19 stops • 78km • 3h33m" at bounding box center [117, 255] width 122 height 17
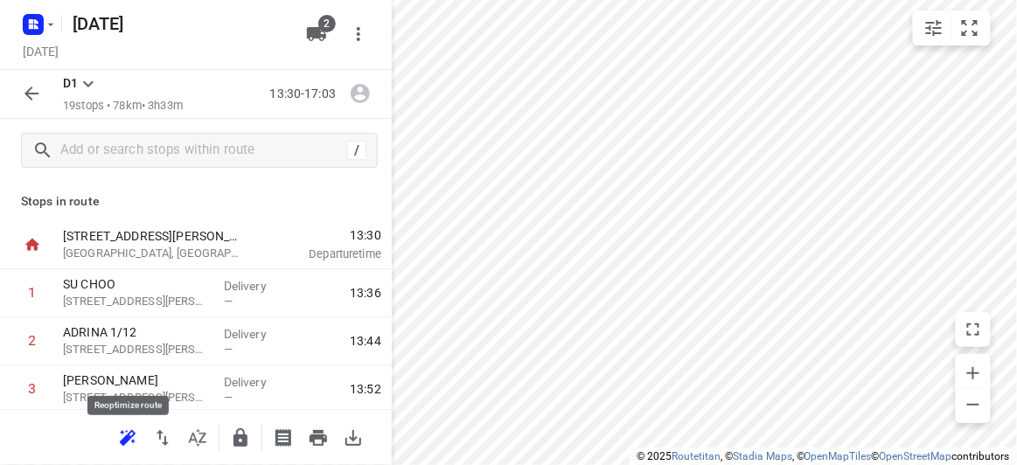
click at [119, 434] on icon "button" at bounding box center [127, 438] width 21 height 21
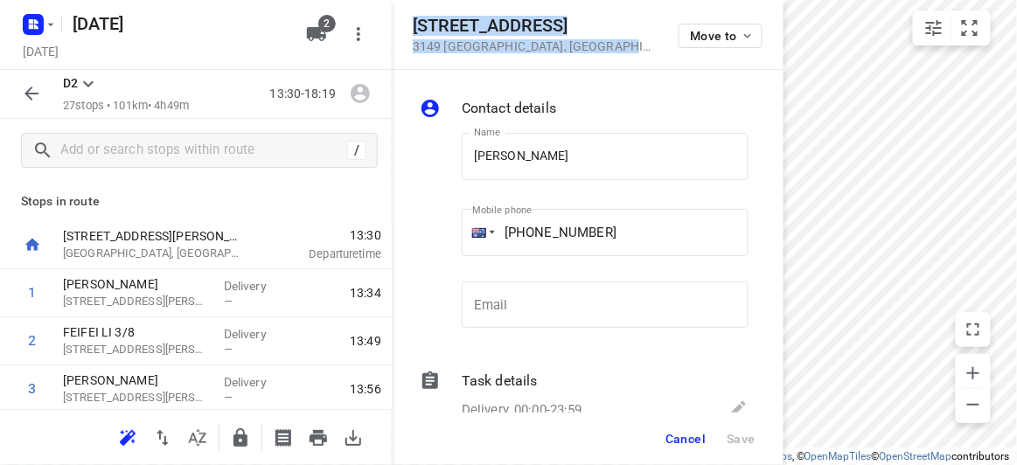
drag, startPoint x: 609, startPoint y: 44, endPoint x: 410, endPoint y: 24, distance: 199.4
click at [410, 24] on div "[STREET_ADDRESS] Move to" at bounding box center [588, 35] width 392 height 70
copy div "[STREET_ADDRESS]"
click at [320, 30] on icon "button" at bounding box center [316, 34] width 19 height 14
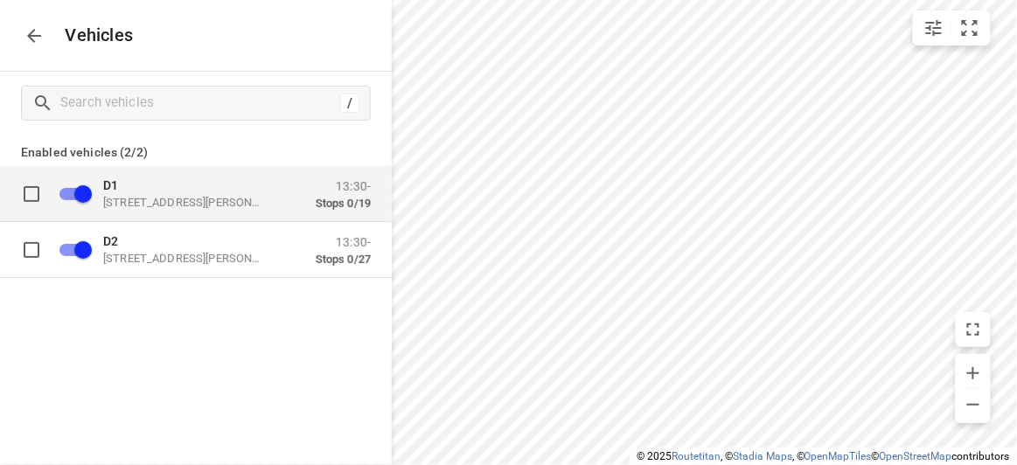
click at [129, 198] on p "[STREET_ADDRESS][PERSON_NAME]" at bounding box center [190, 202] width 175 height 14
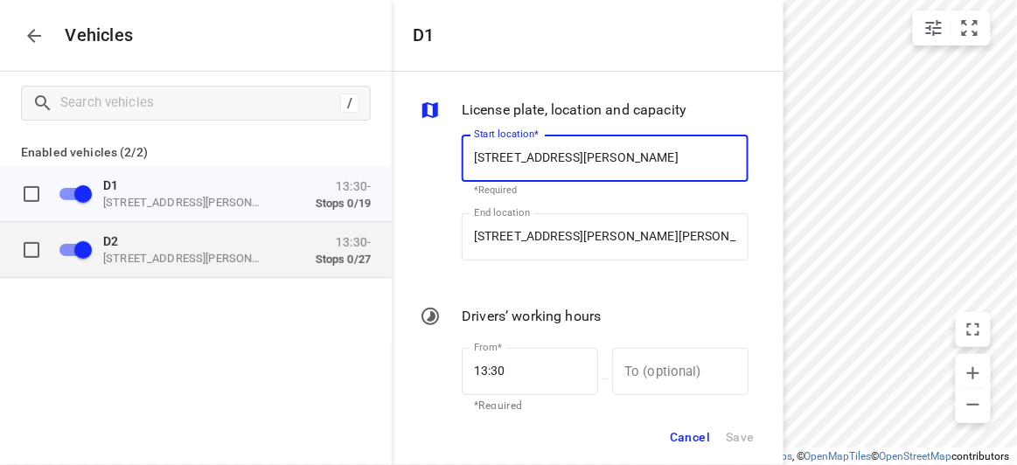
click at [165, 240] on p "D2" at bounding box center [190, 240] width 175 height 14
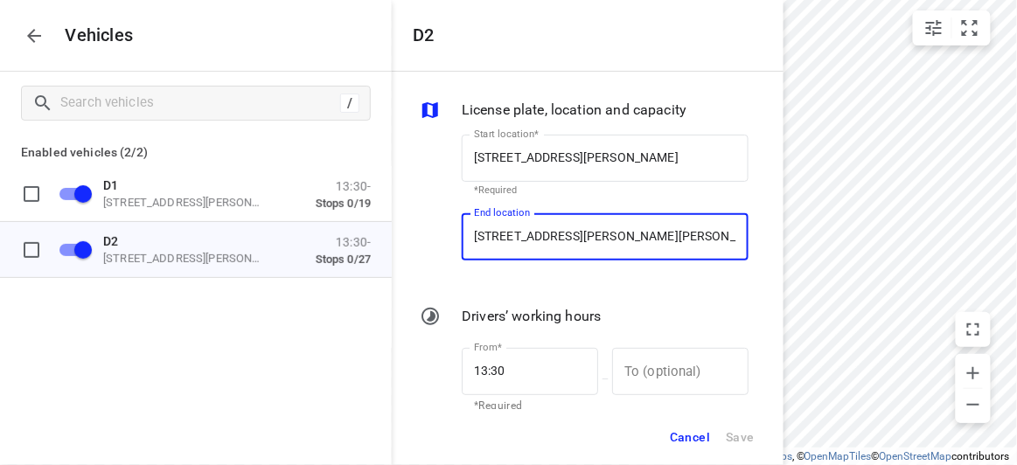
click at [546, 235] on input "[STREET_ADDRESS][PERSON_NAME][PERSON_NAME]" at bounding box center [605, 236] width 287 height 47
paste input "[STREET_ADDRESS]"
type input "[STREET_ADDRESS]"
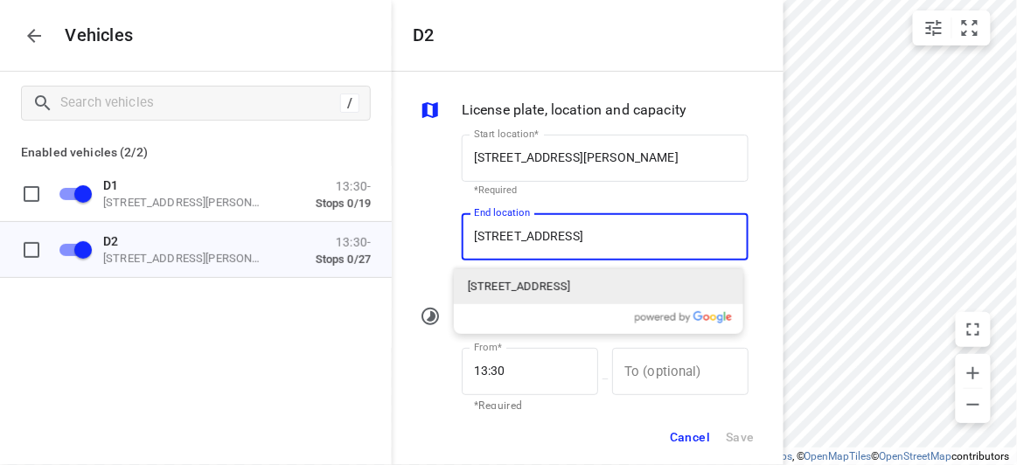
click at [540, 287] on p "[STREET_ADDRESS]" at bounding box center [519, 286] width 102 height 17
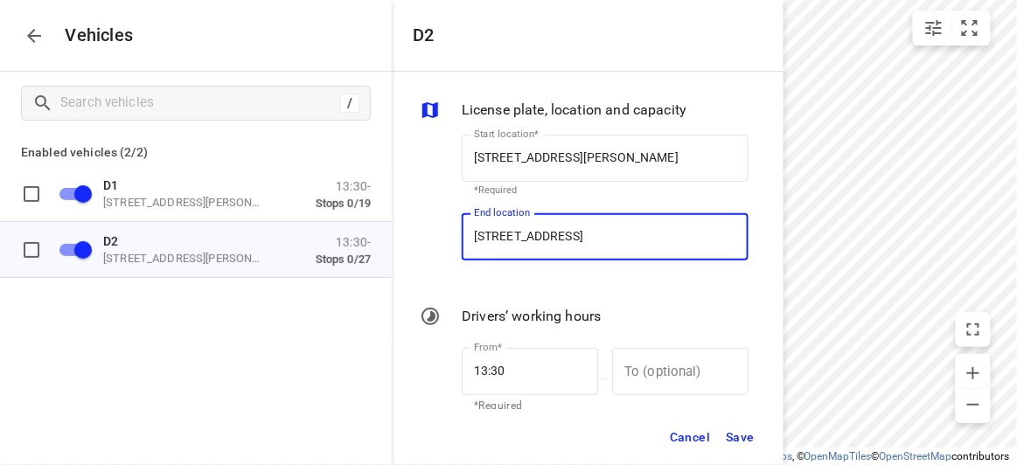
type input "[STREET_ADDRESS]"
click at [748, 445] on span "Save" at bounding box center [740, 438] width 29 height 22
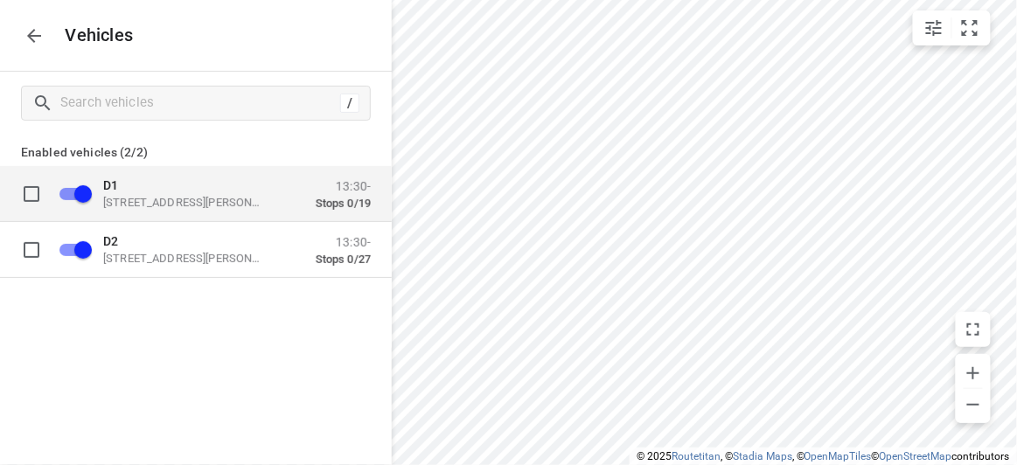
click at [151, 183] on p "D1" at bounding box center [190, 185] width 175 height 14
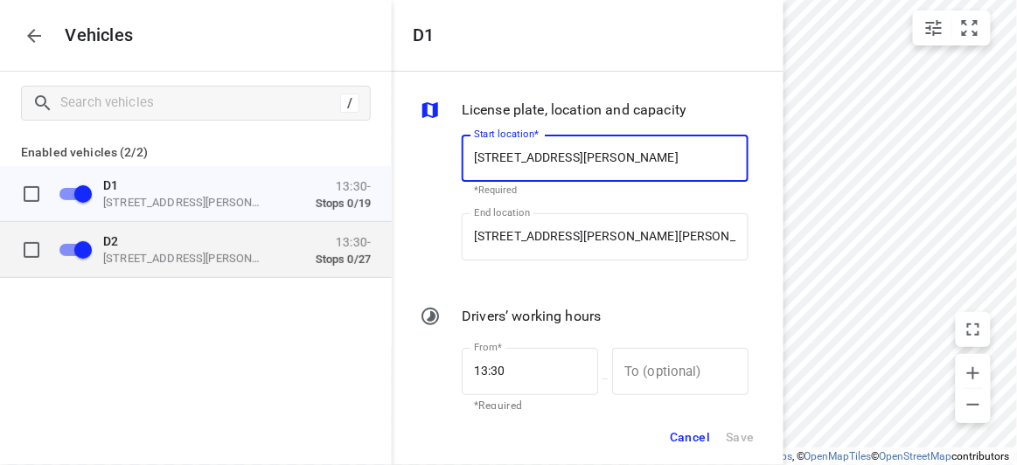
click at [152, 256] on p "[STREET_ADDRESS][PERSON_NAME]" at bounding box center [190, 258] width 175 height 14
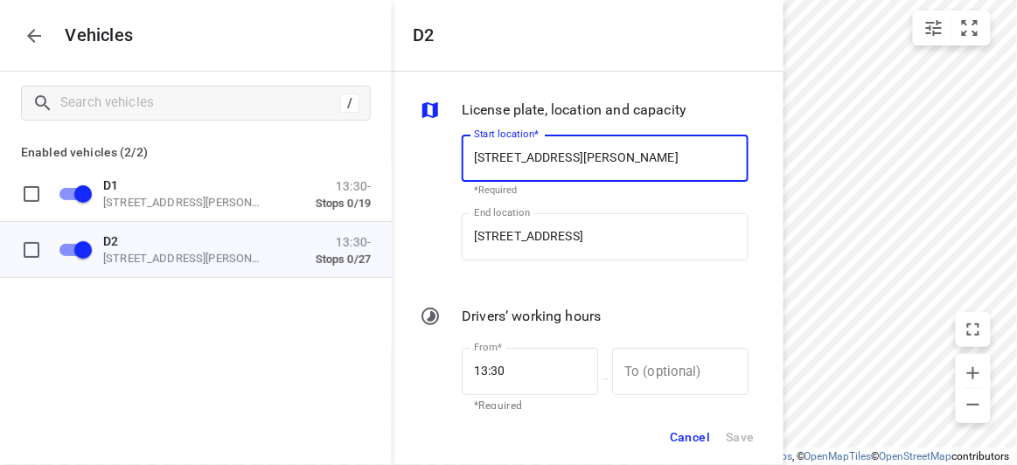
click at [40, 38] on icon "button" at bounding box center [34, 35] width 21 height 21
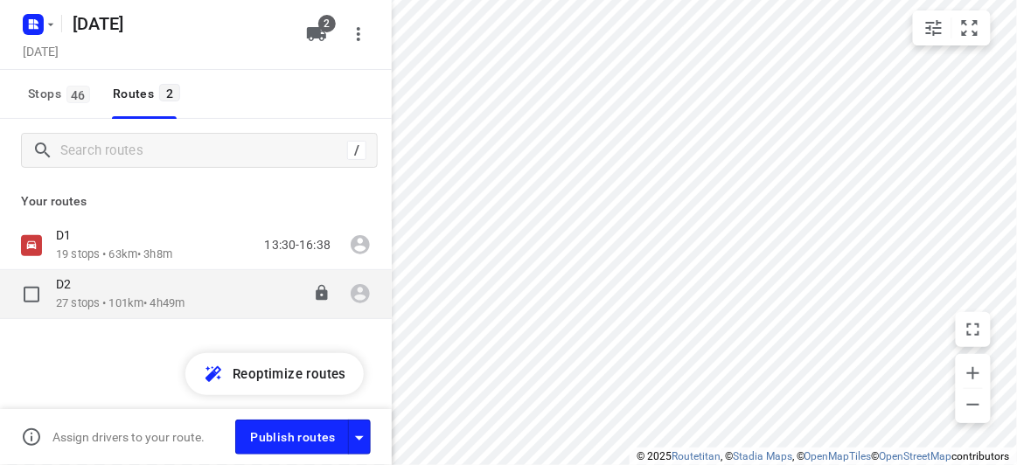
click at [98, 311] on p "27 stops • 101km • 4h49m" at bounding box center [120, 304] width 129 height 17
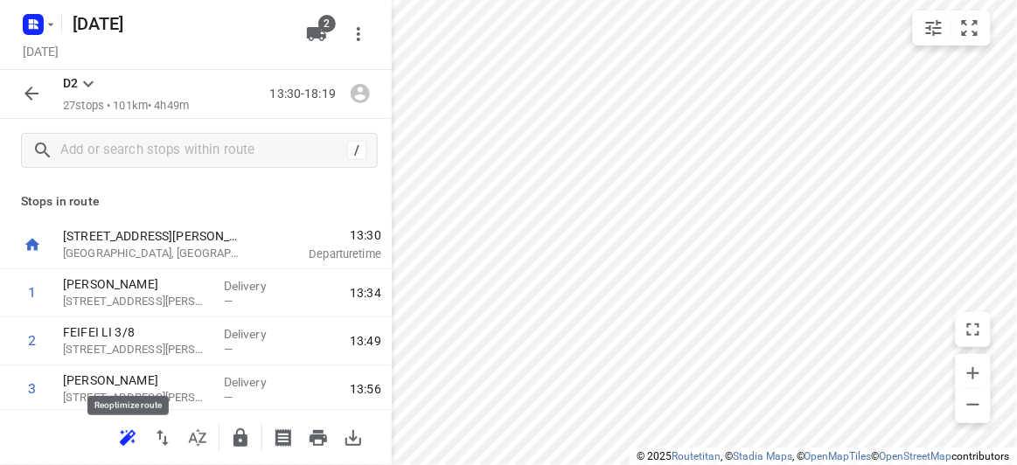
click at [126, 440] on icon "button" at bounding box center [125, 440] width 11 height 11
click at [30, 93] on icon "button" at bounding box center [31, 93] width 21 height 21
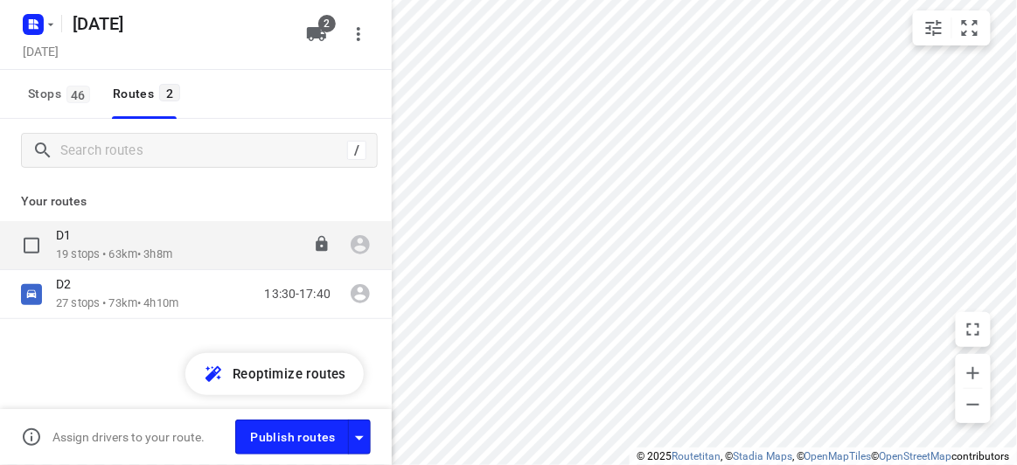
click at [37, 245] on input "checkbox" at bounding box center [31, 245] width 35 height 35
checkbox input "true"
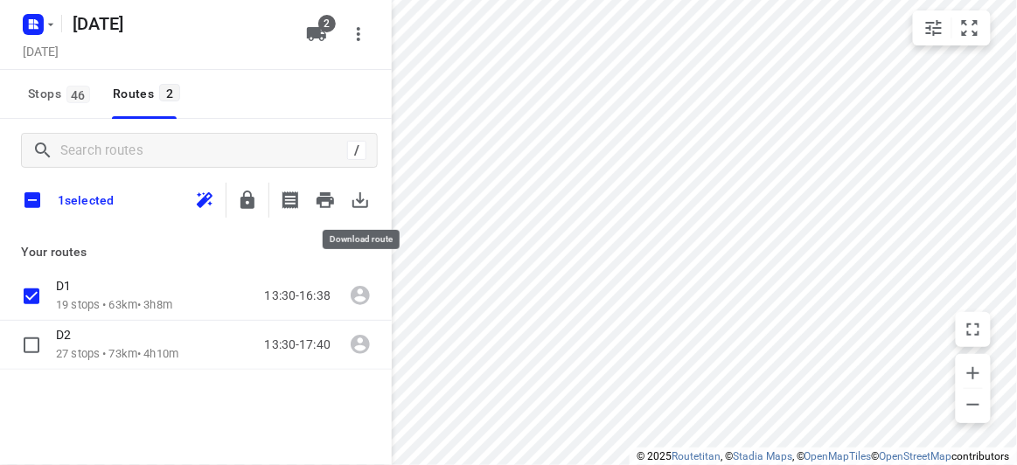
click at [364, 199] on icon "button" at bounding box center [360, 200] width 21 height 21
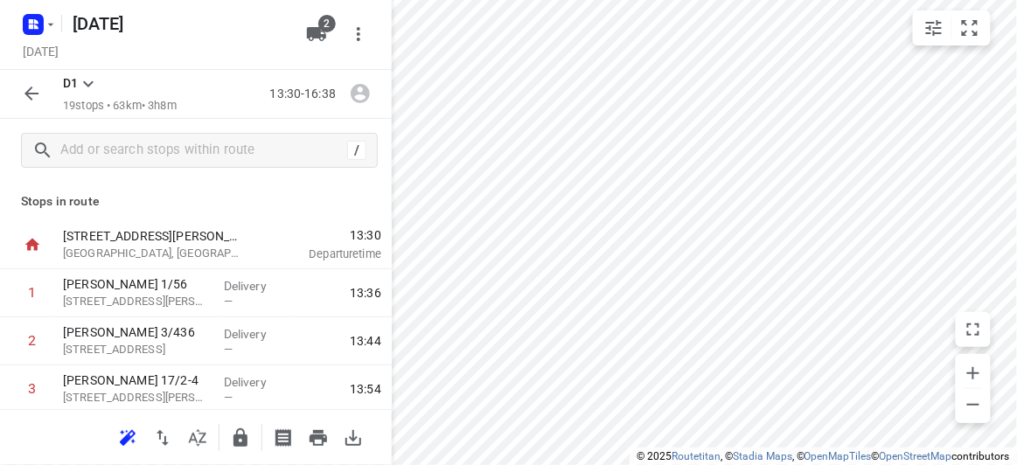
click at [28, 83] on icon "button" at bounding box center [31, 93] width 21 height 21
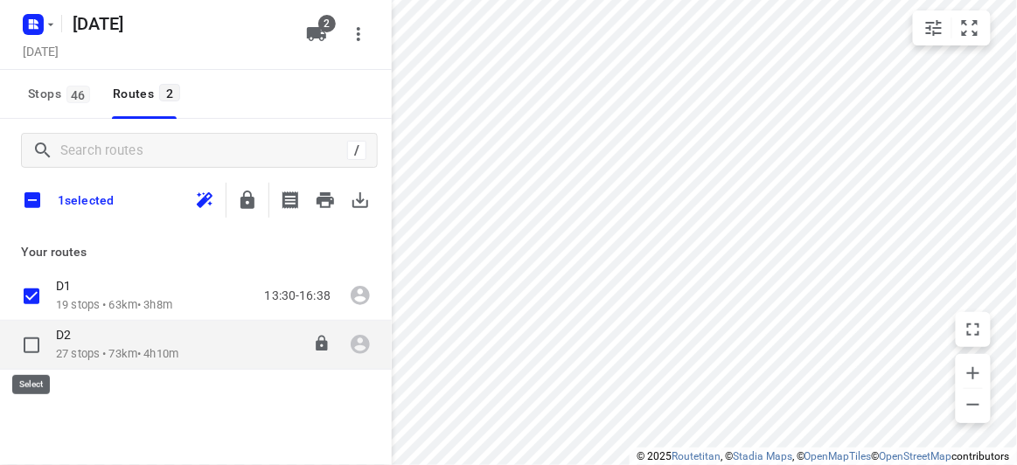
click at [35, 348] on input "checkbox" at bounding box center [31, 345] width 35 height 35
checkbox input "true"
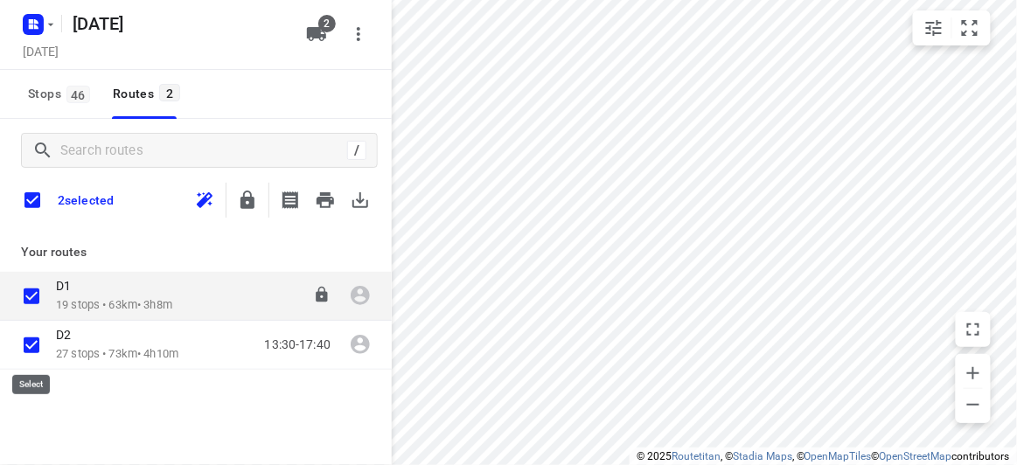
checkbox input "true"
click at [28, 299] on input "checkbox" at bounding box center [31, 296] width 35 height 35
checkbox input "false"
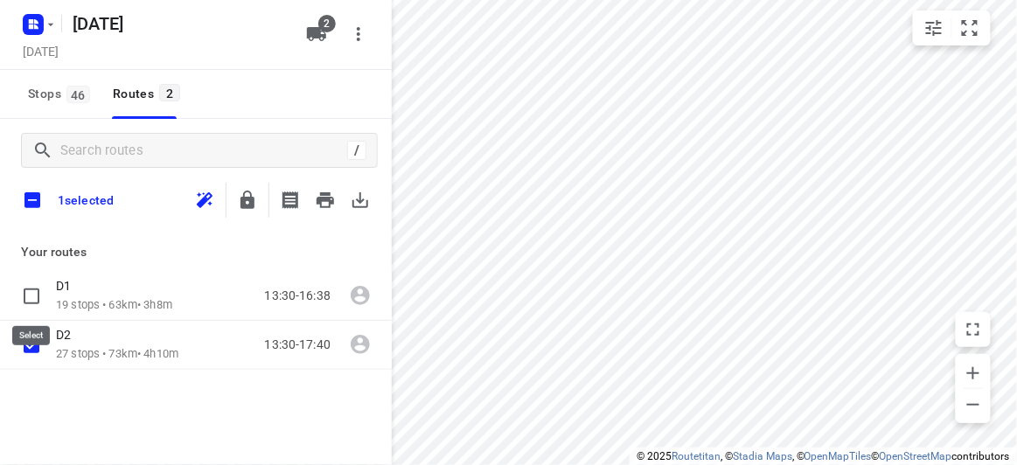
checkbox input "false"
click at [359, 209] on icon "button" at bounding box center [360, 200] width 21 height 21
click at [297, 96] on div "Stops 46 Routes 2" at bounding box center [196, 94] width 392 height 49
